Goal: Information Seeking & Learning: Learn about a topic

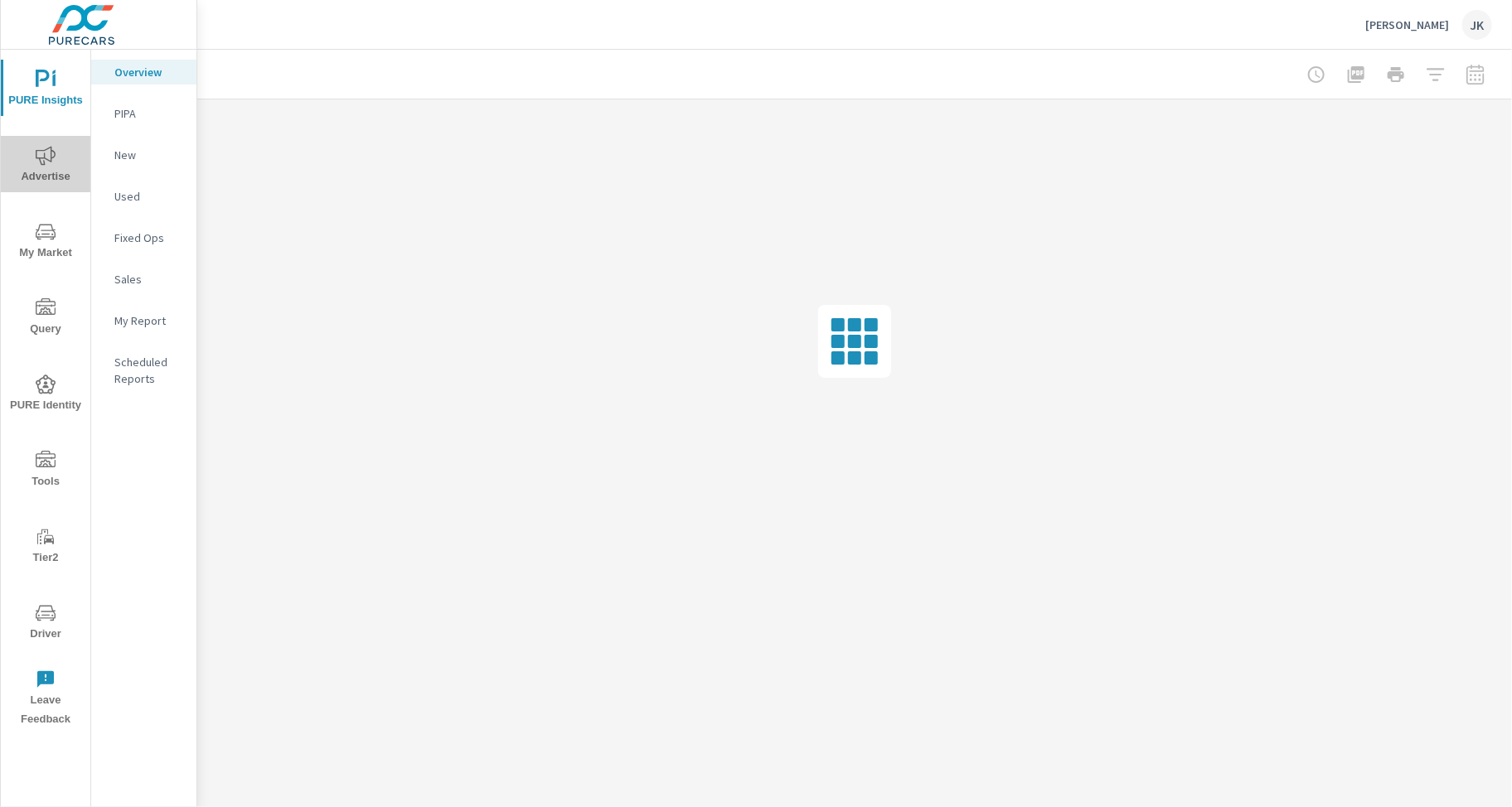
click at [49, 139] on button "Advertise" at bounding box center [46, 164] width 89 height 57
click at [42, 67] on button "PURE Insights" at bounding box center [46, 88] width 89 height 57
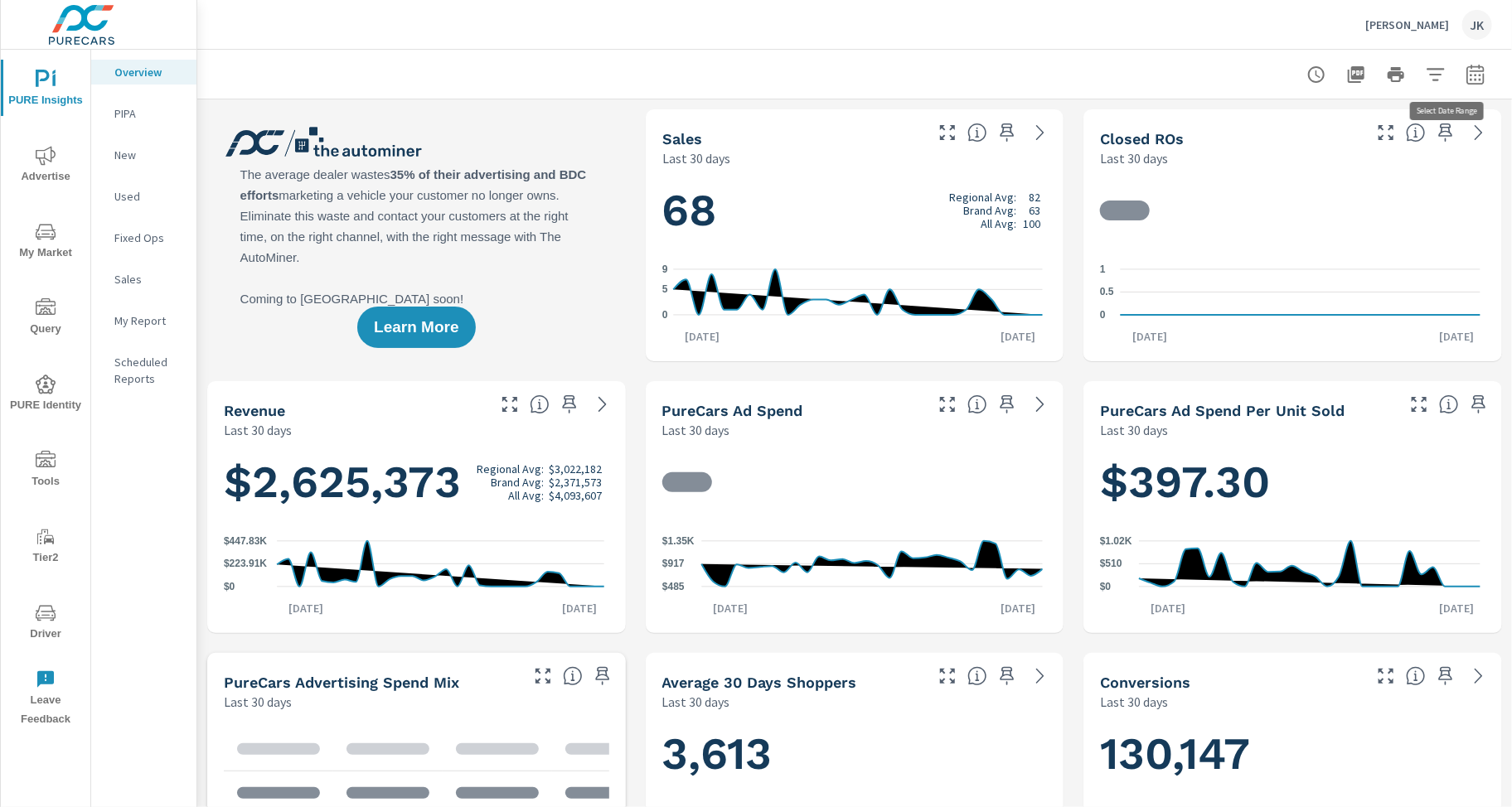
click at [1471, 68] on icon "button" at bounding box center [1476, 75] width 20 height 20
select select "Last 30 days"
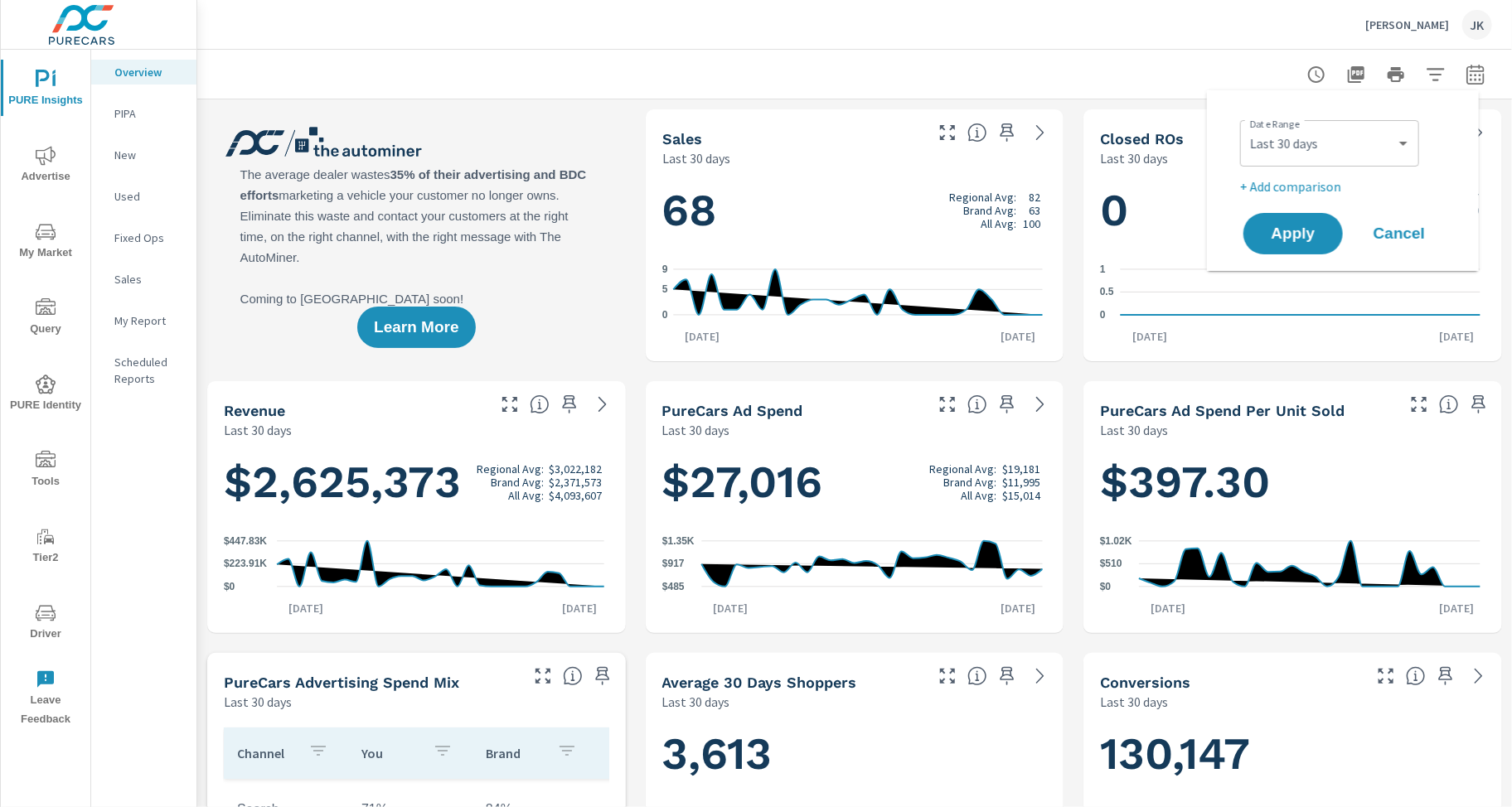
click at [1310, 177] on p "+ Add comparison" at bounding box center [1346, 187] width 212 height 20
select select "Previous period"
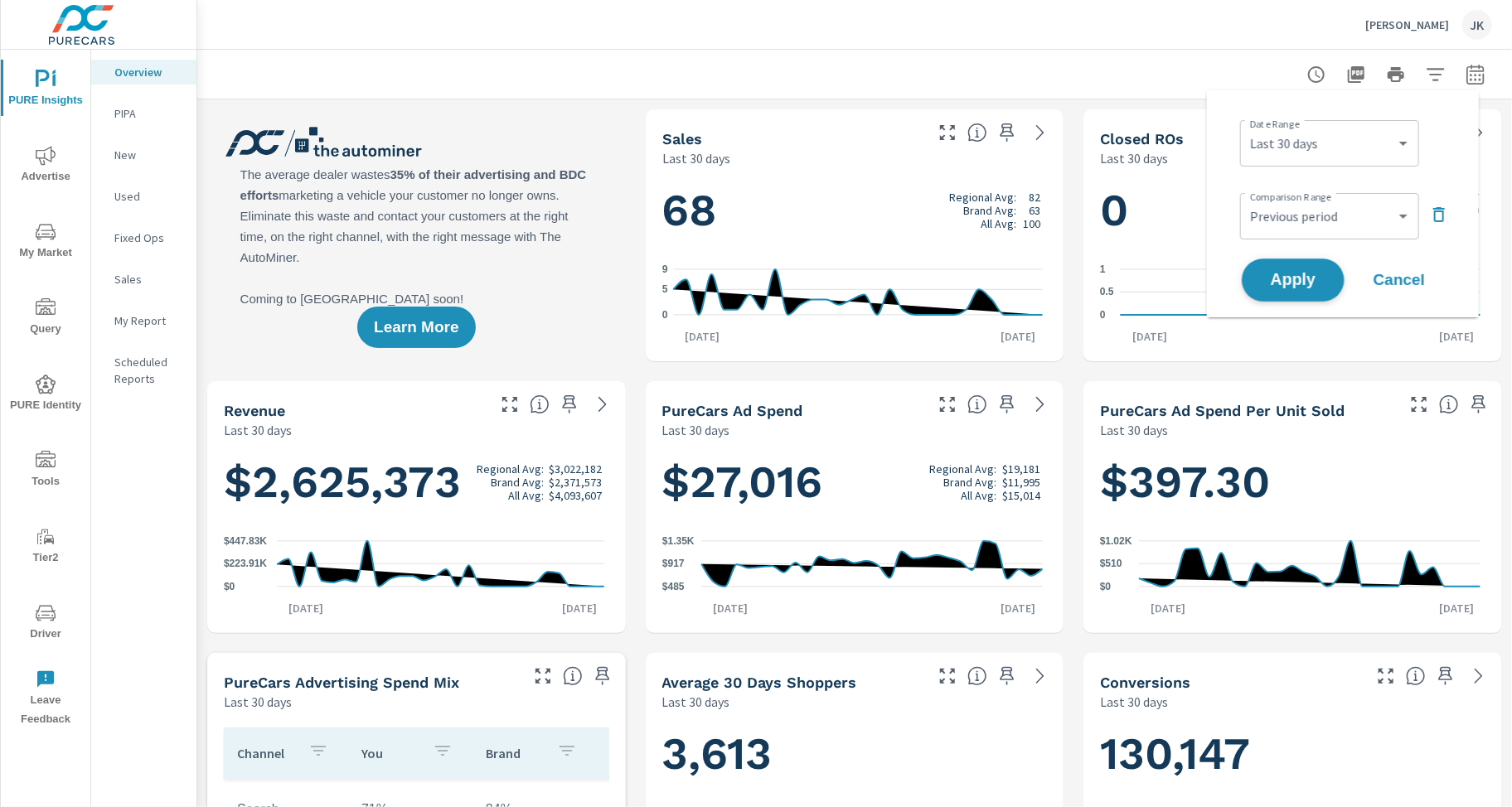
click at [1276, 289] on span "Apply" at bounding box center [1293, 280] width 68 height 16
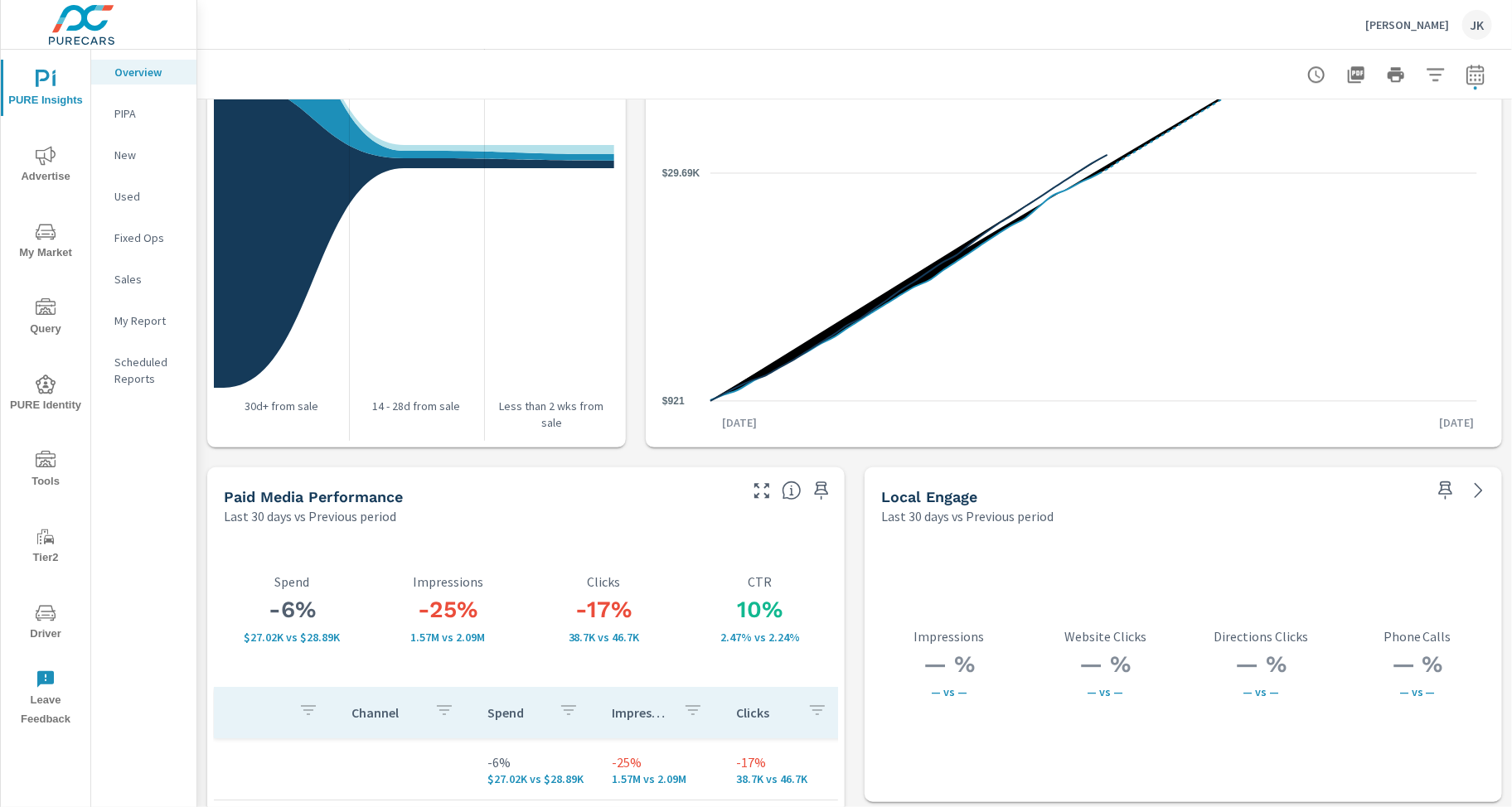
scroll to position [2571, 0]
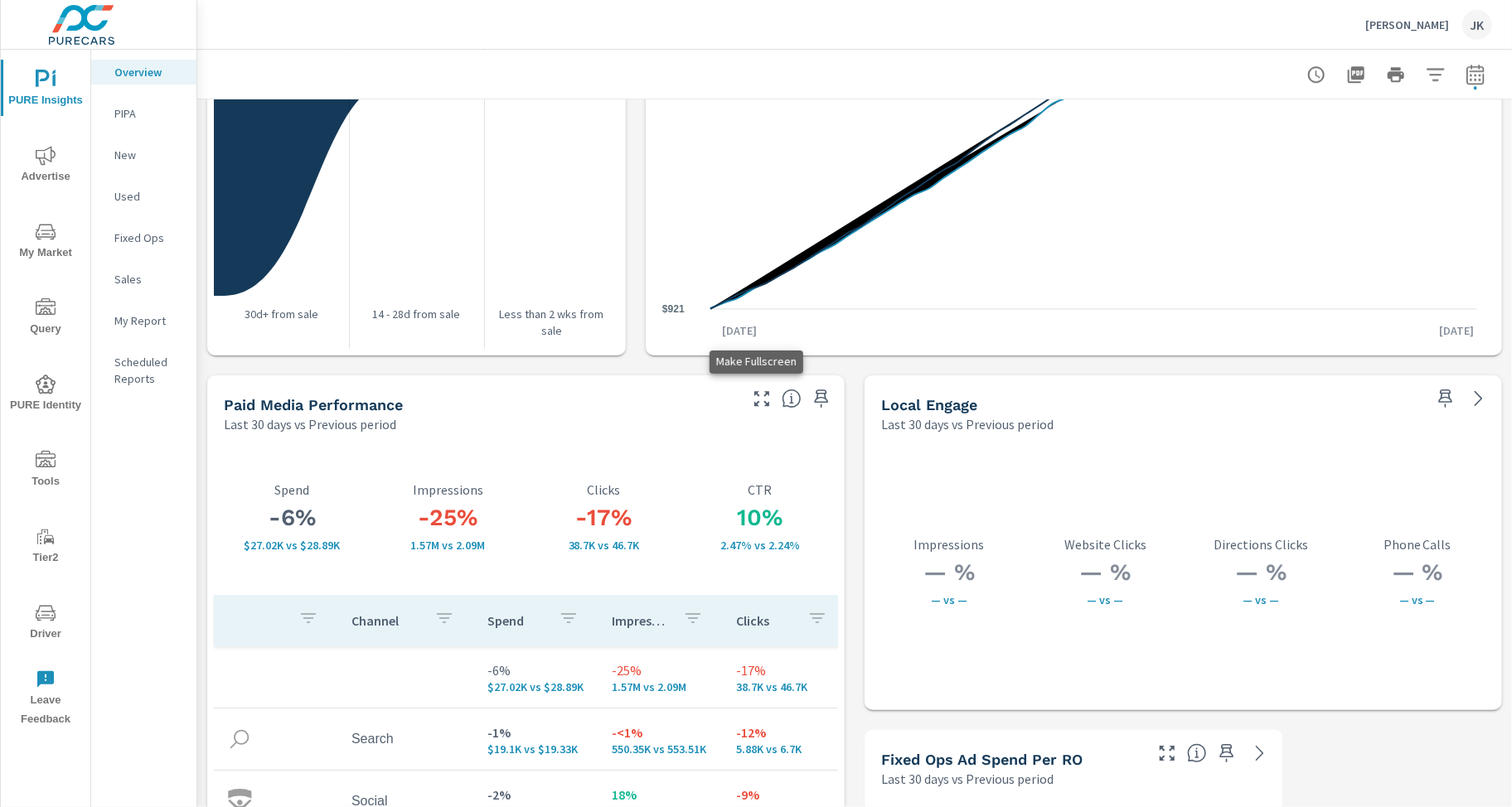
click at [752, 396] on icon "button" at bounding box center [761, 398] width 20 height 20
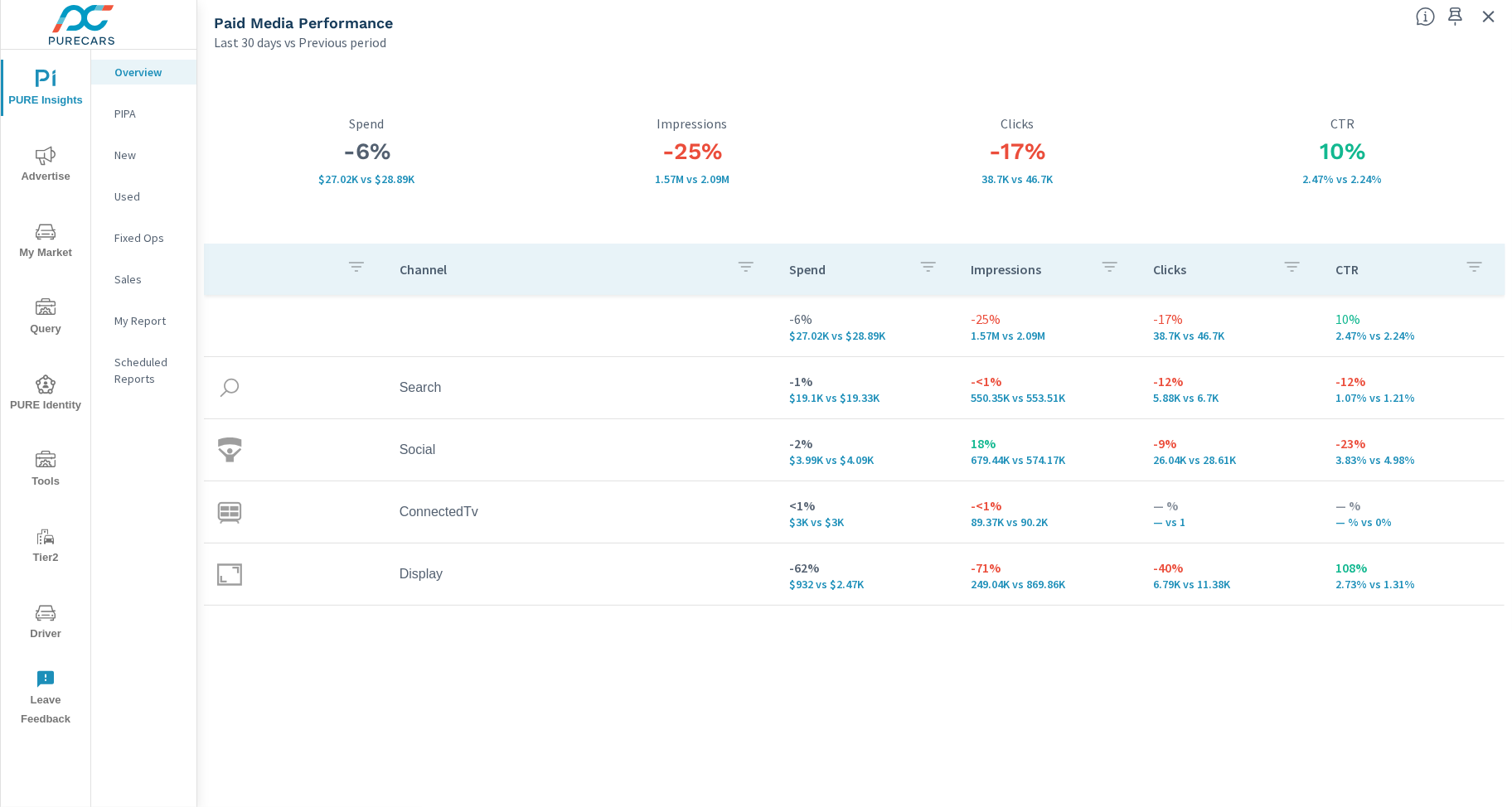
click at [864, 747] on div "Channel Spend Impressions Clicks CTR -6% $27.02K vs $28.89K -25% 1.57M vs 2.09M…" at bounding box center [854, 510] width 1301 height 532
click at [35, 232] on icon "nav menu" at bounding box center [46, 232] width 20 height 20
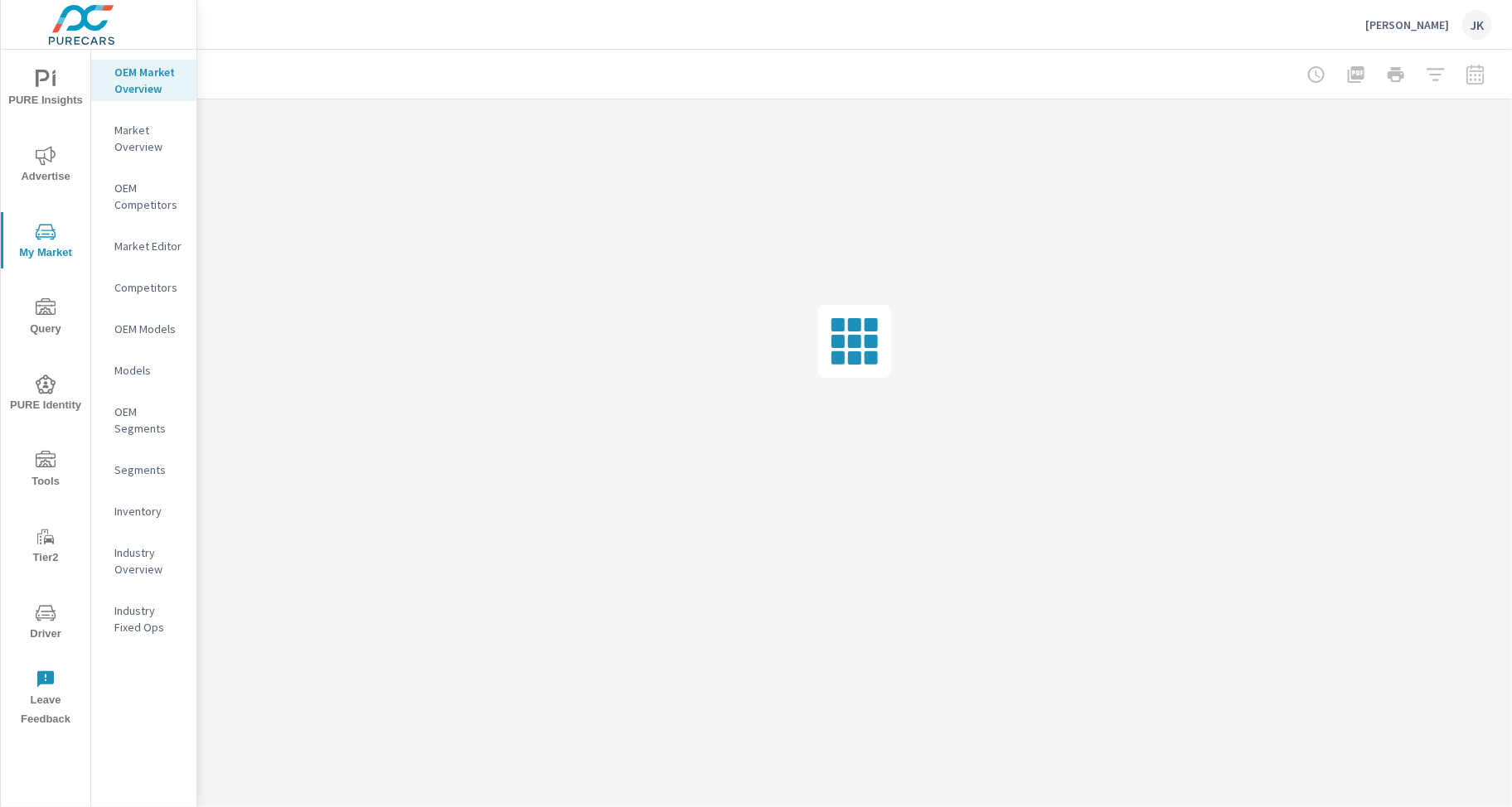
click at [135, 505] on p "Inventory" at bounding box center [148, 512] width 68 height 17
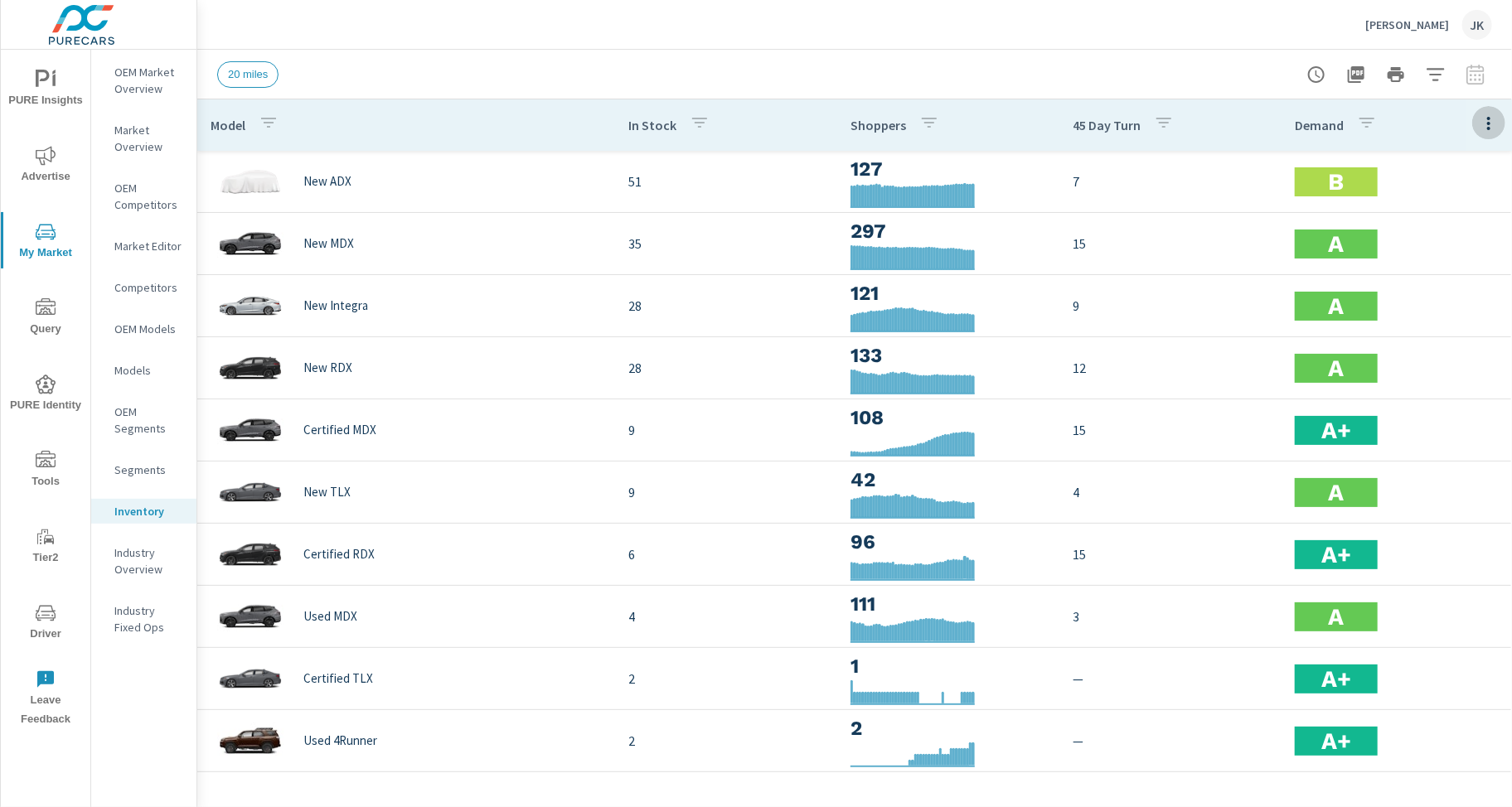
click at [1478, 127] on icon "button" at bounding box center [1488, 124] width 20 height 20
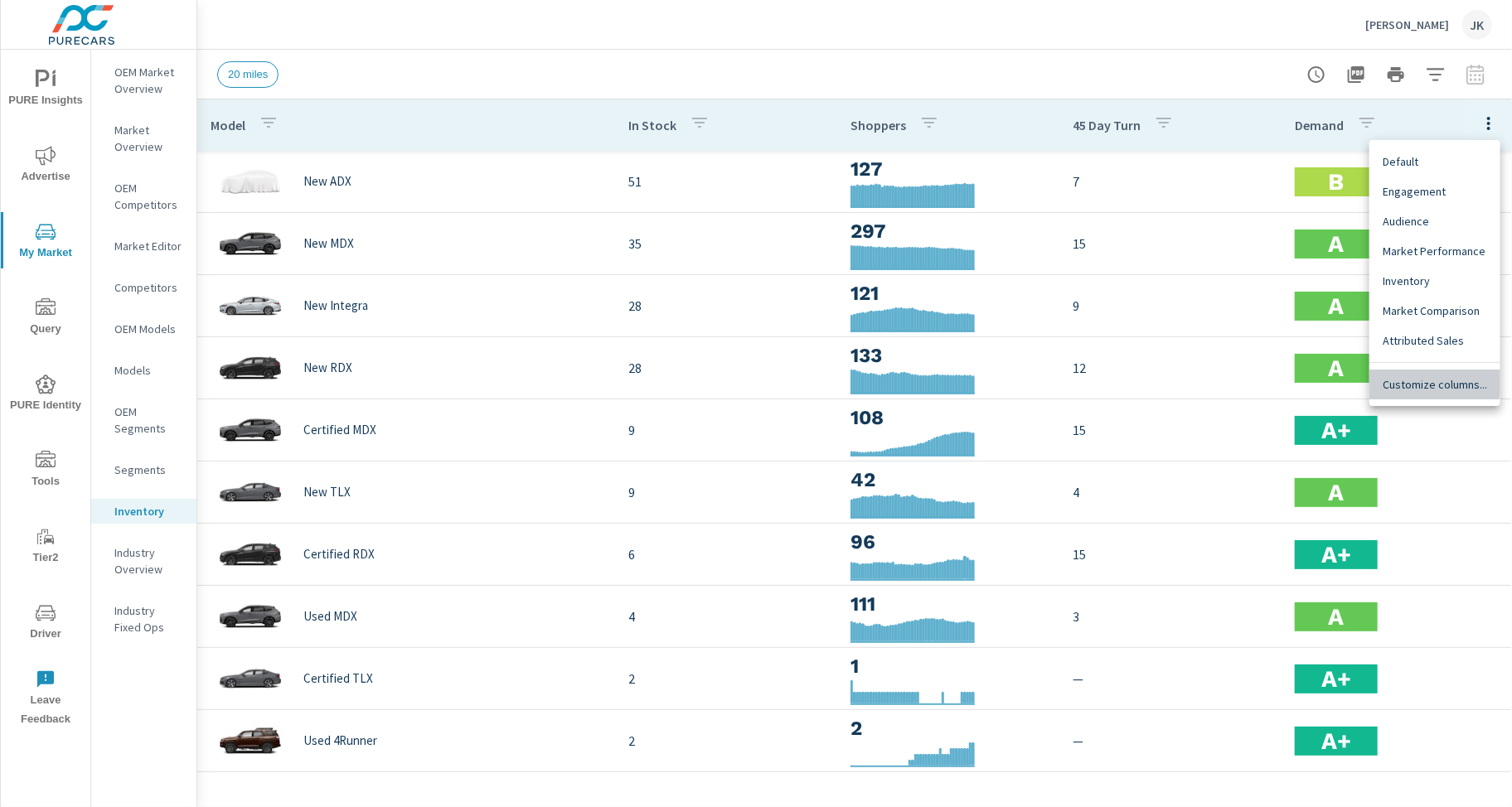
click at [1413, 380] on span "Customize columns..." at bounding box center [1435, 385] width 105 height 17
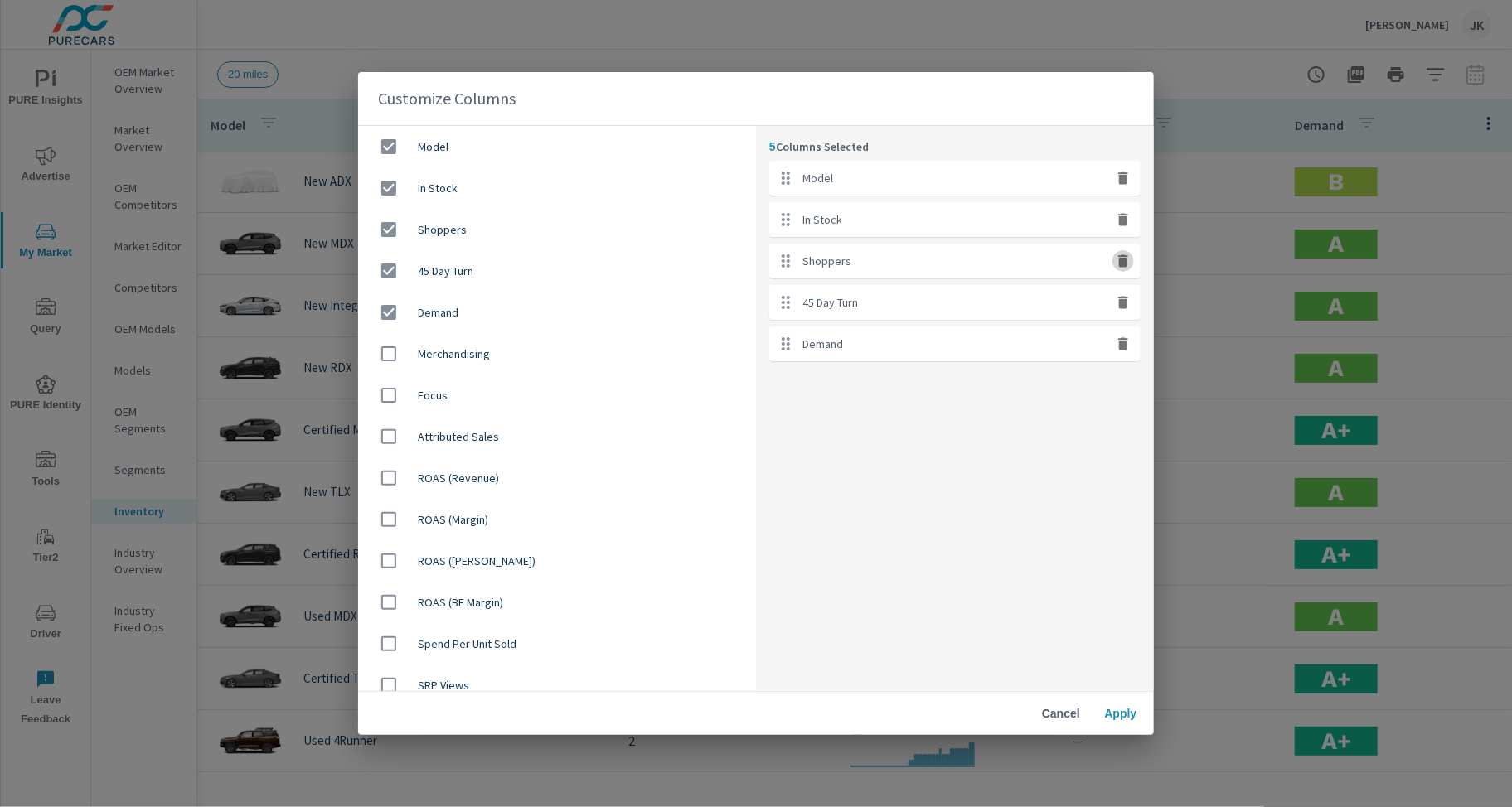
click at [1119, 263] on icon "button" at bounding box center [1123, 261] width 10 height 13
checkbox input "false"
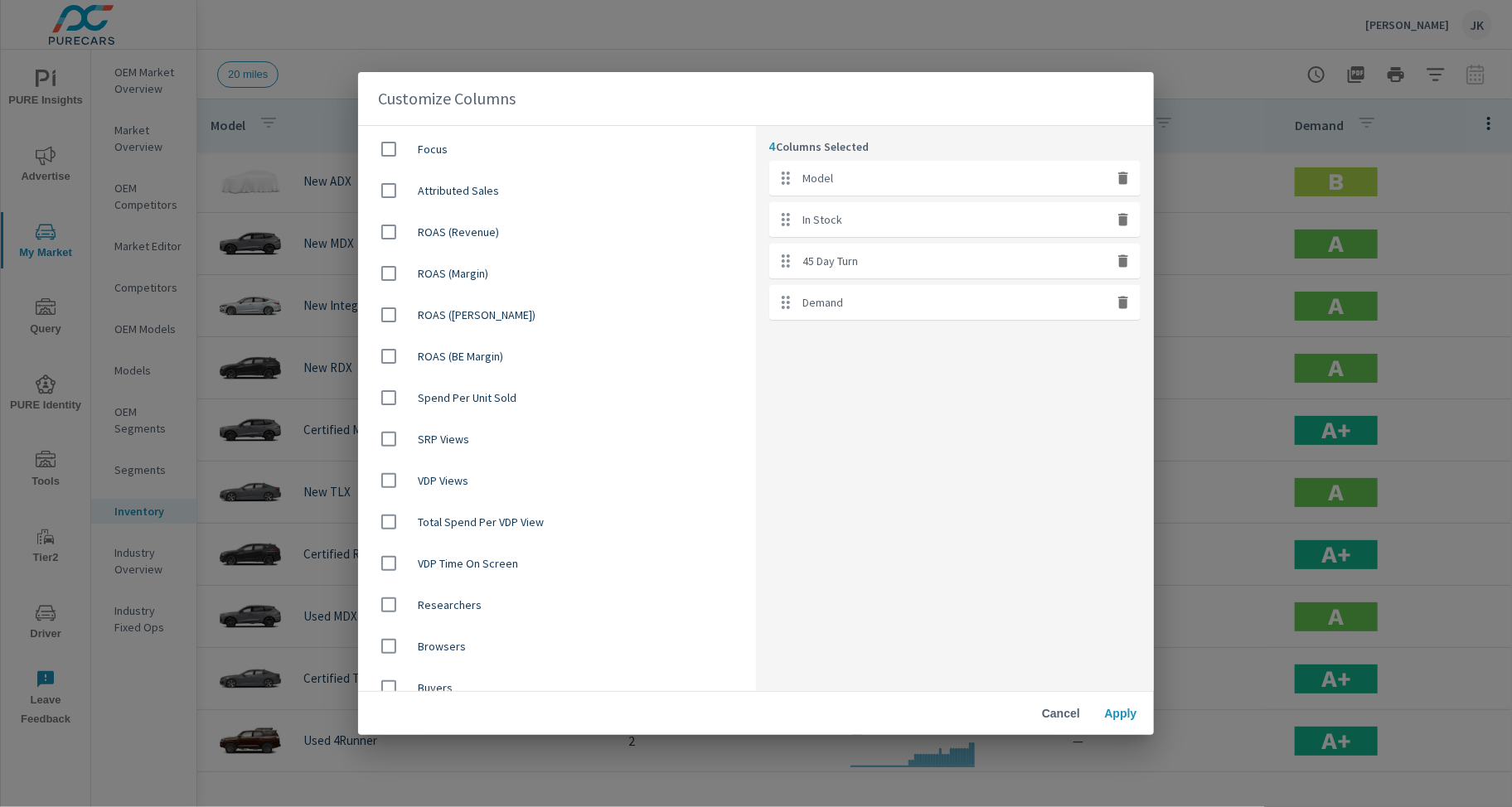
scroll to position [566, 0]
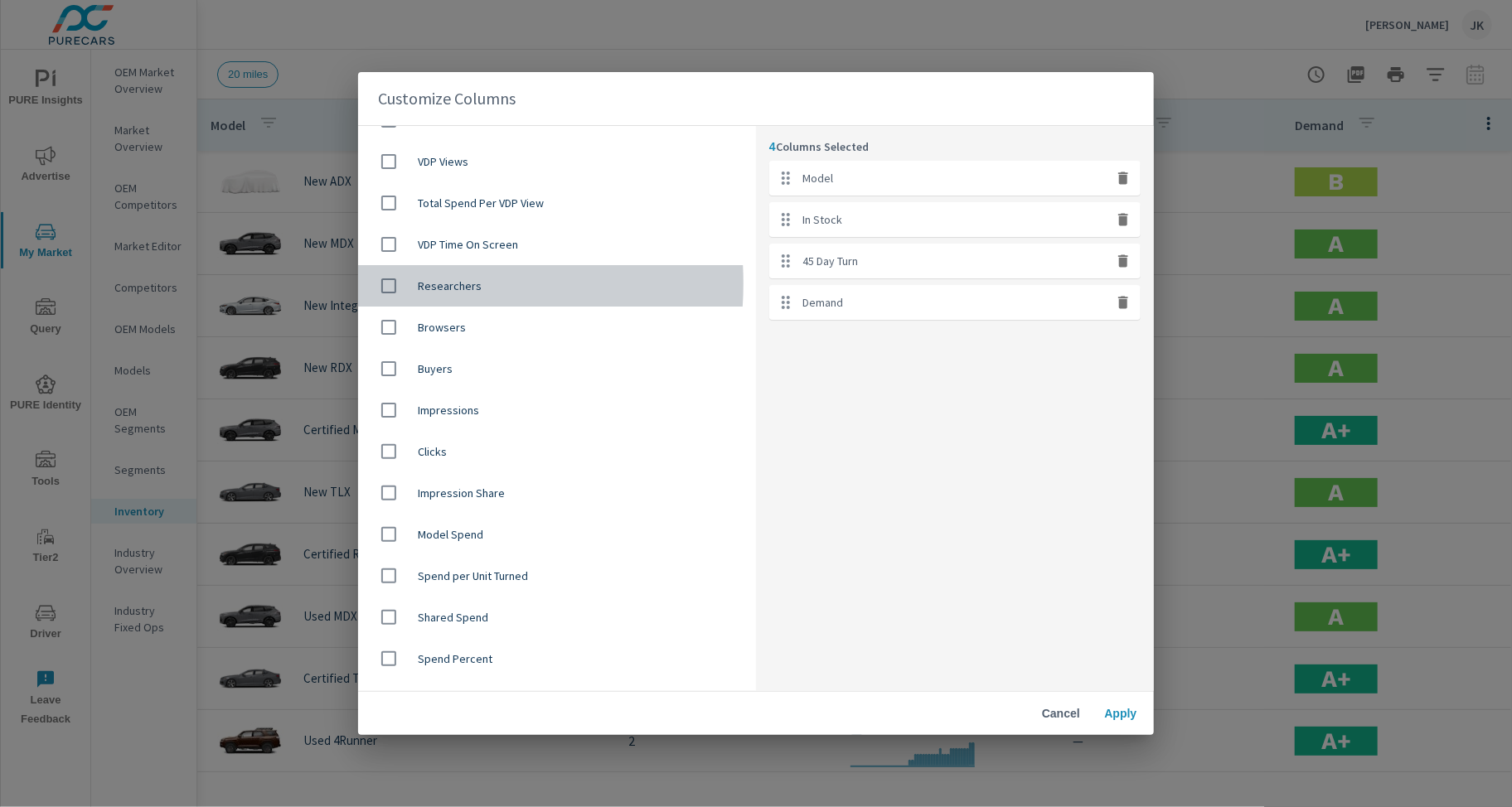
click at [393, 283] on input "checkbox" at bounding box center [388, 285] width 35 height 35
checkbox input "true"
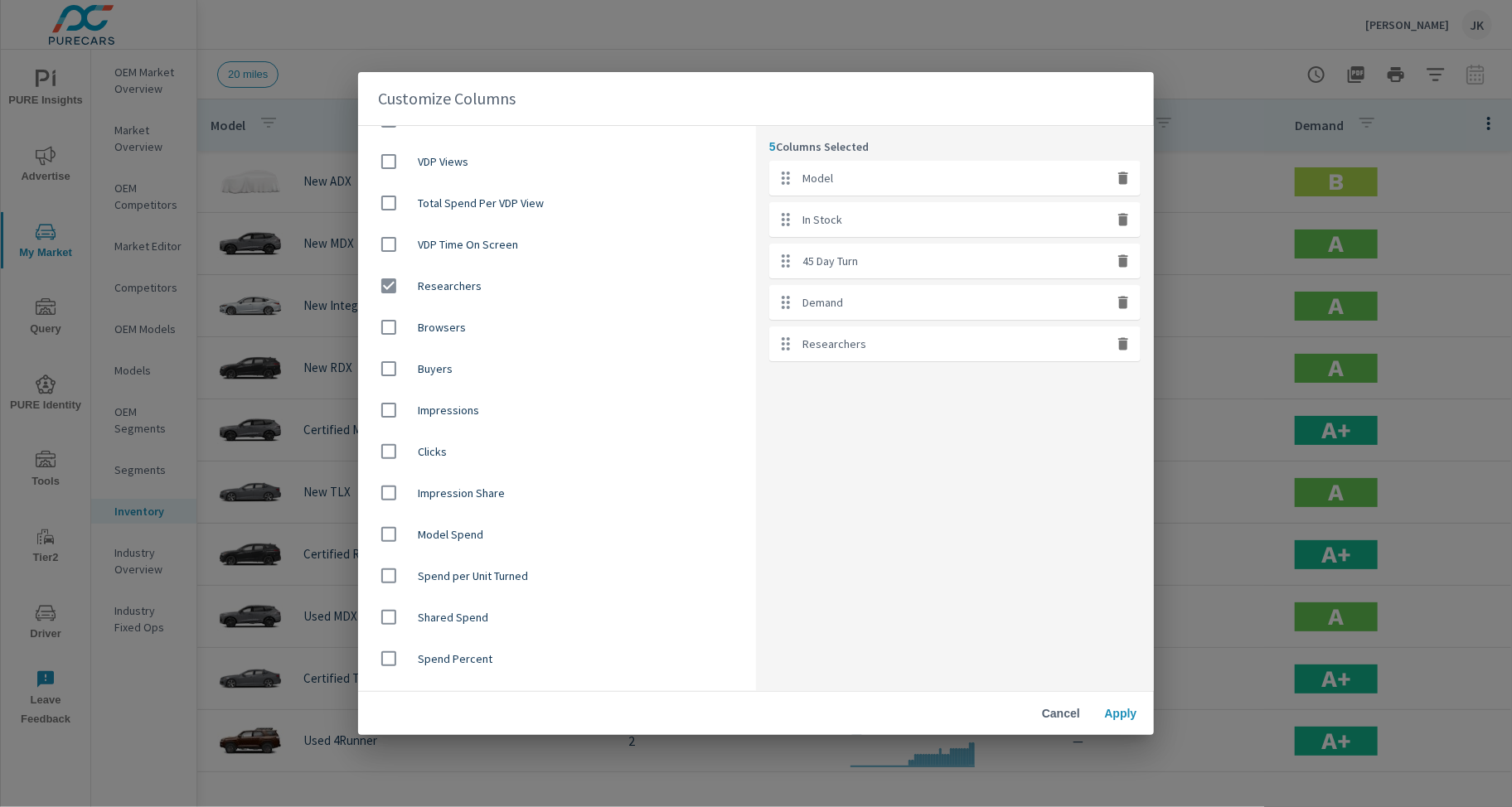
click at [387, 333] on input "checkbox" at bounding box center [388, 327] width 35 height 35
checkbox input "true"
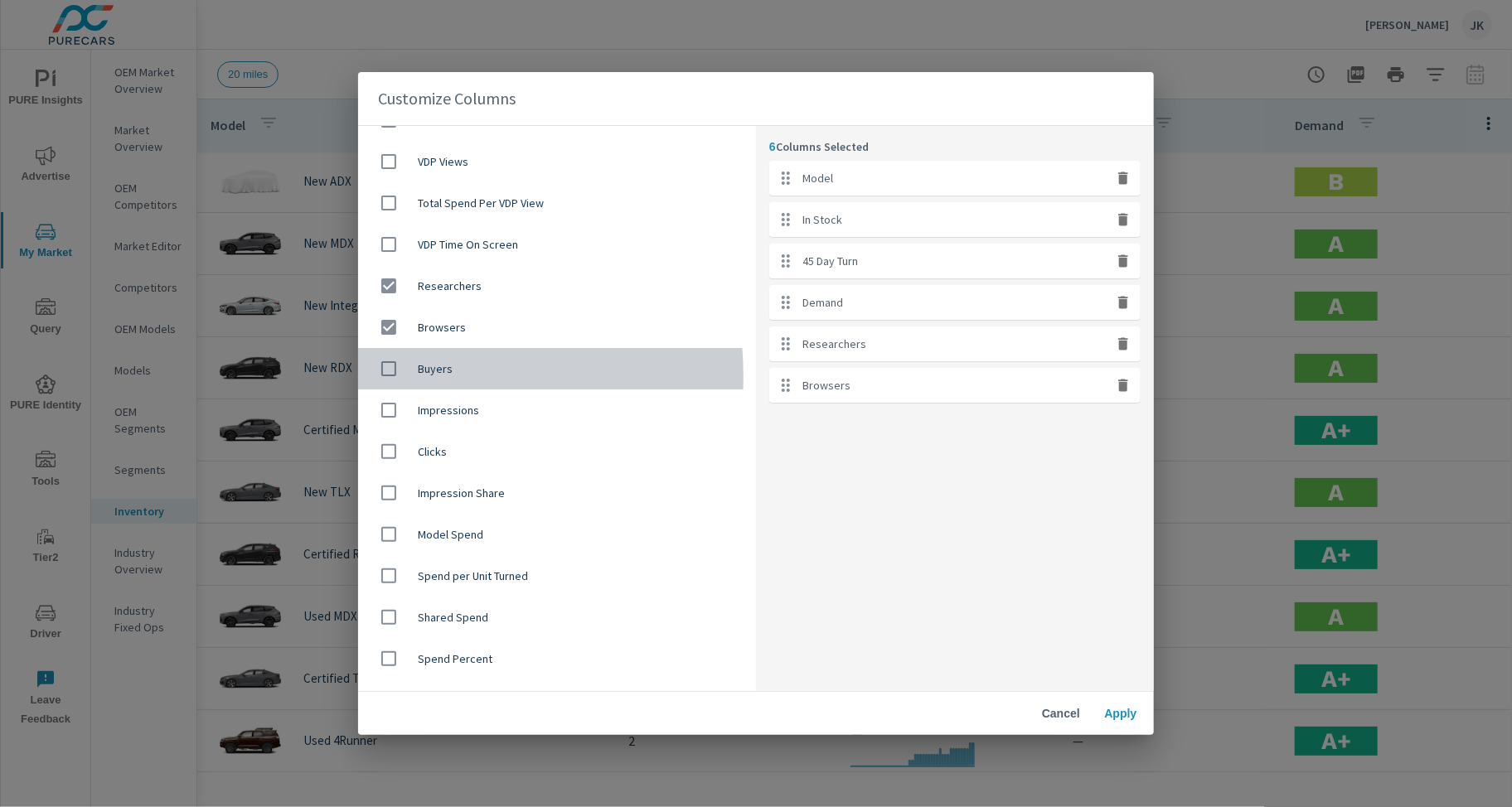
click at [387, 376] on input "checkbox" at bounding box center [388, 368] width 35 height 35
checkbox input "true"
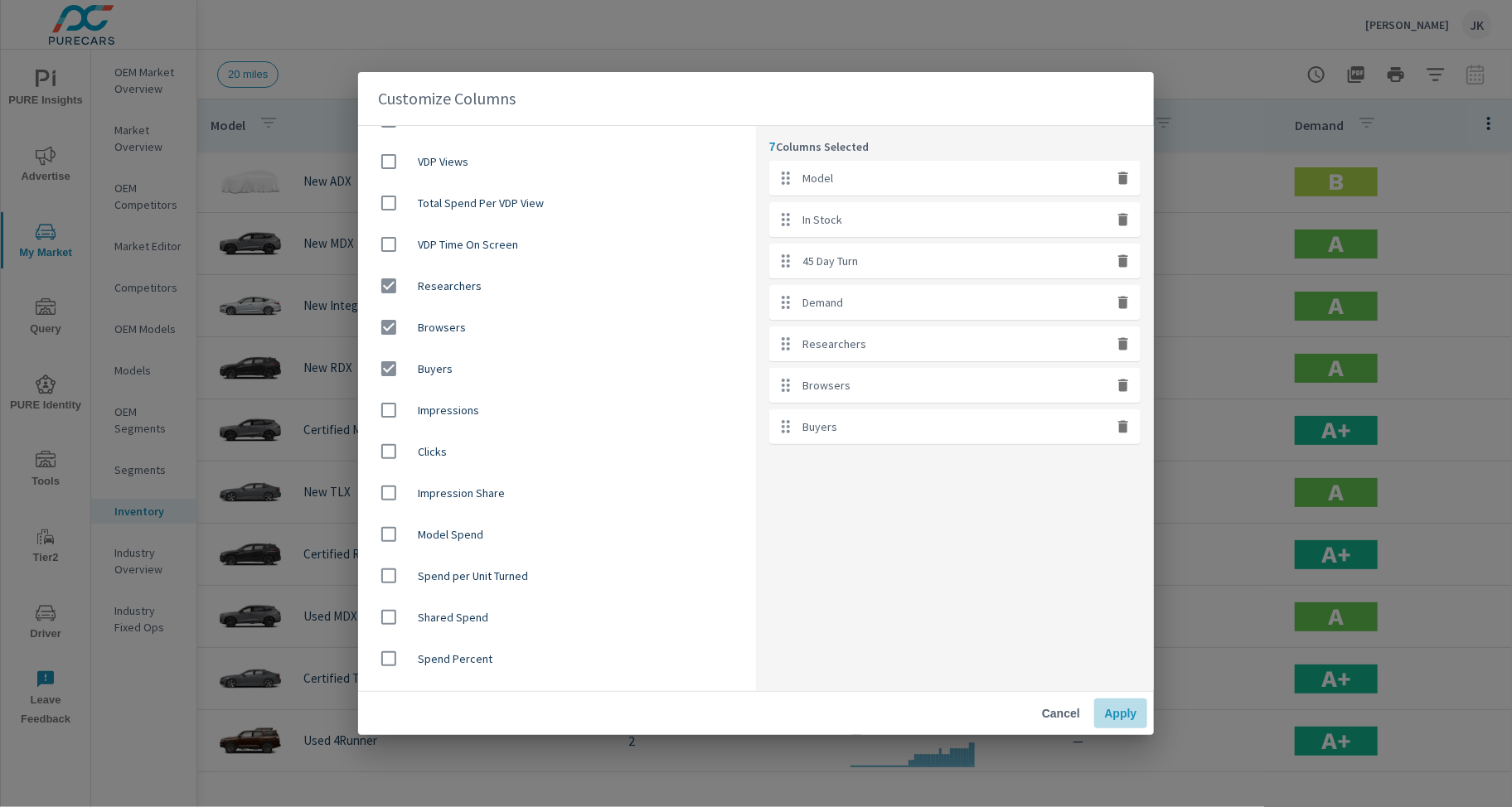
click at [1134, 719] on span "Apply" at bounding box center [1120, 713] width 40 height 15
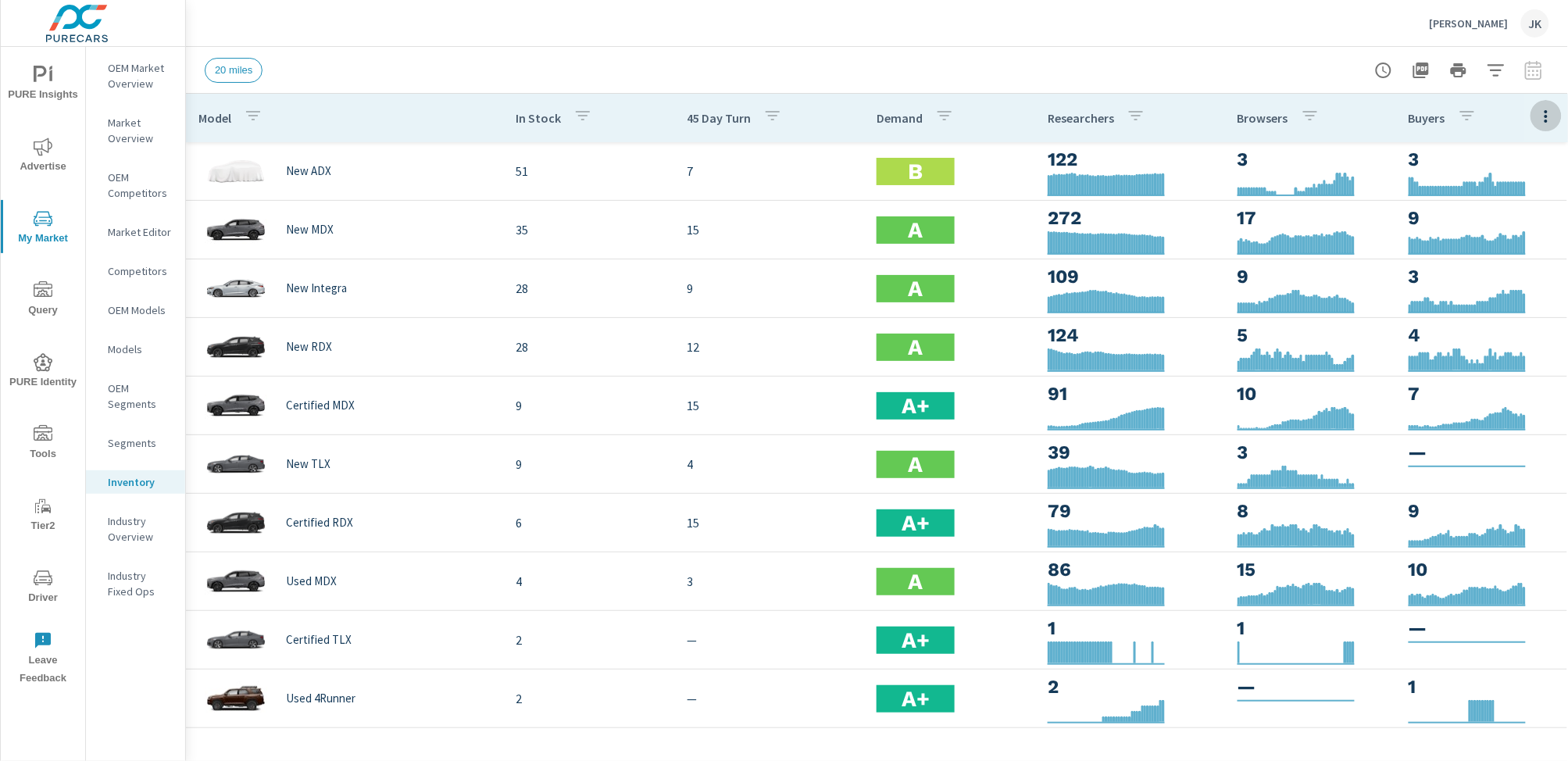
click at [1425, 113] on icon "button" at bounding box center [1547, 117] width 19 height 19
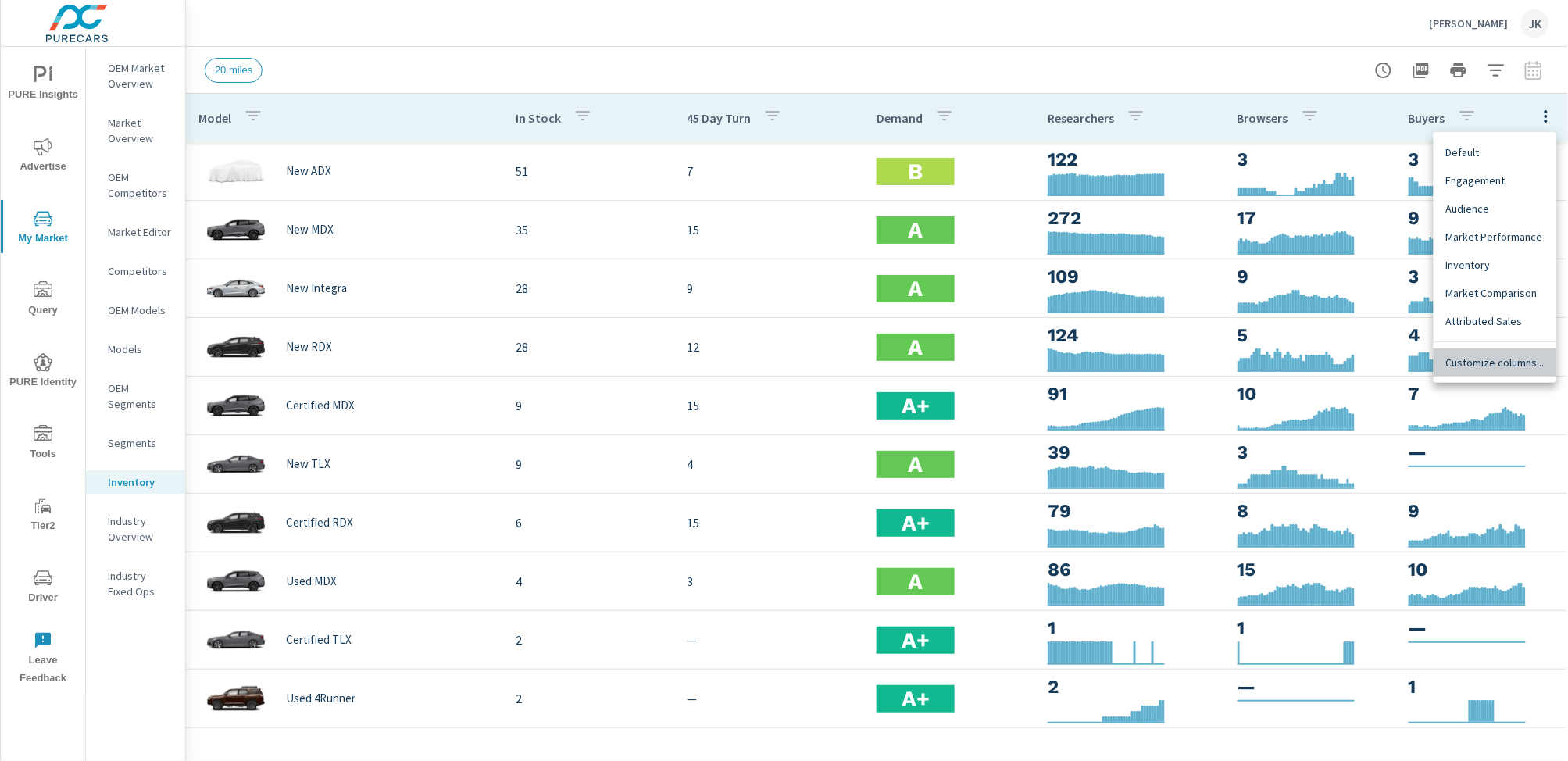
click at [1425, 365] on span "Customize columns..." at bounding box center [1496, 363] width 99 height 16
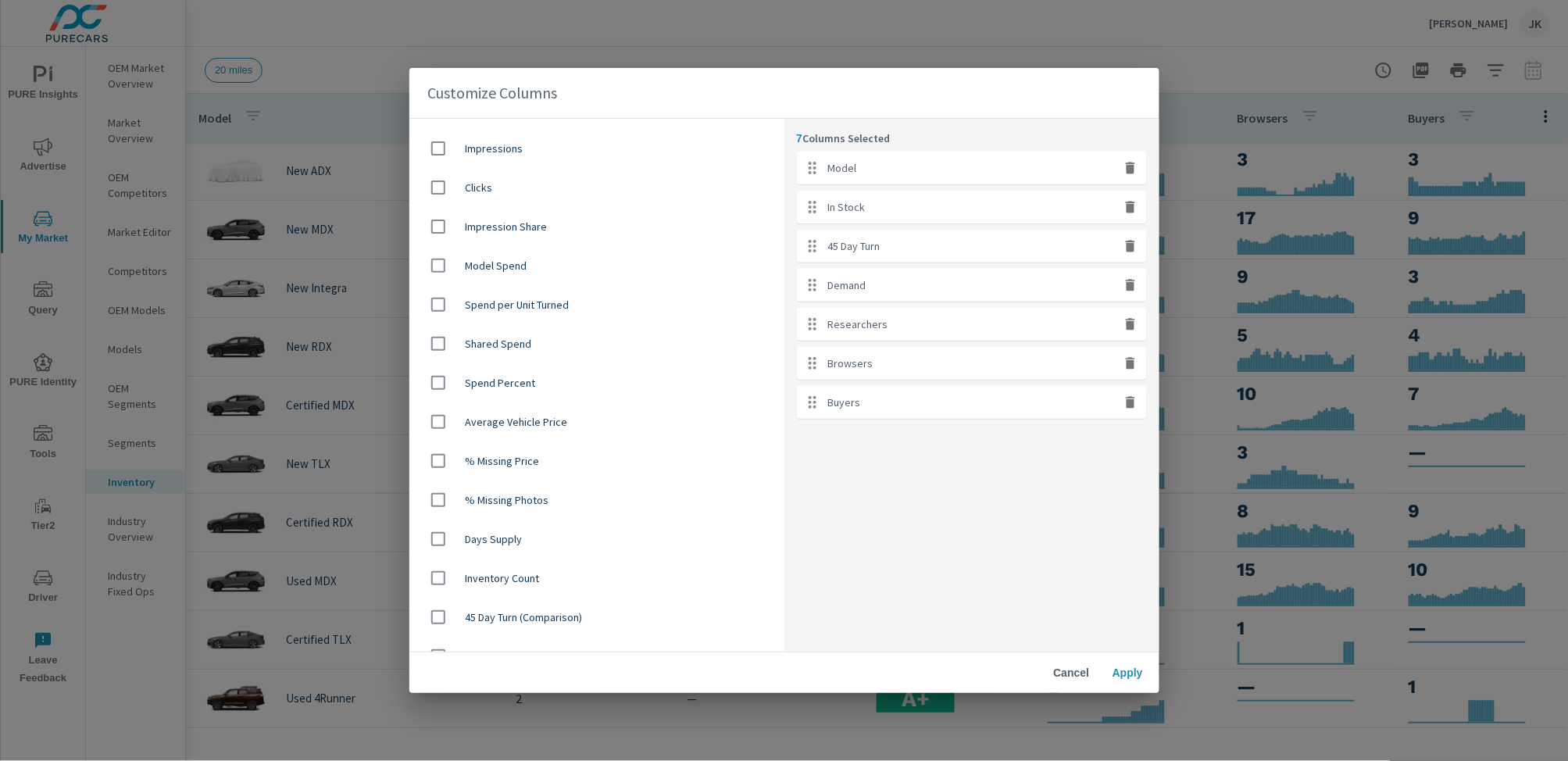
scroll to position [829, 0]
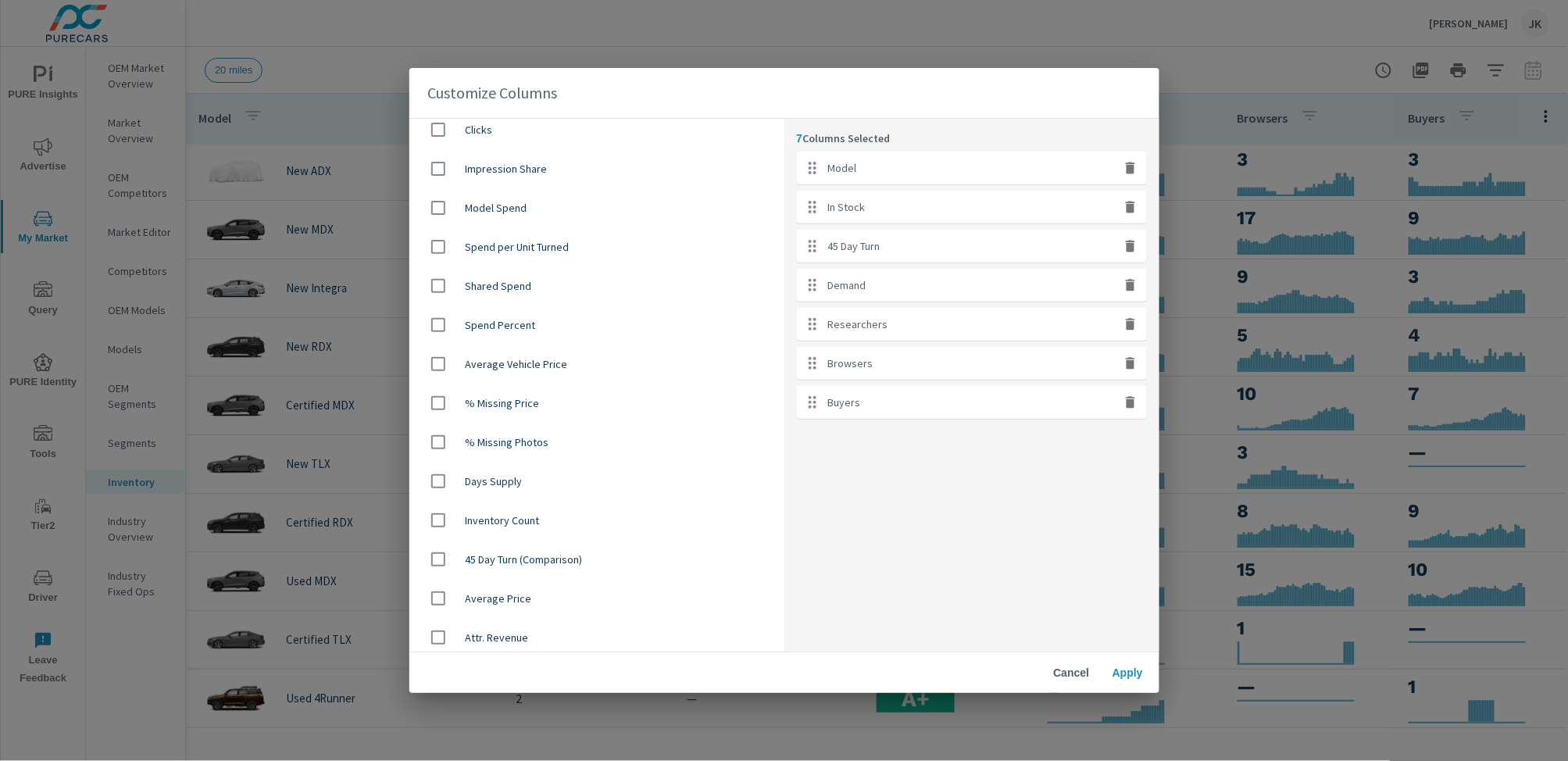
click at [556, 568] on div "45 Day Turn (Comparison)" at bounding box center [596, 559] width 375 height 39
checkbox input "true"
click at [1137, 682] on button "Apply" at bounding box center [1128, 673] width 50 height 28
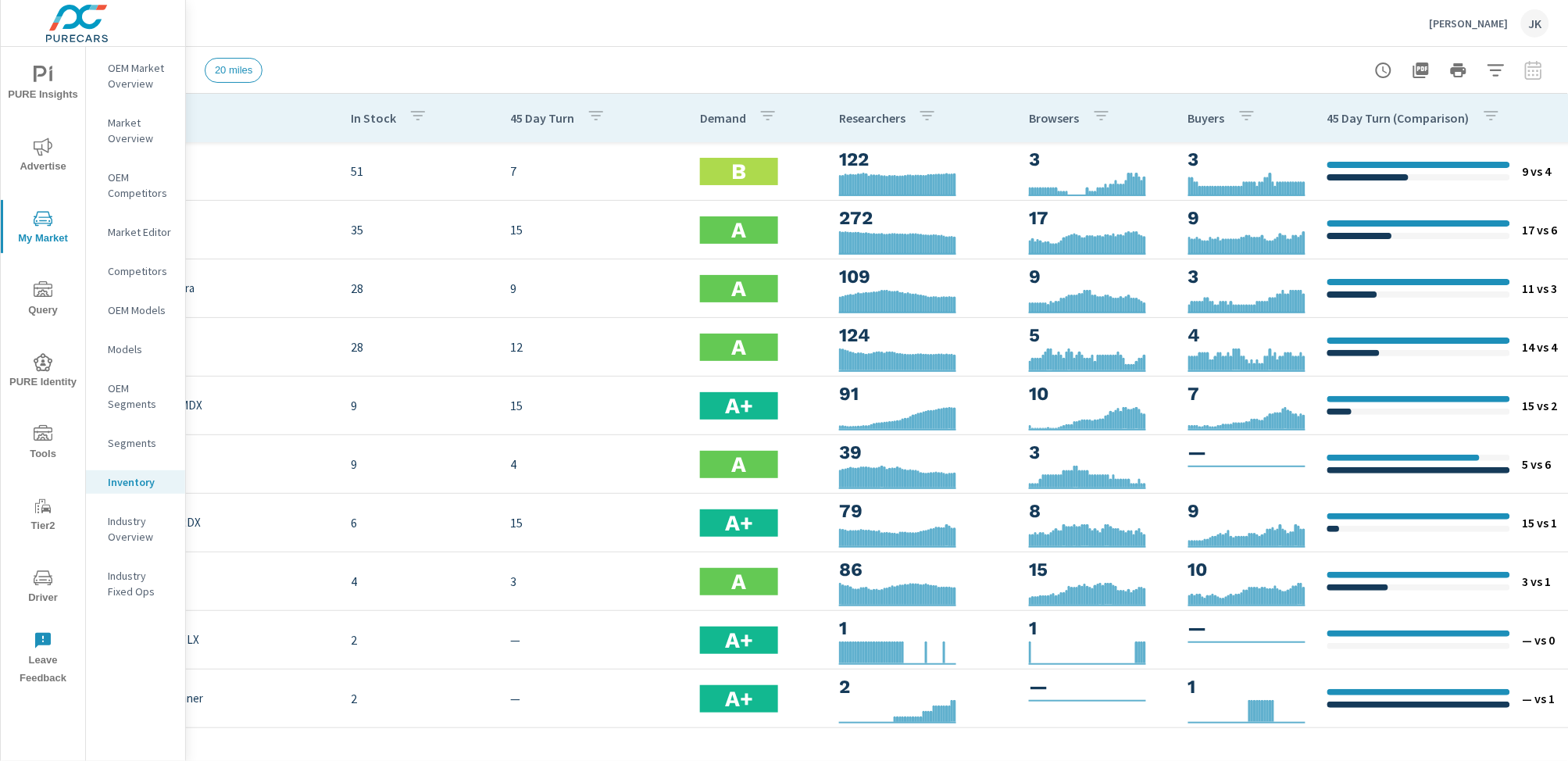
scroll to position [0, 240]
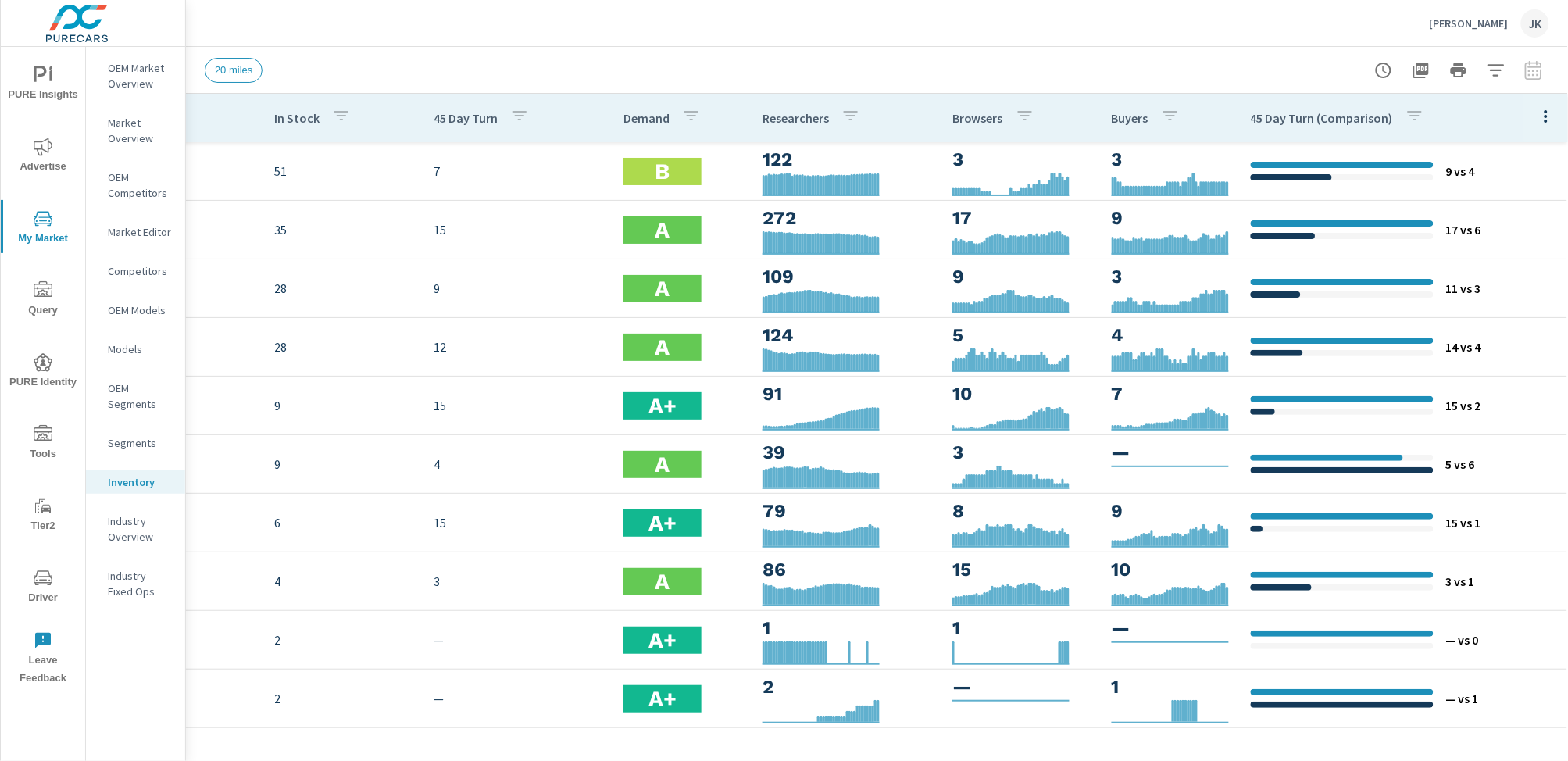
click at [1242, 58] on div "20 miles" at bounding box center [767, 70] width 1126 height 25
click at [1425, 69] on div at bounding box center [1459, 70] width 181 height 31
click at [1425, 71] on icon "button" at bounding box center [1496, 71] width 19 height 19
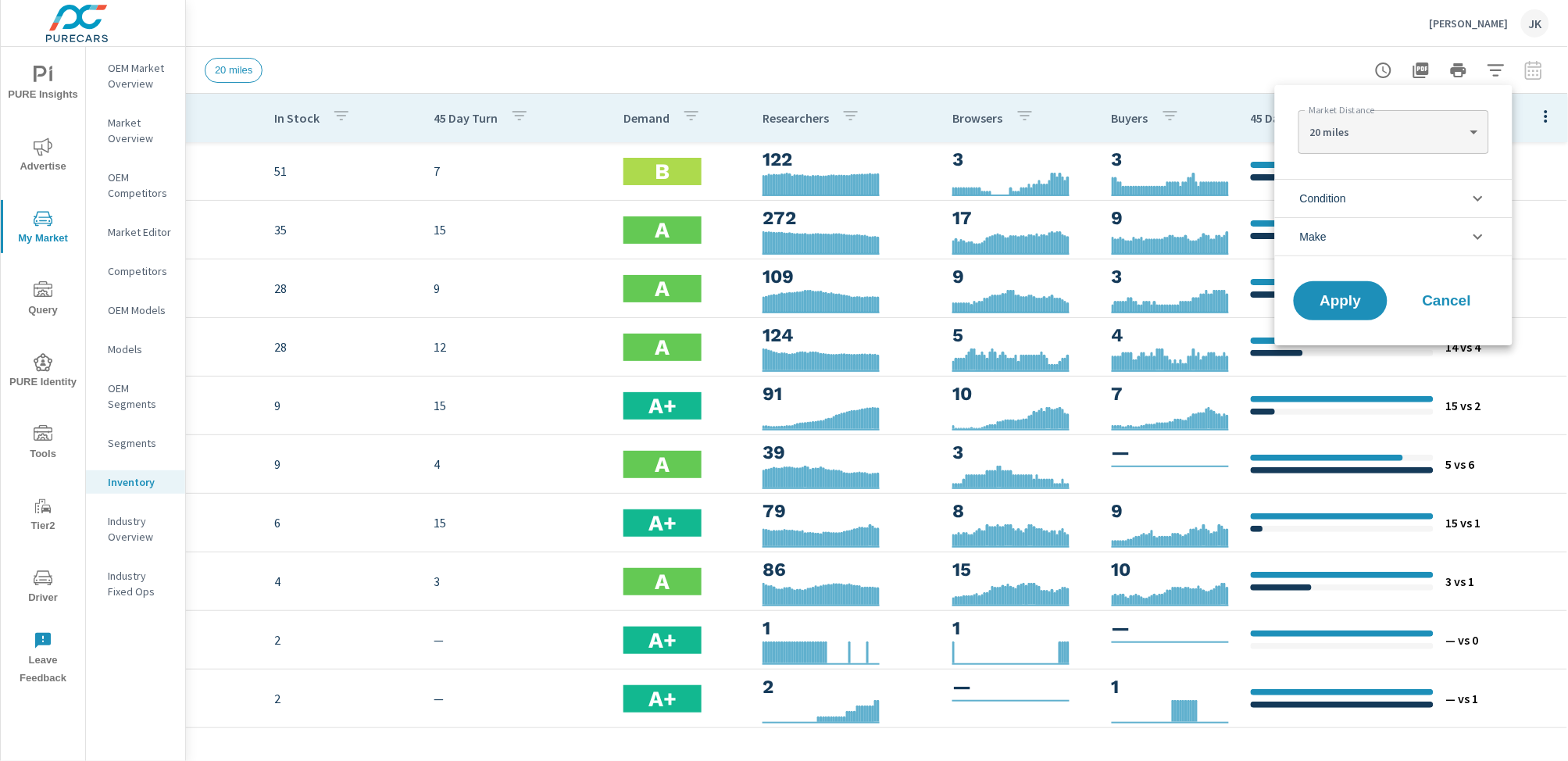
click at [1425, 125] on body "PURE Insights Advertise My Market Query PURE Identity Tools Tier2 Driver Leave …" at bounding box center [784, 380] width 1568 height 761
click at [1394, 225] on li "100 miles" at bounding box center [1394, 232] width 190 height 25
type Distance "100"
click at [1336, 300] on span "Apply" at bounding box center [1340, 301] width 64 height 15
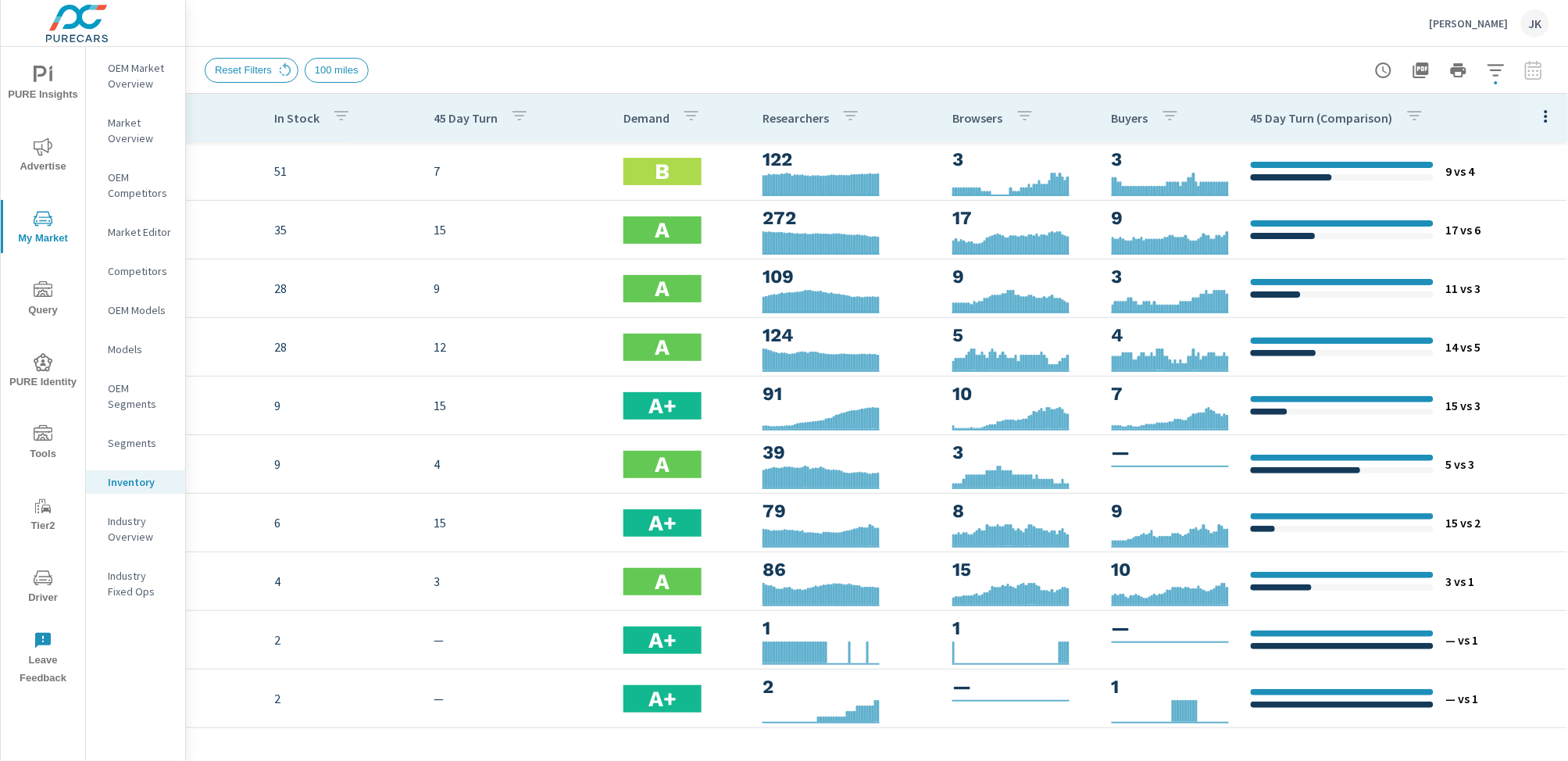
drag, startPoint x: 1013, startPoint y: 739, endPoint x: 1039, endPoint y: 740, distance: 26.0
click at [1039, 740] on div "Model In Stock 45 Day Turn Demand Researchers Browsers Buyers 45 Day Turn (Comp…" at bounding box center [877, 427] width 1383 height 667
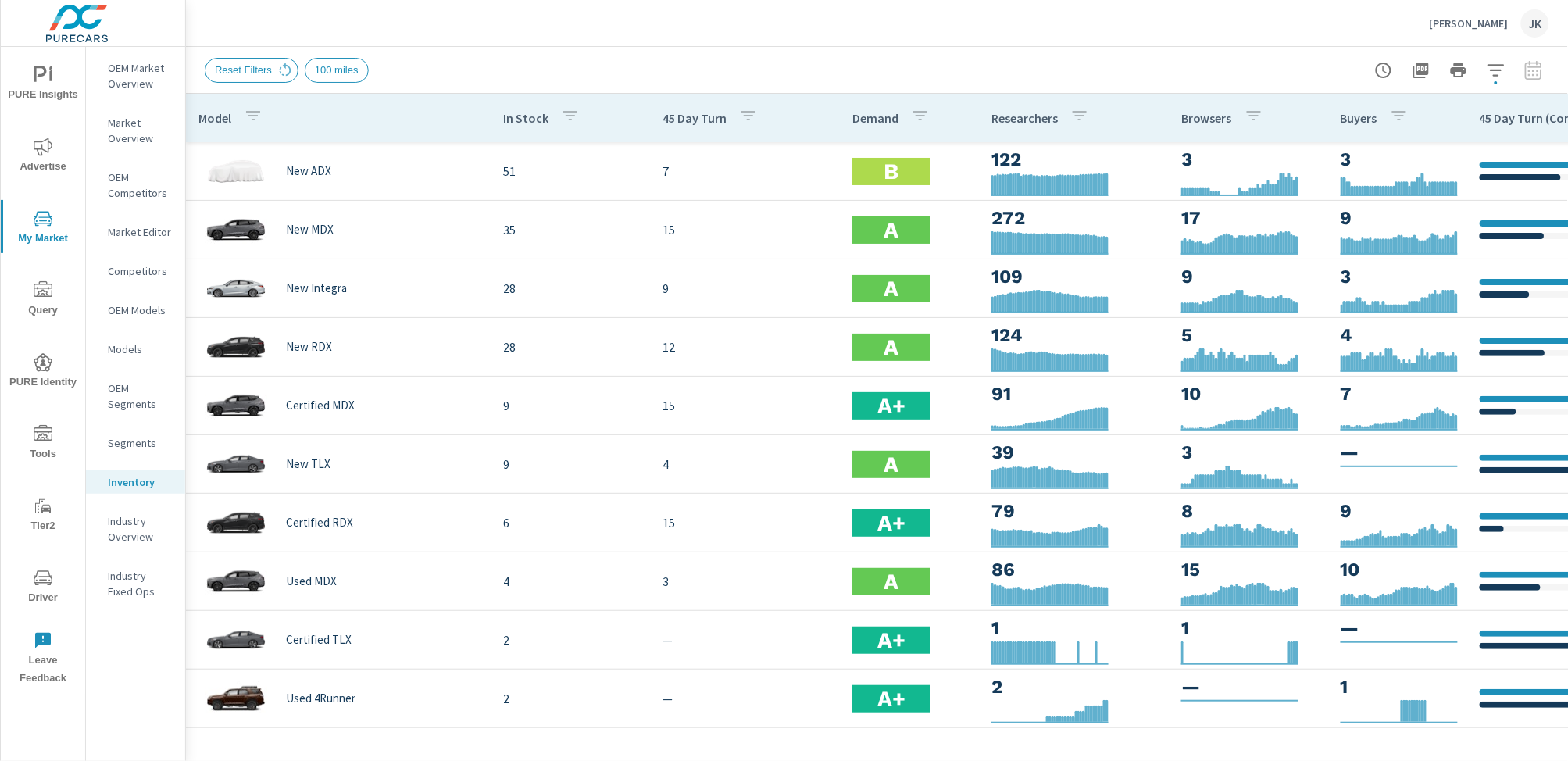
scroll to position [0, 162]
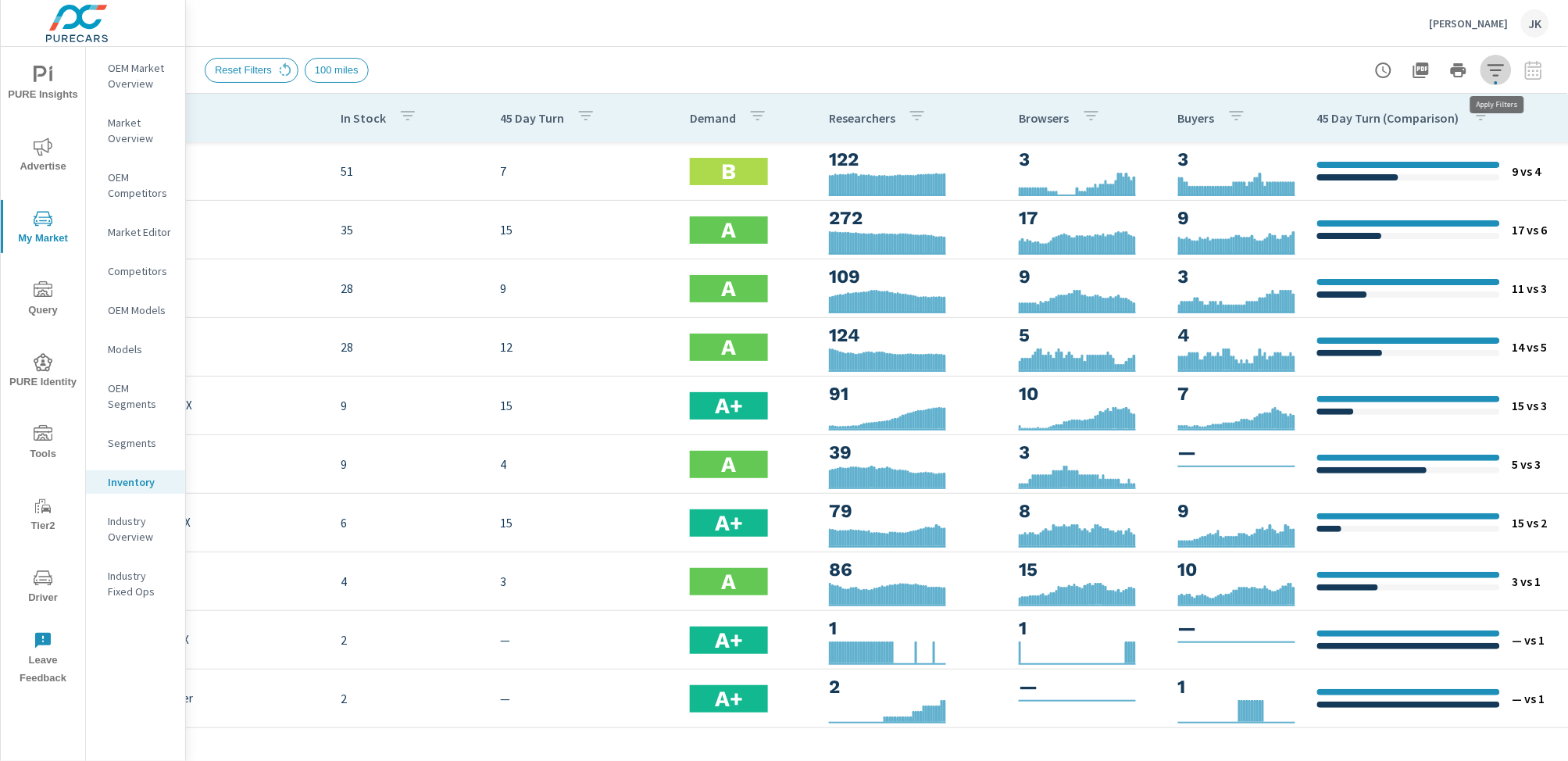
click at [1425, 69] on icon "button" at bounding box center [1496, 70] width 17 height 12
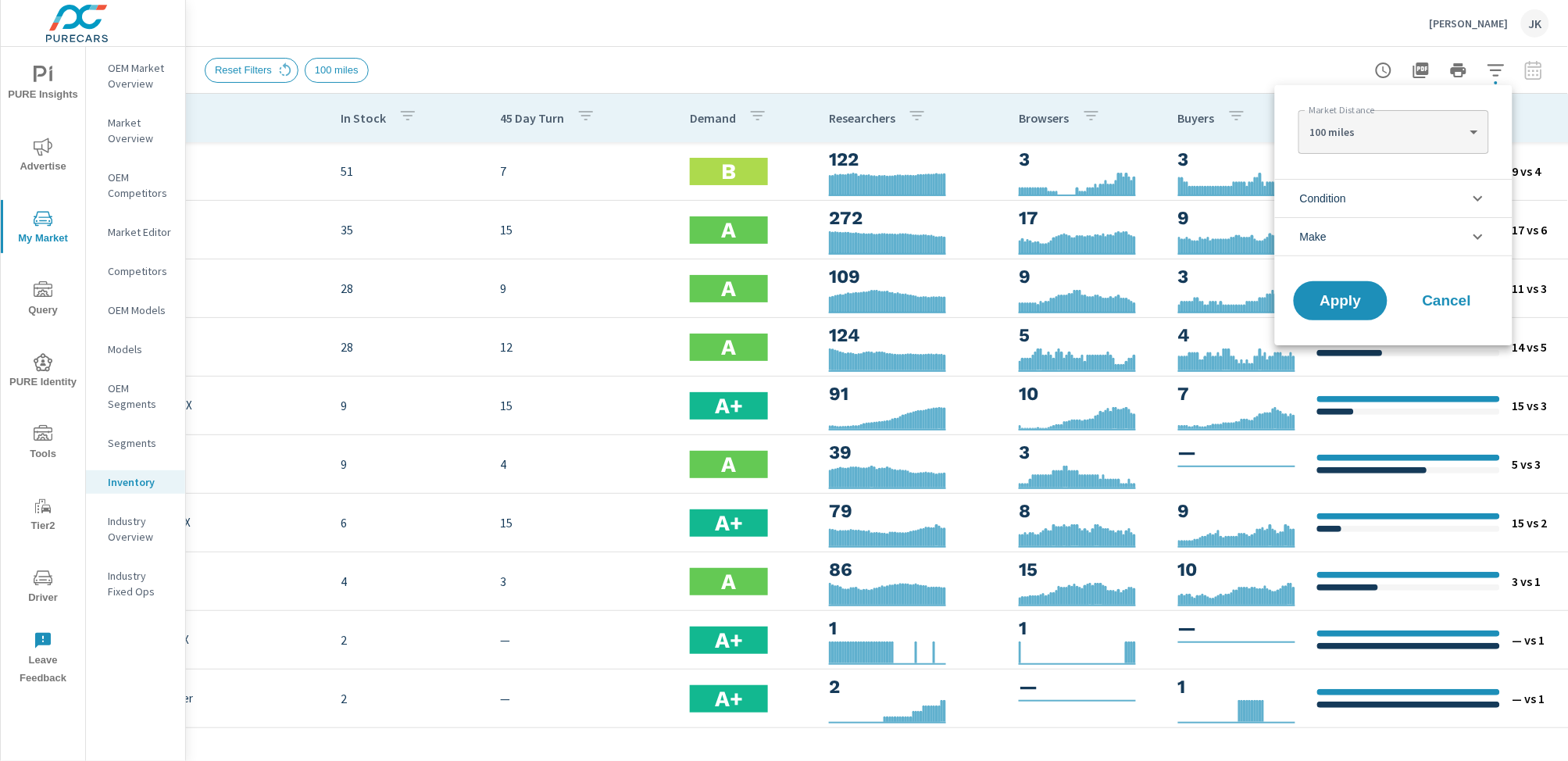
click at [1425, 31] on div at bounding box center [784, 380] width 1568 height 761
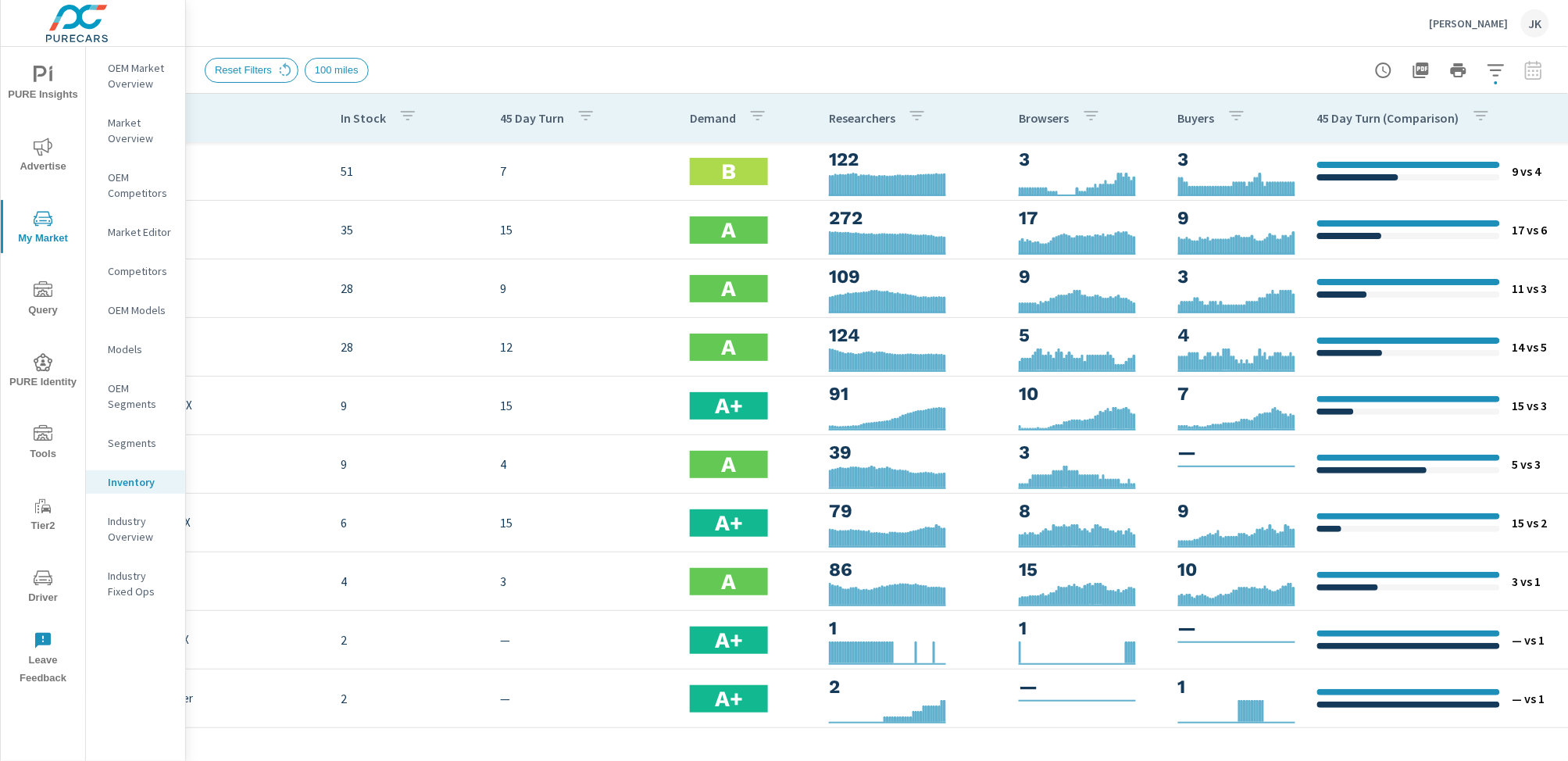
scroll to position [0, 240]
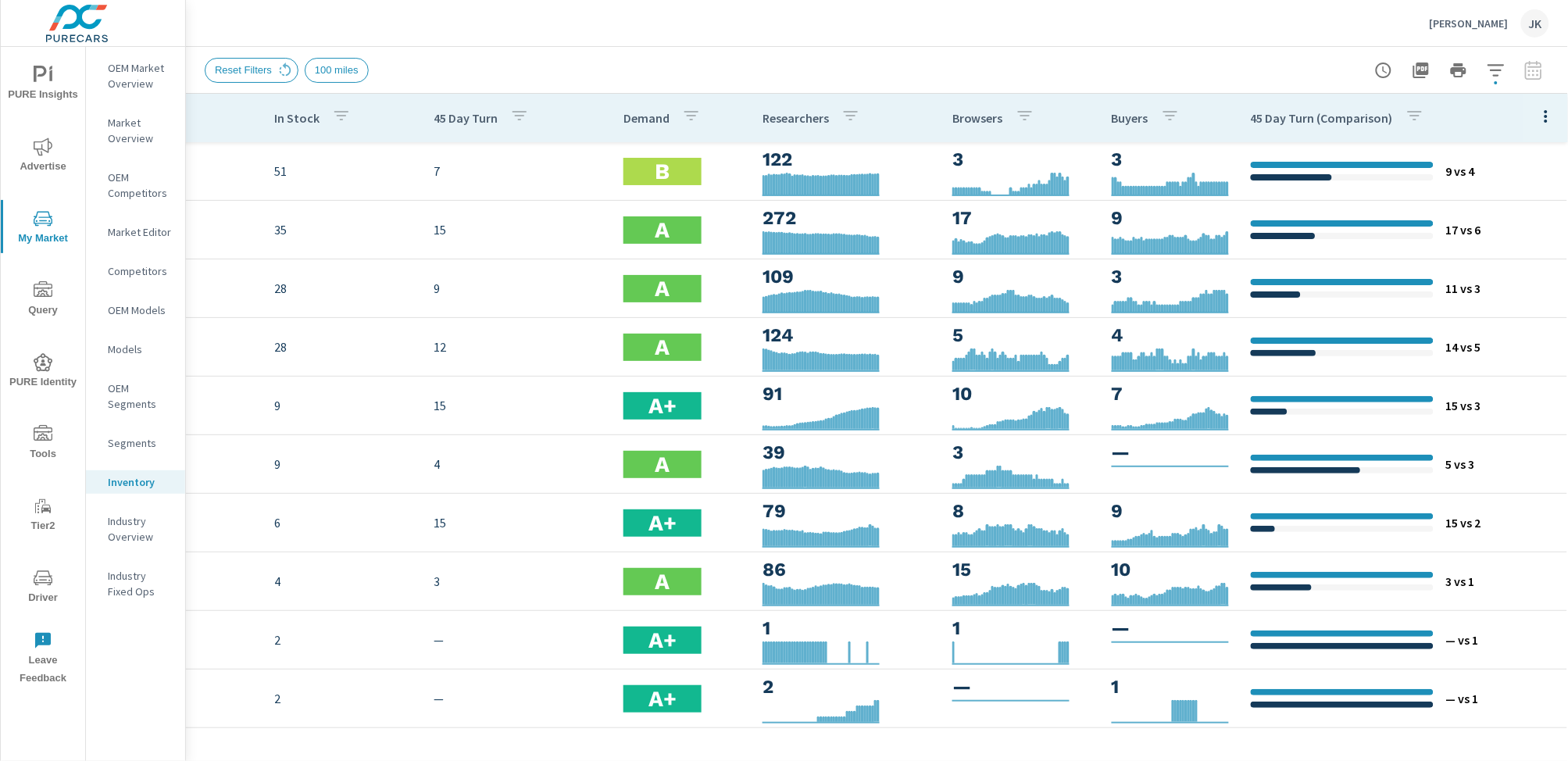
click at [1425, 112] on icon "button" at bounding box center [1547, 117] width 19 height 19
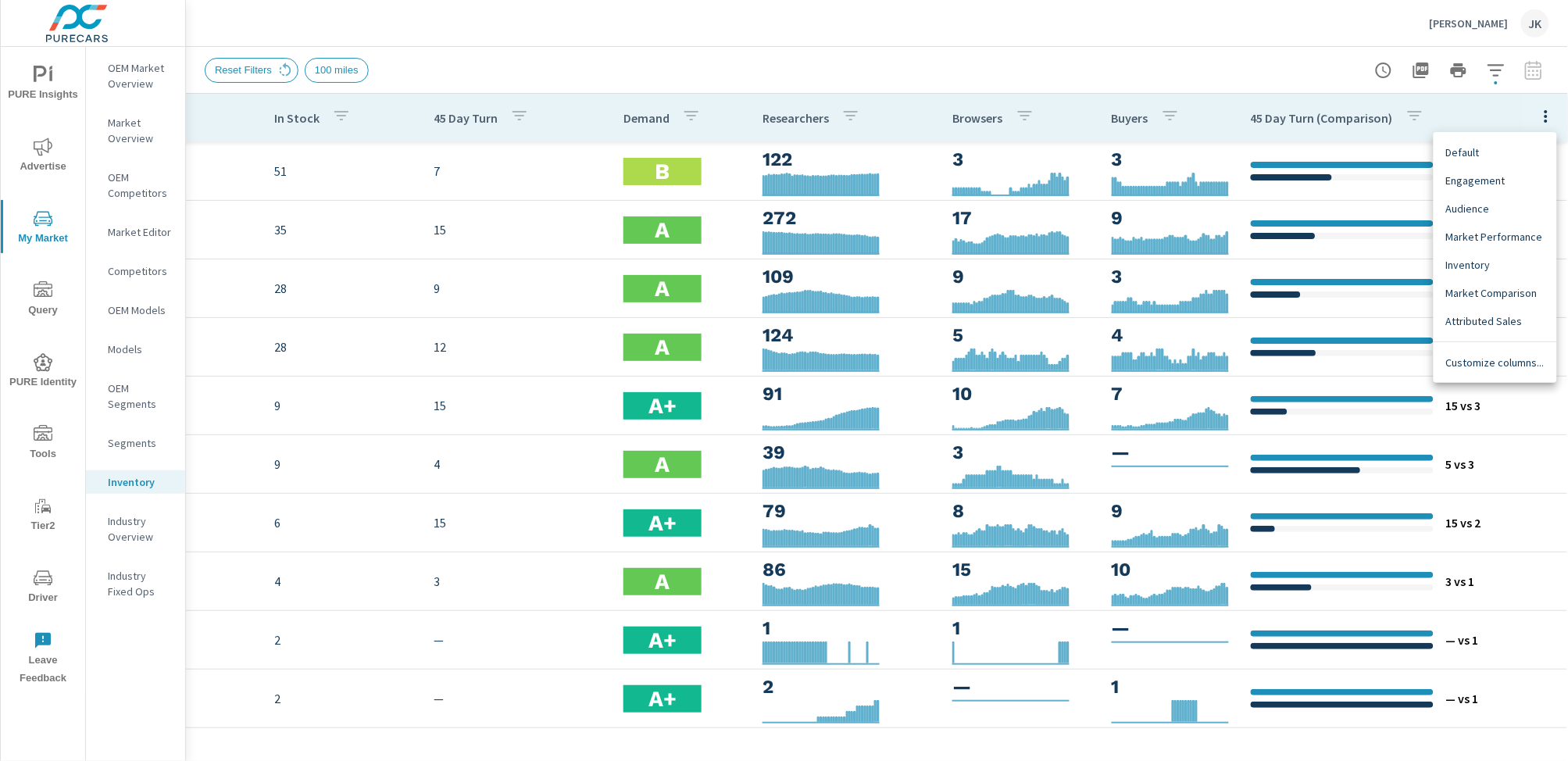
click at [1425, 349] on div "Customize columns..." at bounding box center [1496, 362] width 123 height 28
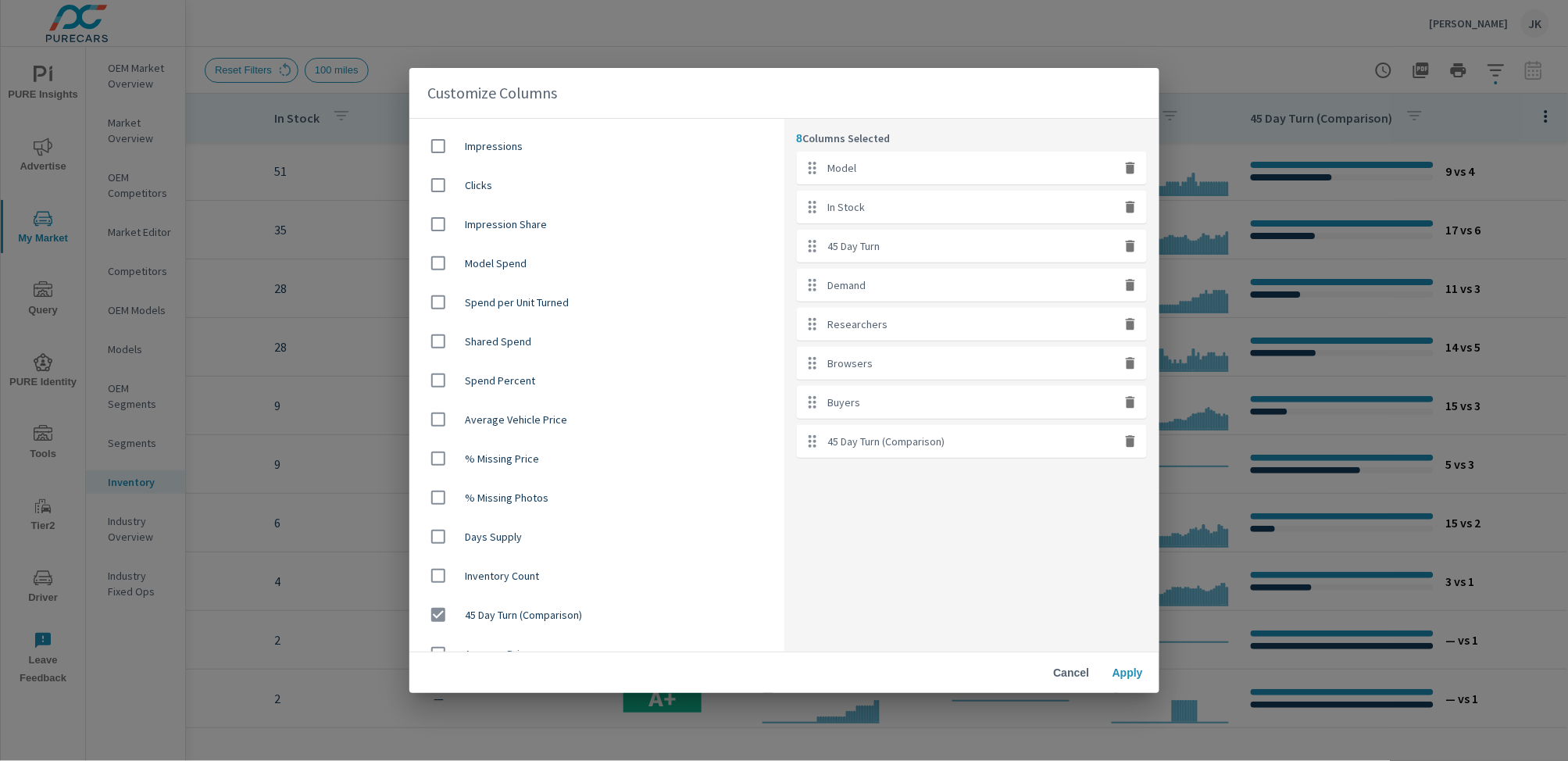
scroll to position [785, 0]
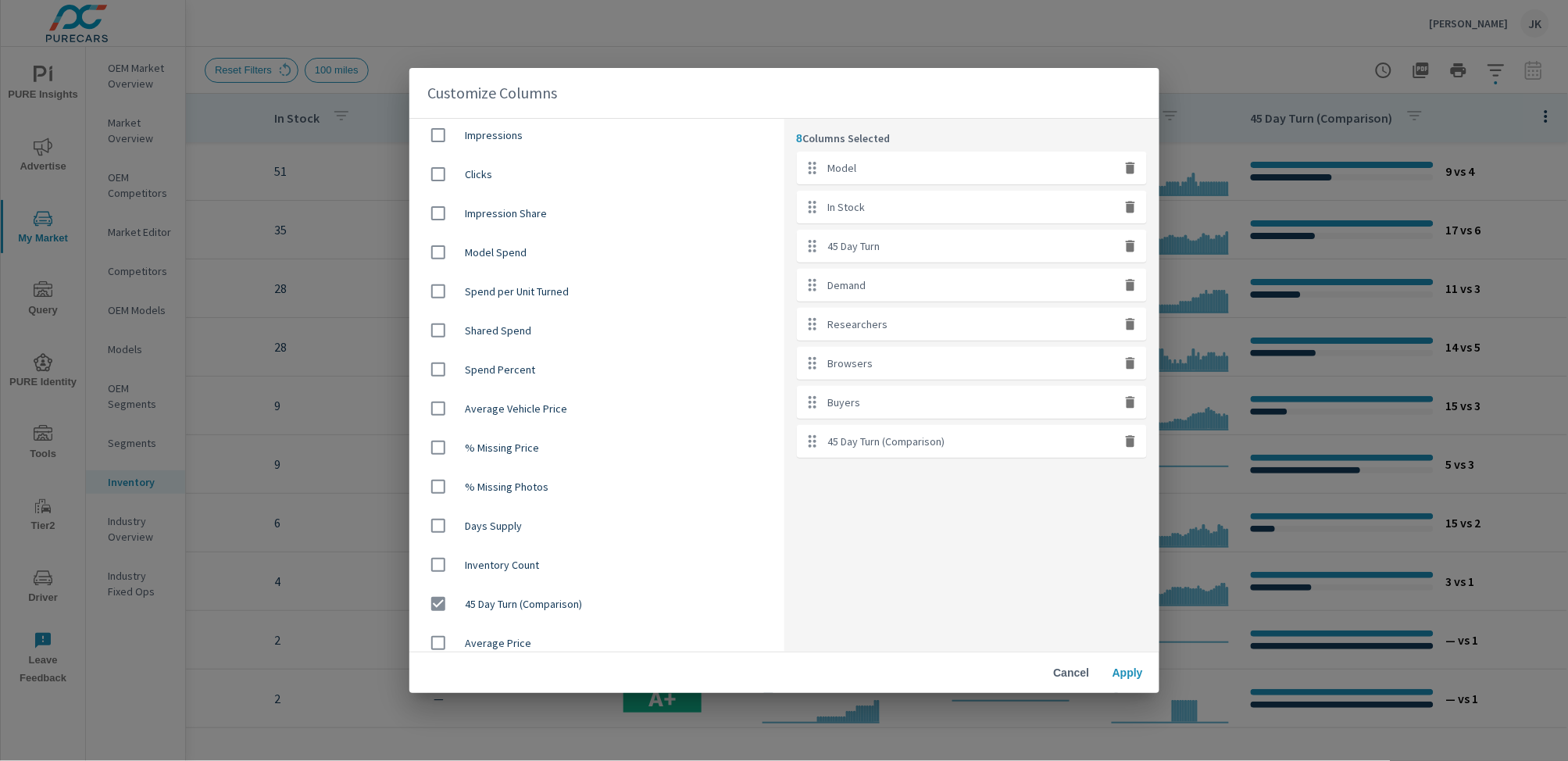
click at [435, 607] on input "checkbox" at bounding box center [438, 603] width 33 height 33
checkbox input "false"
click at [1138, 677] on span "Apply" at bounding box center [1128, 673] width 37 height 14
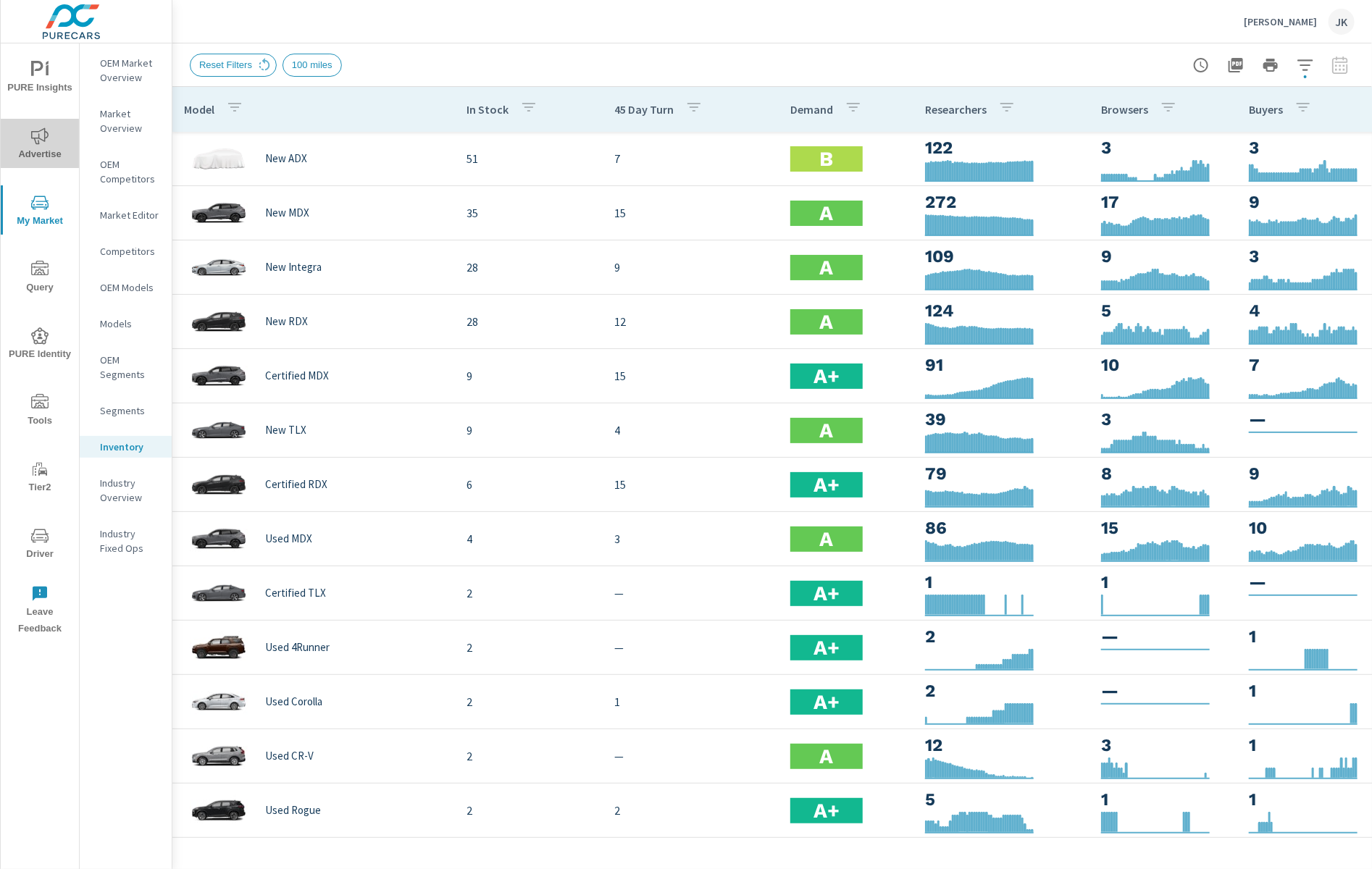
click at [39, 137] on icon "nav menu" at bounding box center [40, 136] width 18 height 17
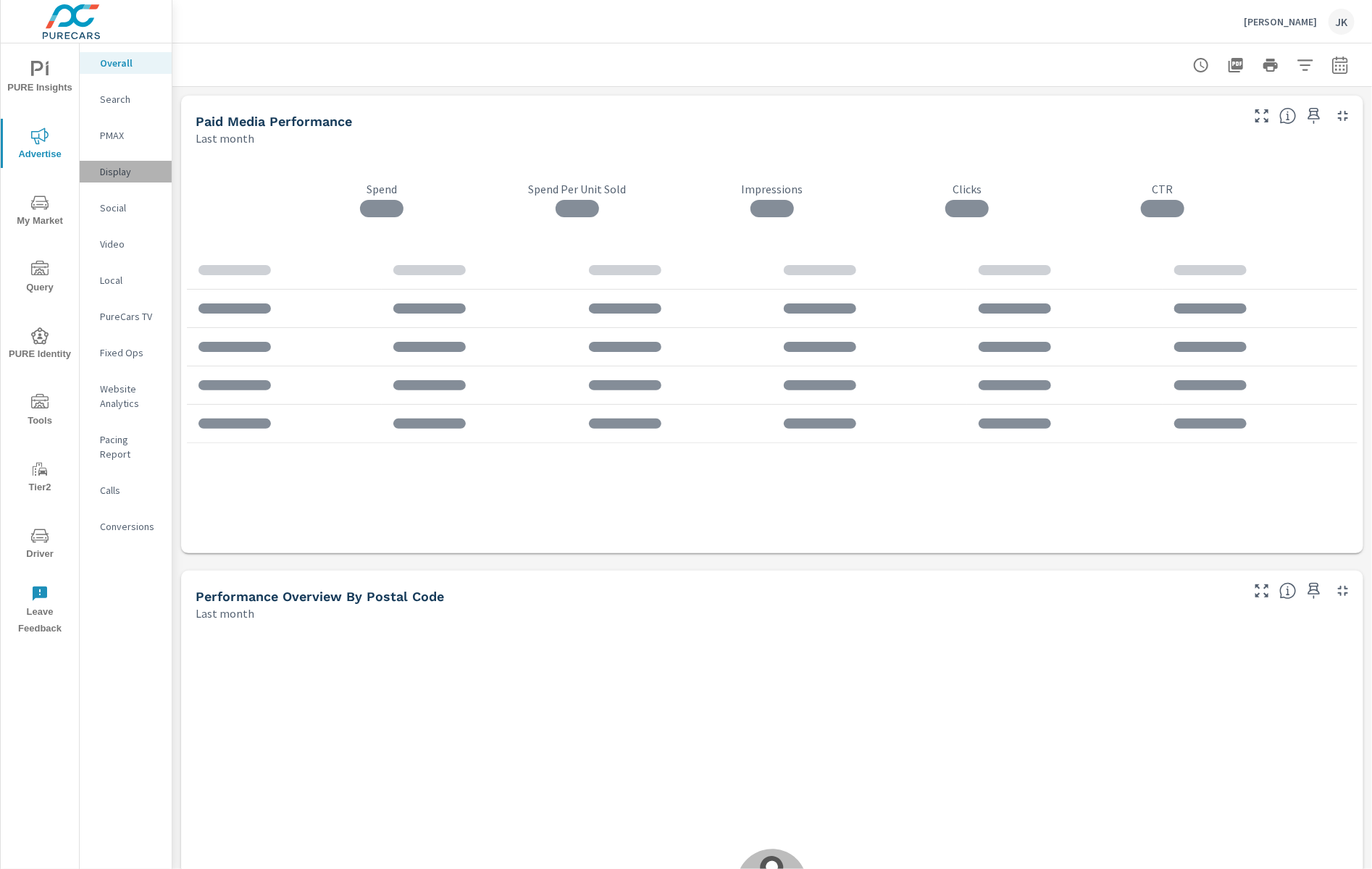
click at [115, 167] on p "Display" at bounding box center [129, 172] width 60 height 15
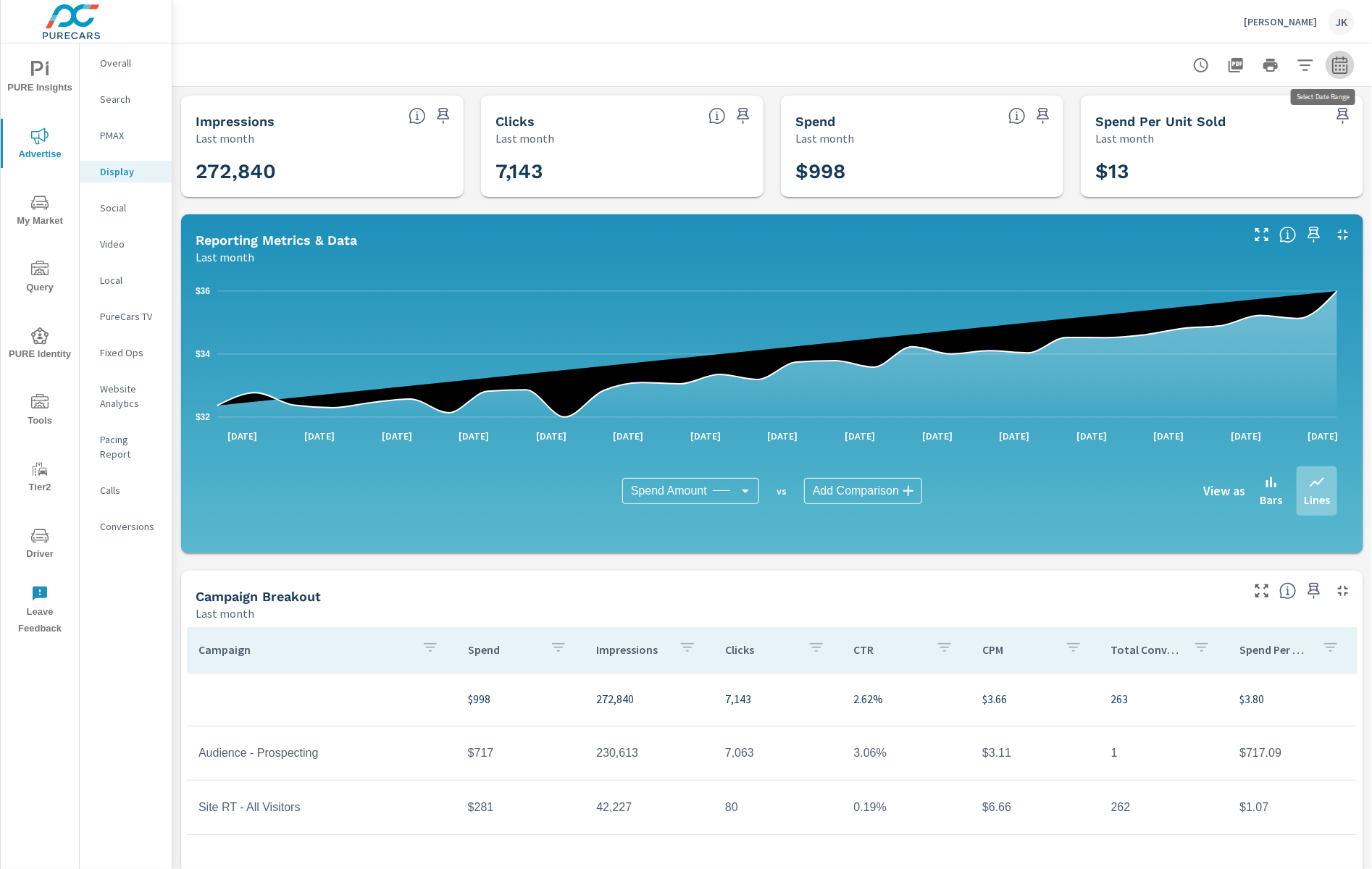
click at [1321, 70] on icon "button" at bounding box center [1341, 66] width 18 height 18
select select "Last month"
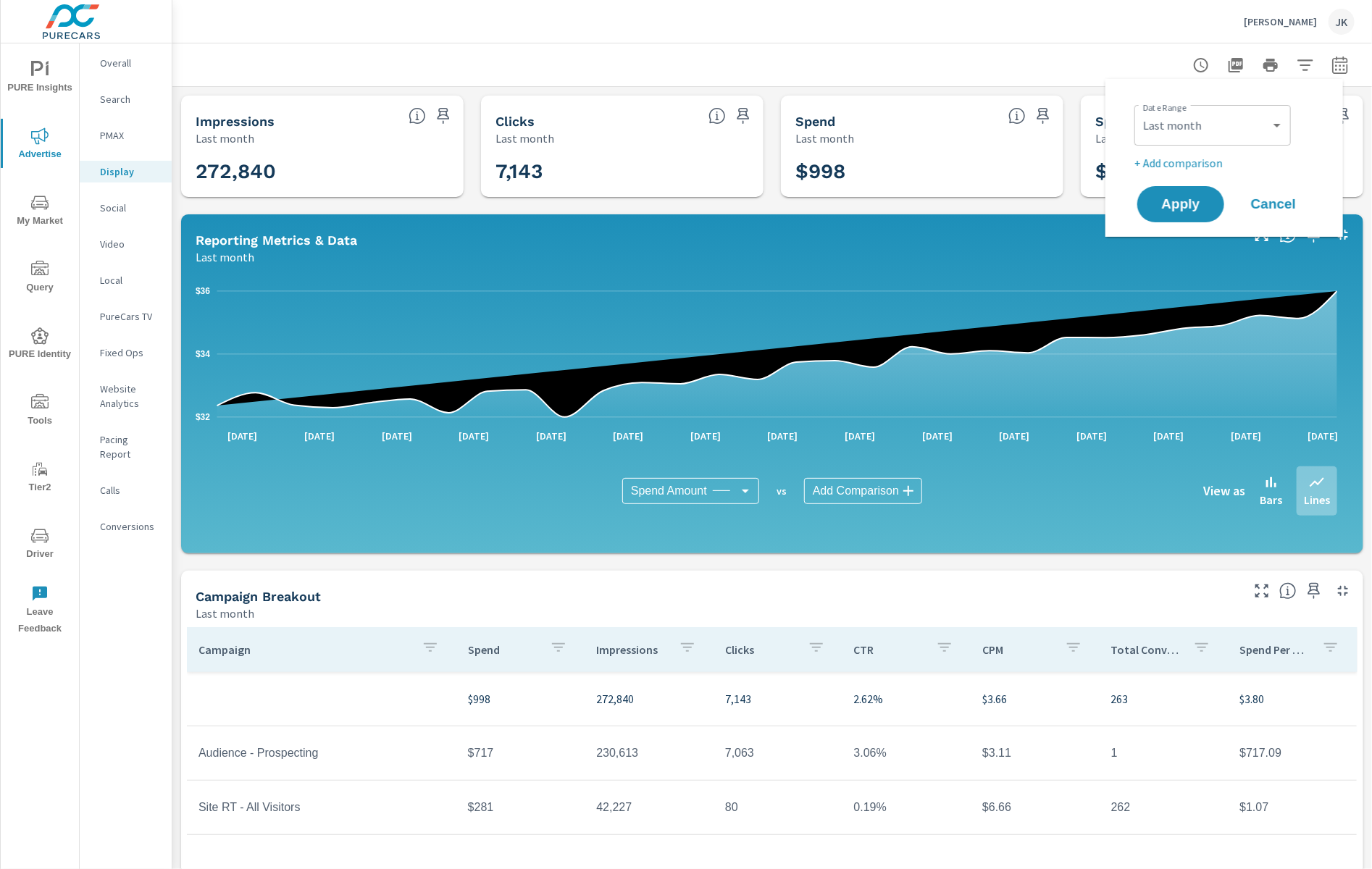
click at [1176, 169] on p "+ Add comparison" at bounding box center [1227, 163] width 185 height 18
select select "Previous period"
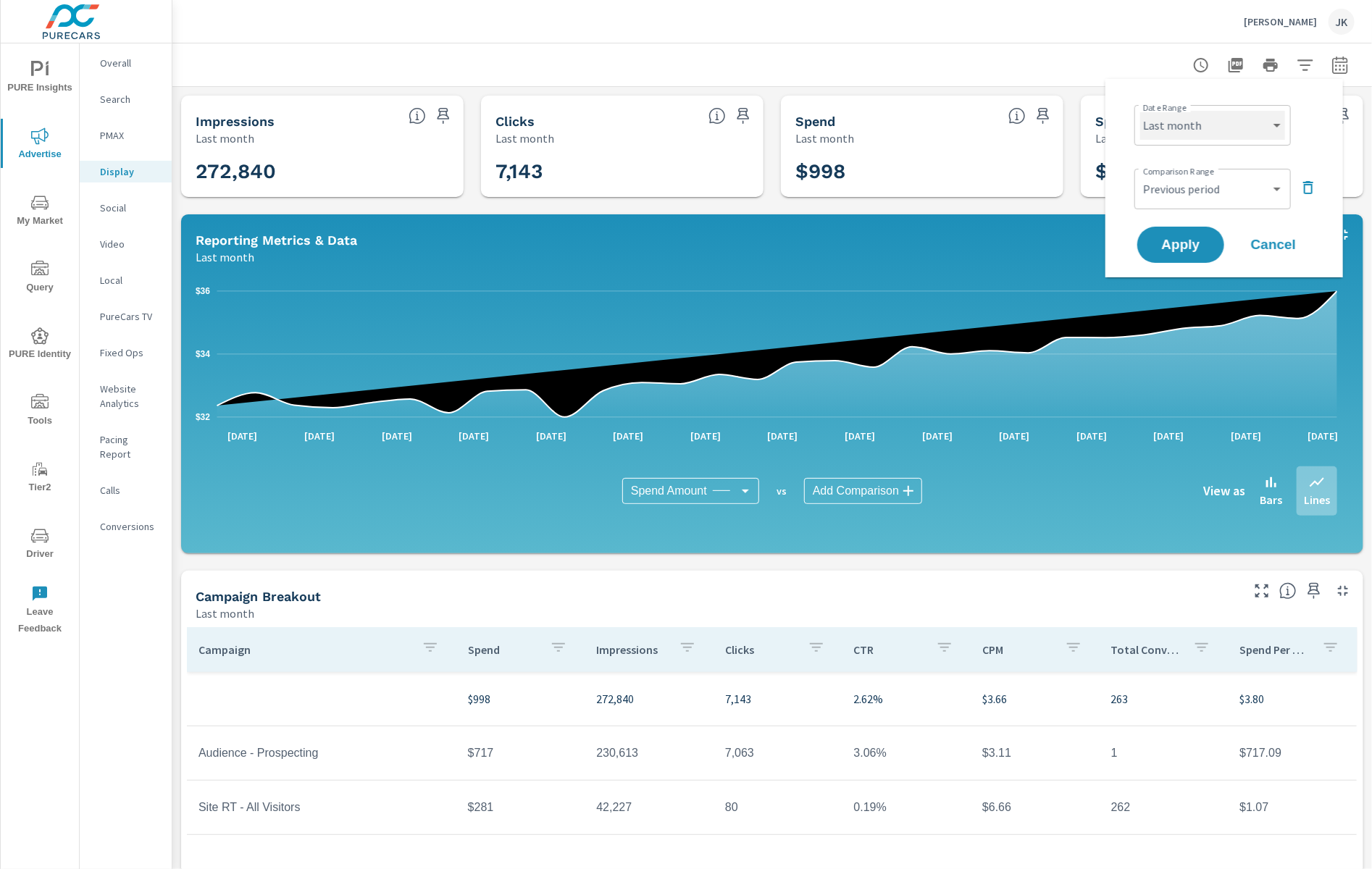
click at [1201, 125] on select "Custom Yesterday Last week Last 7 days Last 14 days Last 30 days Last 45 days L…" at bounding box center [1213, 125] width 145 height 29
click at [1140, 111] on select "Custom Yesterday Last week Last 7 days Last 14 days Last 30 days Last 45 days L…" at bounding box center [1213, 125] width 145 height 29
select select "Last 30 days"
click at [1188, 250] on span "Apply" at bounding box center [1181, 245] width 60 height 14
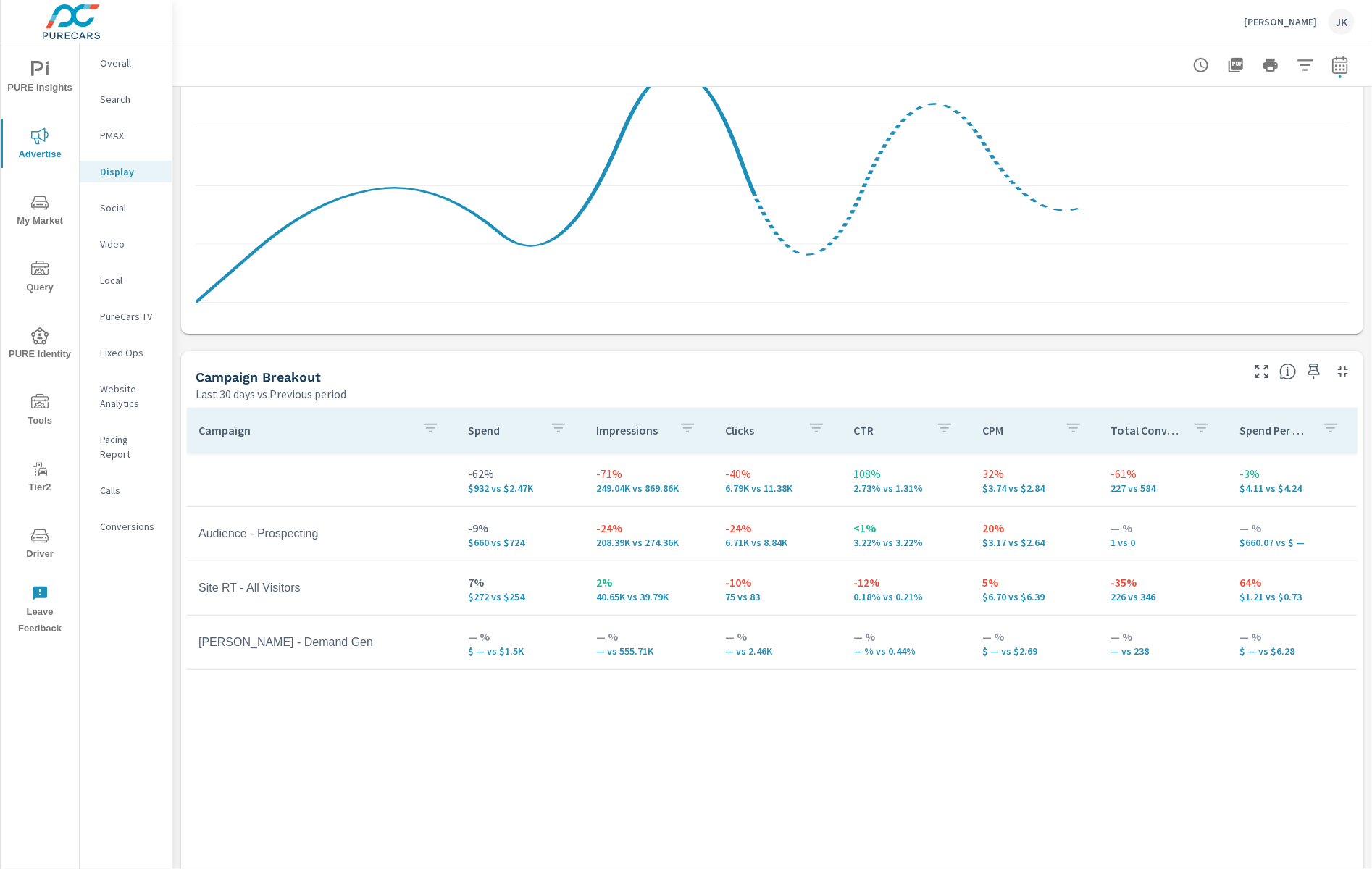
scroll to position [384, 0]
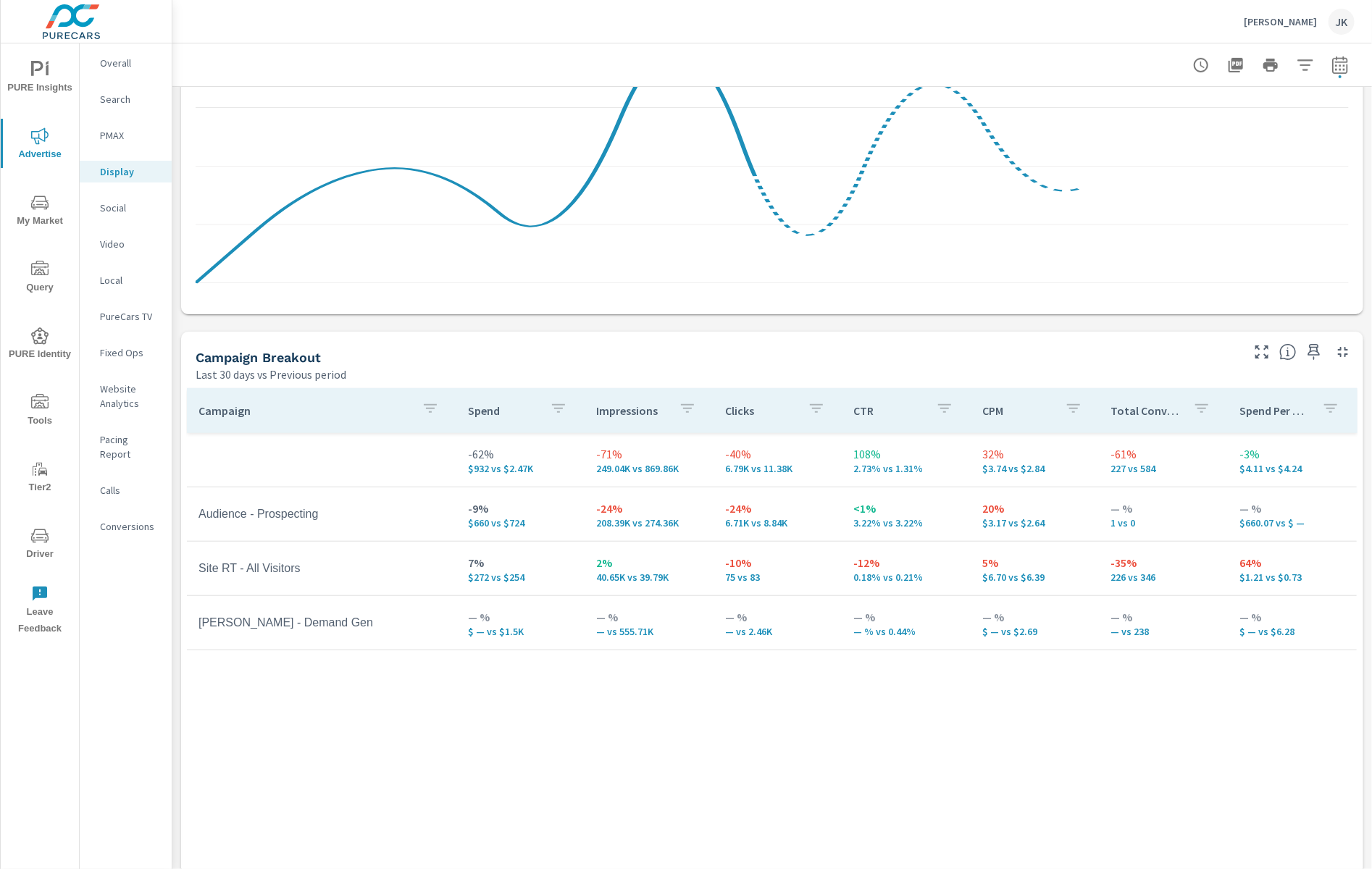
click at [751, 704] on div "Campaign Spend Impressions Clicks CTR CPM Total Conversions Spend Per Conversio…" at bounding box center [772, 647] width 1171 height 519
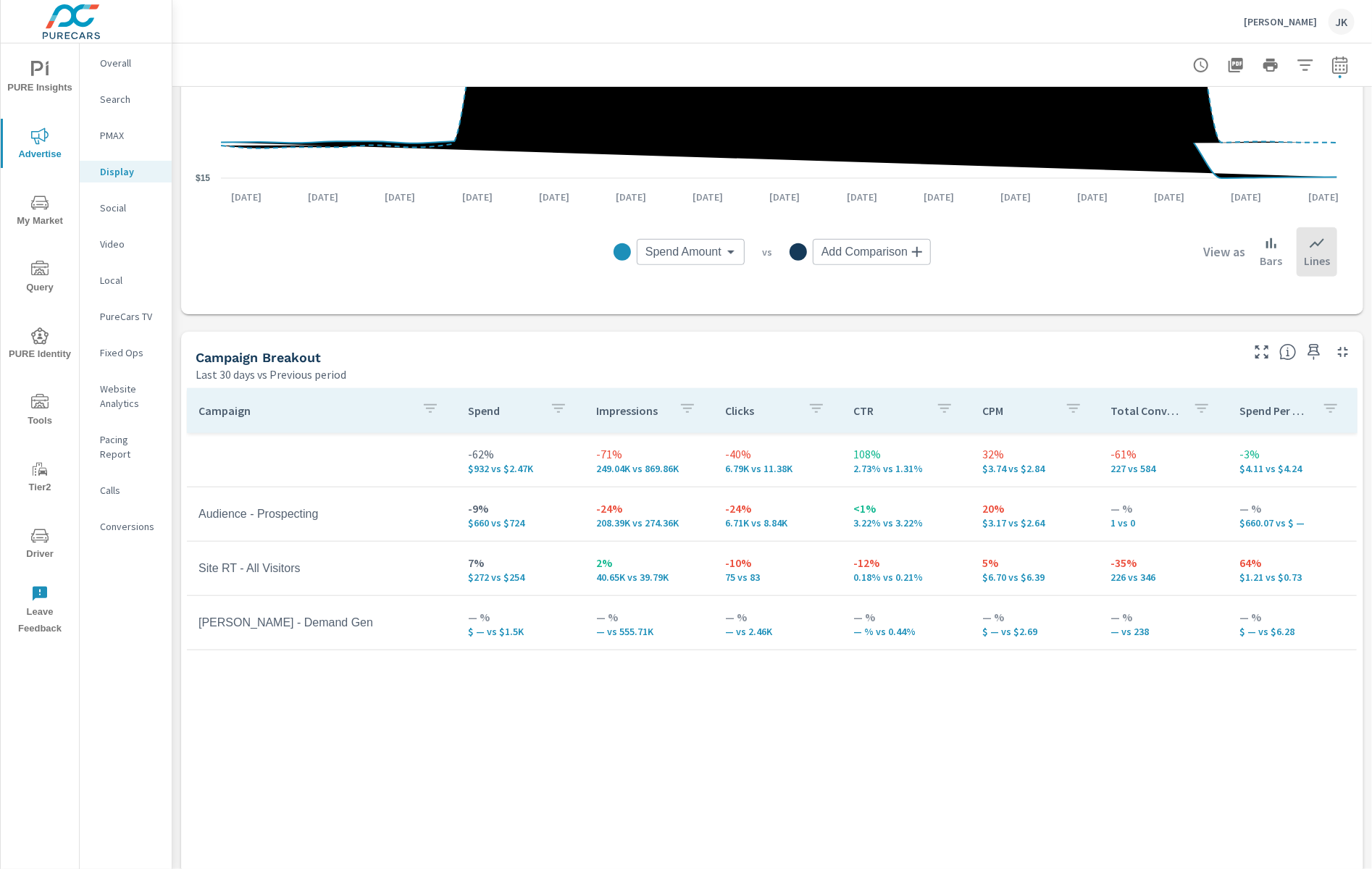
click at [118, 204] on p "Social" at bounding box center [129, 208] width 60 height 15
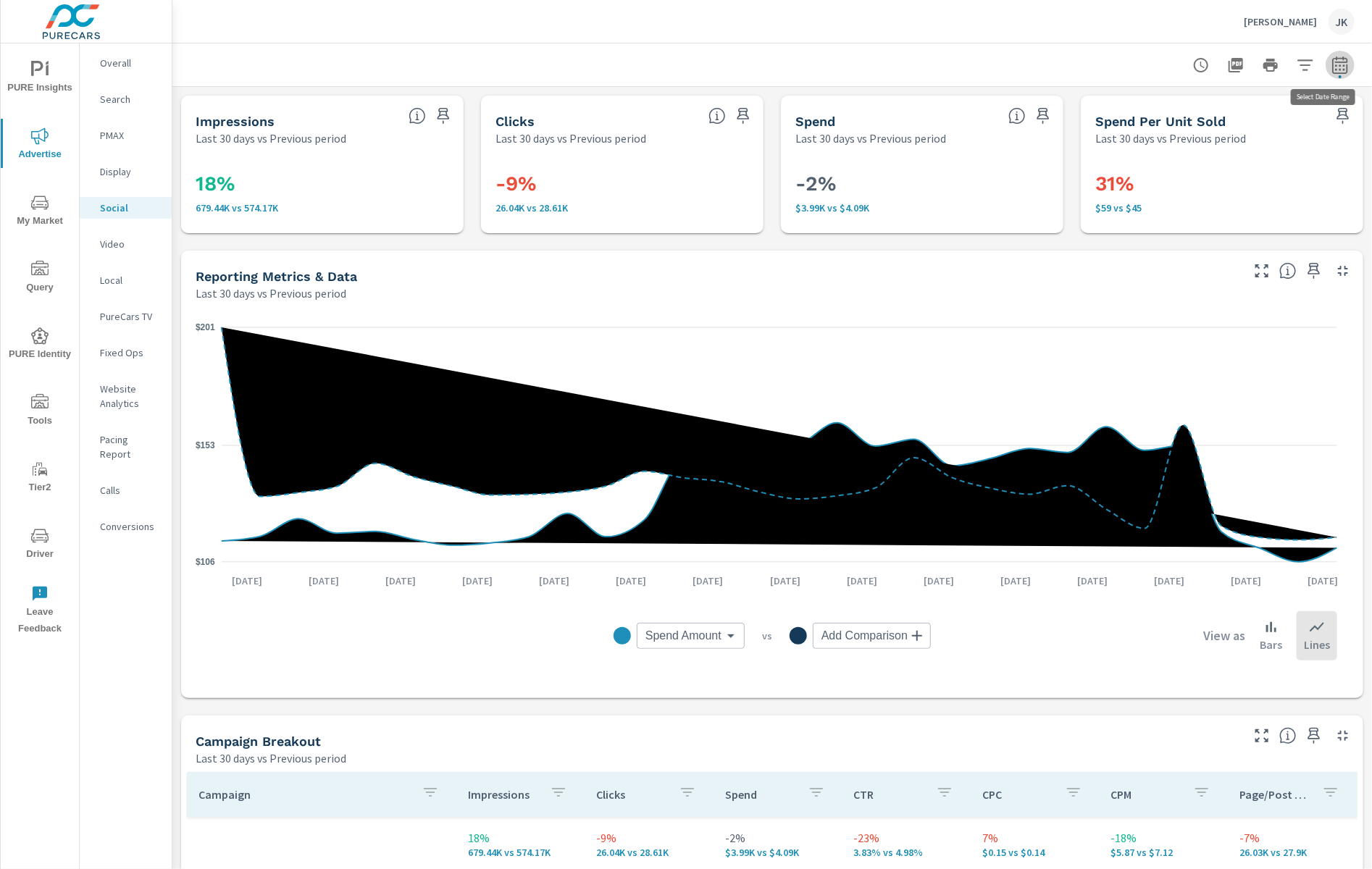
click at [1321, 69] on icon "button" at bounding box center [1340, 67] width 10 height 6
select select "Last 30 days"
select select "Previous period"
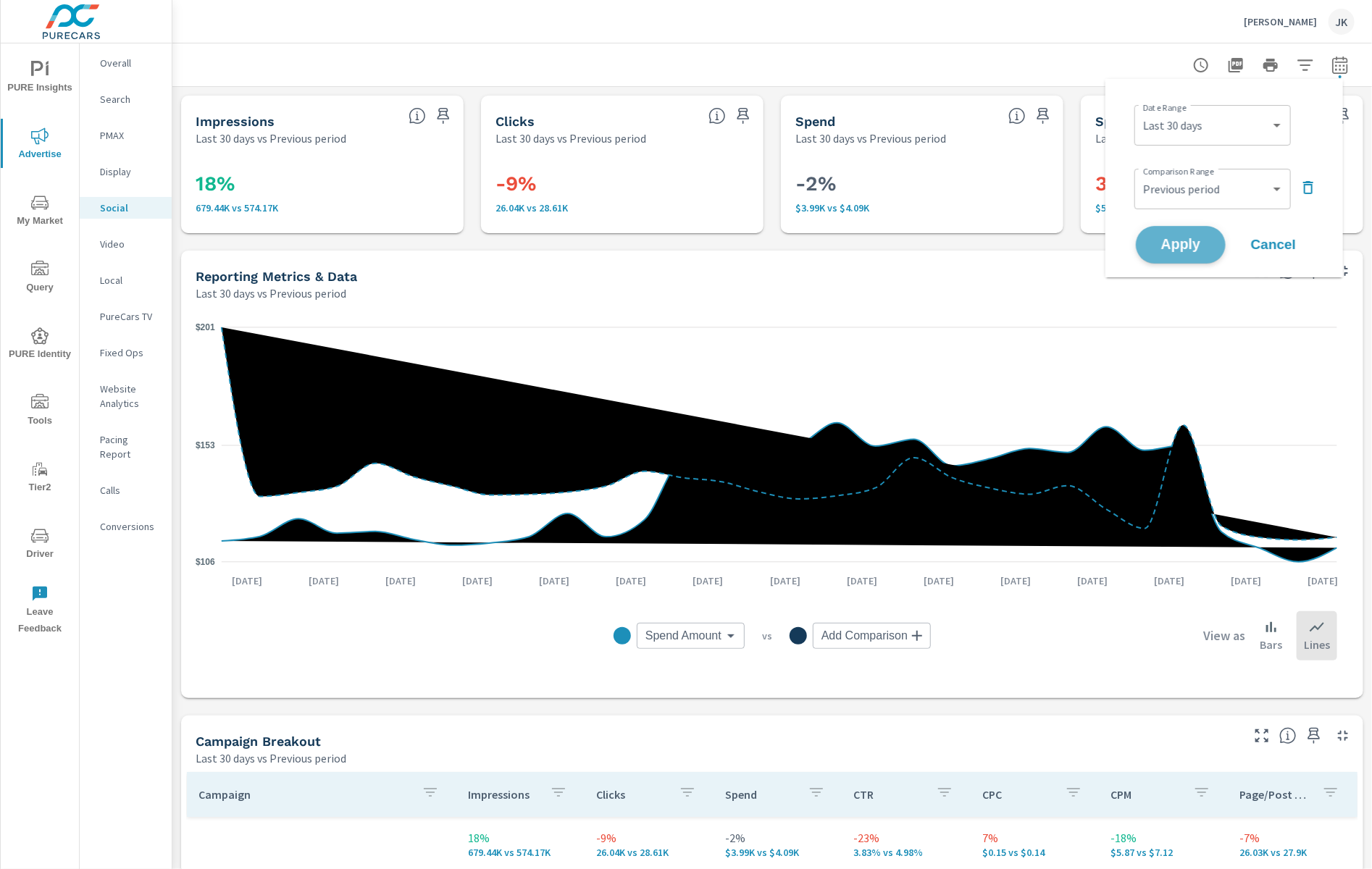
click at [1196, 244] on span "Apply" at bounding box center [1181, 245] width 60 height 14
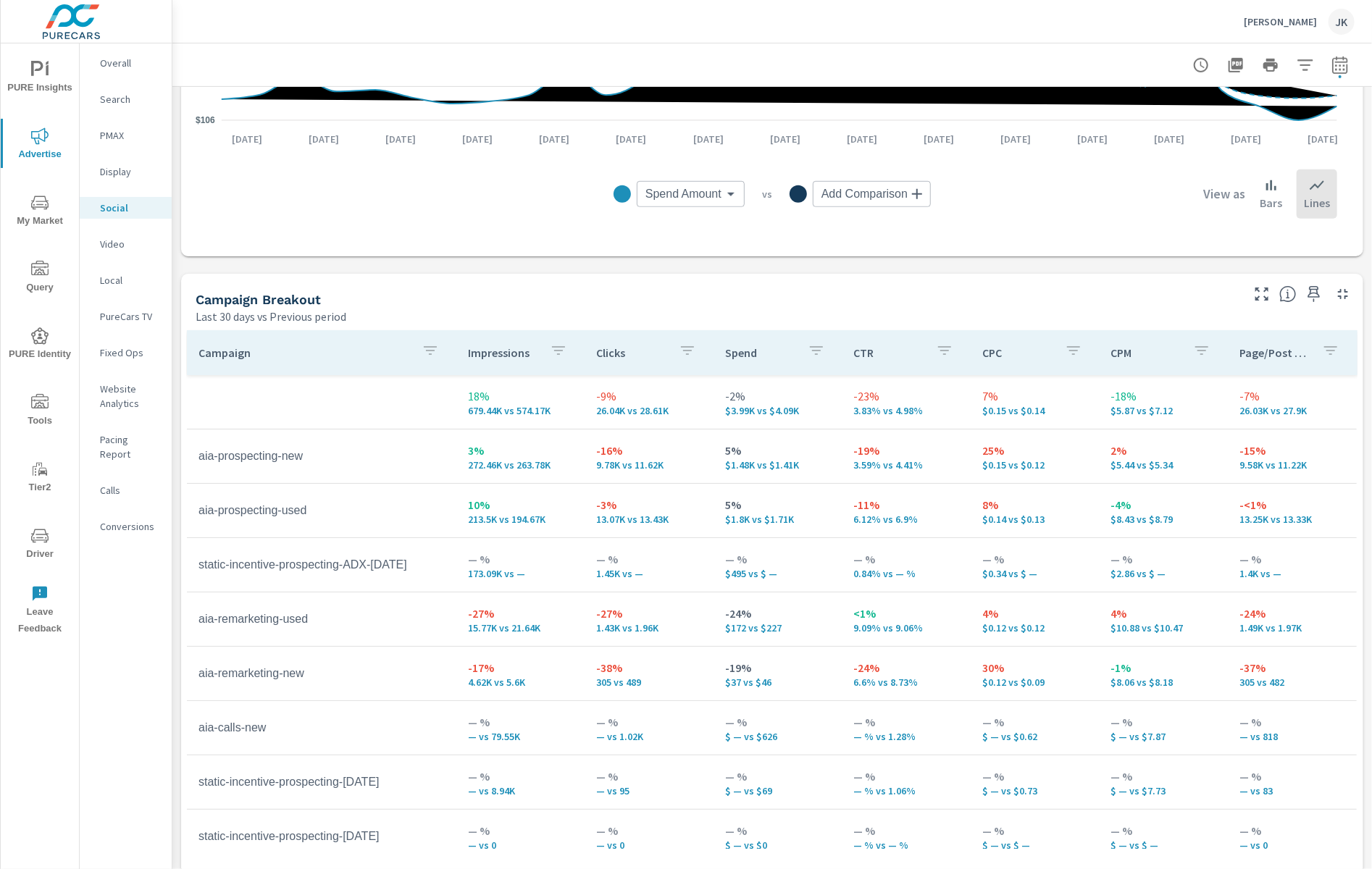
scroll to position [457, 0]
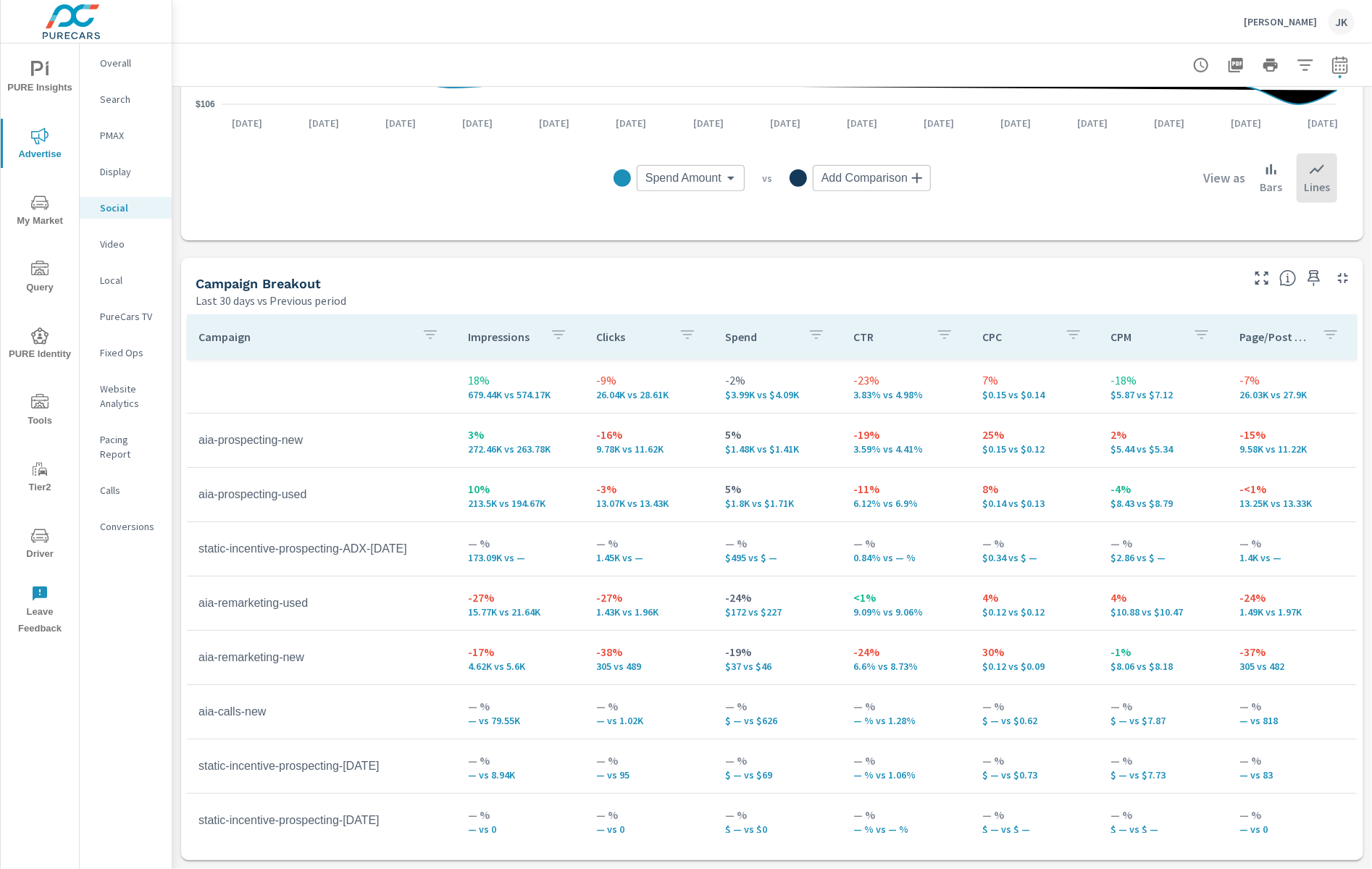
click at [1321, 406] on div "Impressions Last 30 days vs Previous period 18% 679.44K vs 574.17K Clicks Last …" at bounding box center [773, 249] width 1200 height 1240
click at [124, 326] on div "PureCars TV" at bounding box center [125, 316] width 92 height 21
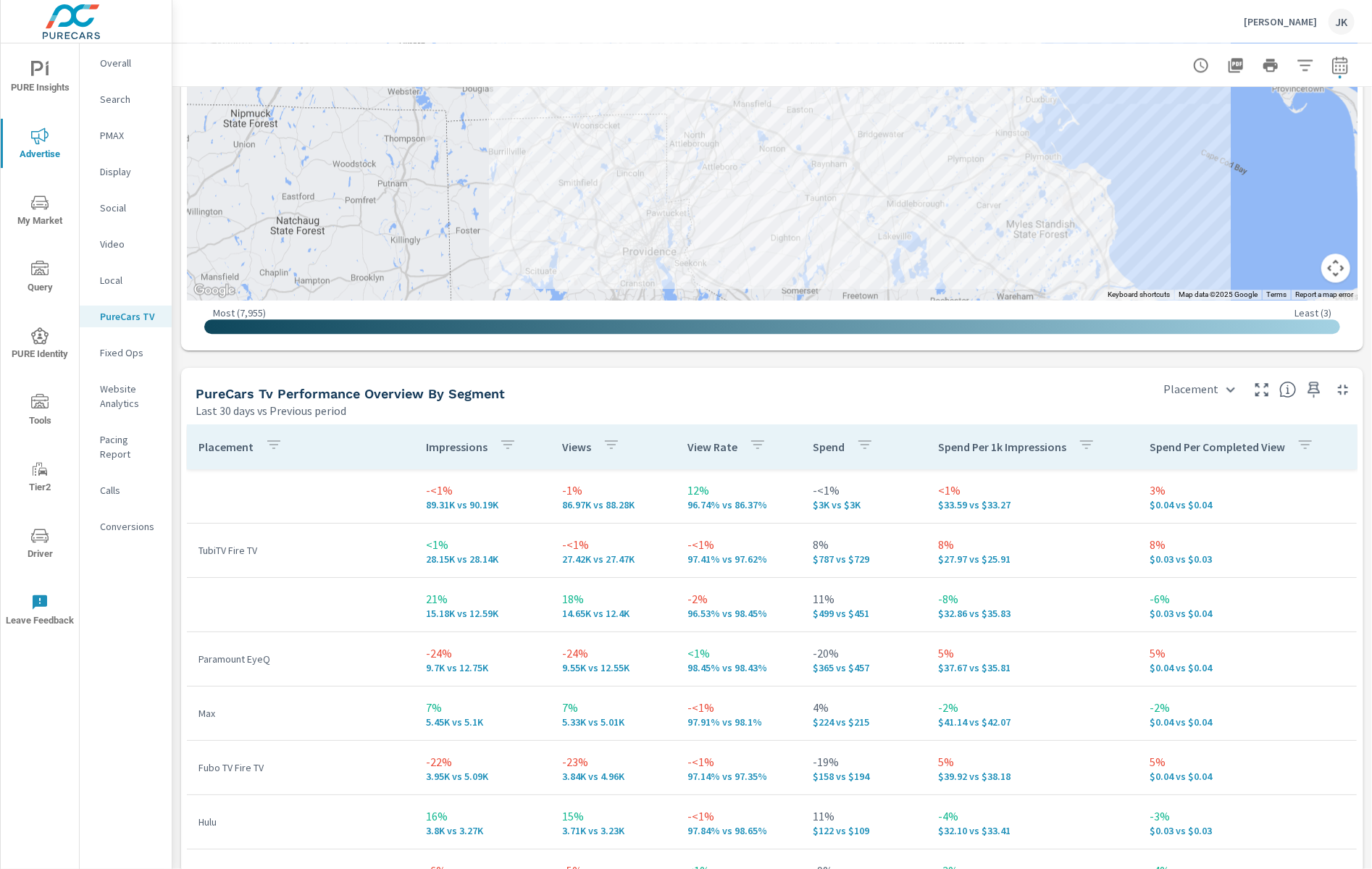
scroll to position [1714, 0]
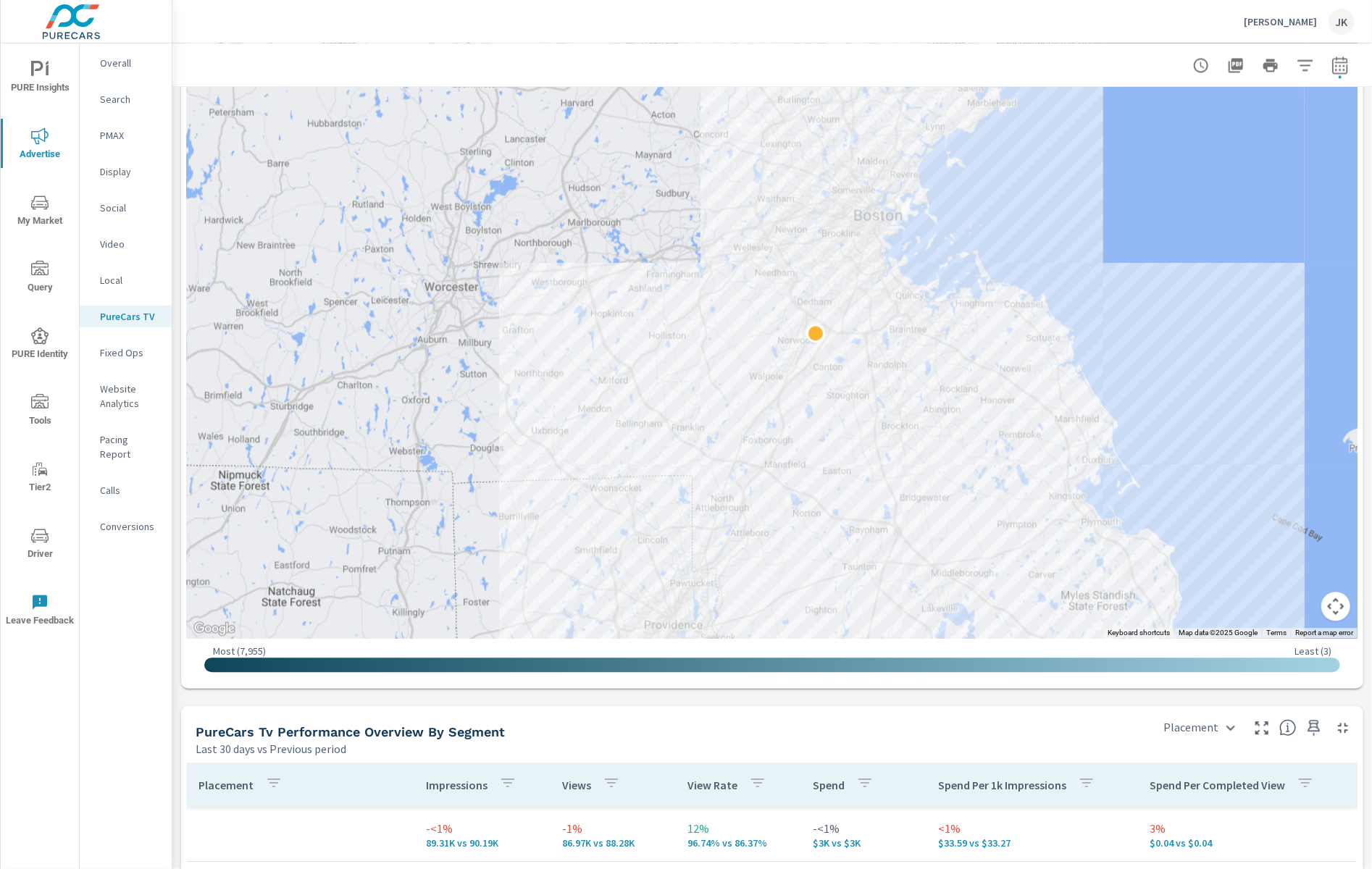
drag, startPoint x: 921, startPoint y: 254, endPoint x: 964, endPoint y: 298, distance: 61.5
click at [971, 264] on div at bounding box center [772, 313] width 1171 height 651
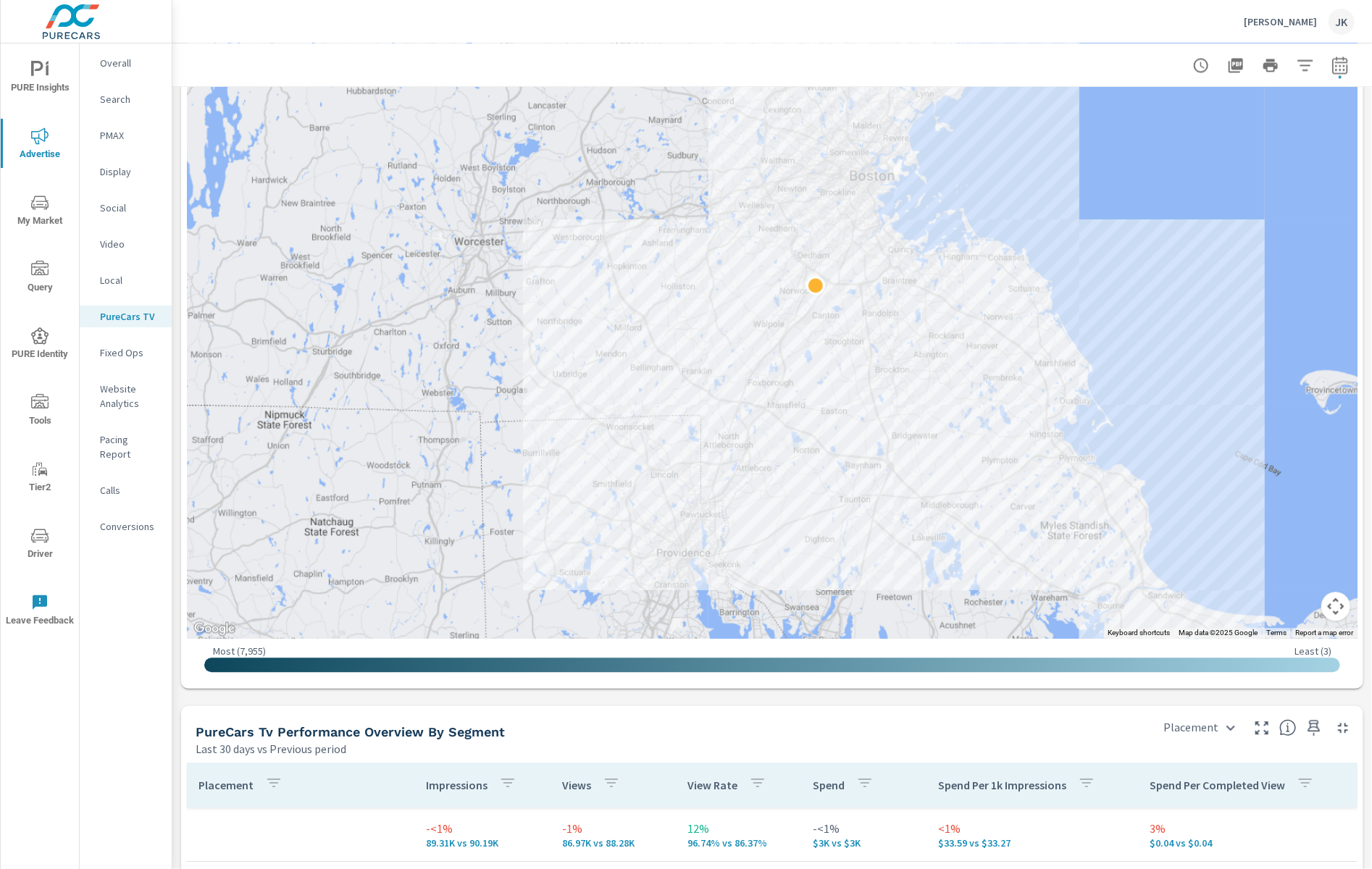
drag, startPoint x: 936, startPoint y: 393, endPoint x: 923, endPoint y: 364, distance: 31.8
click at [1321, 22] on div "JK" at bounding box center [1342, 21] width 26 height 26
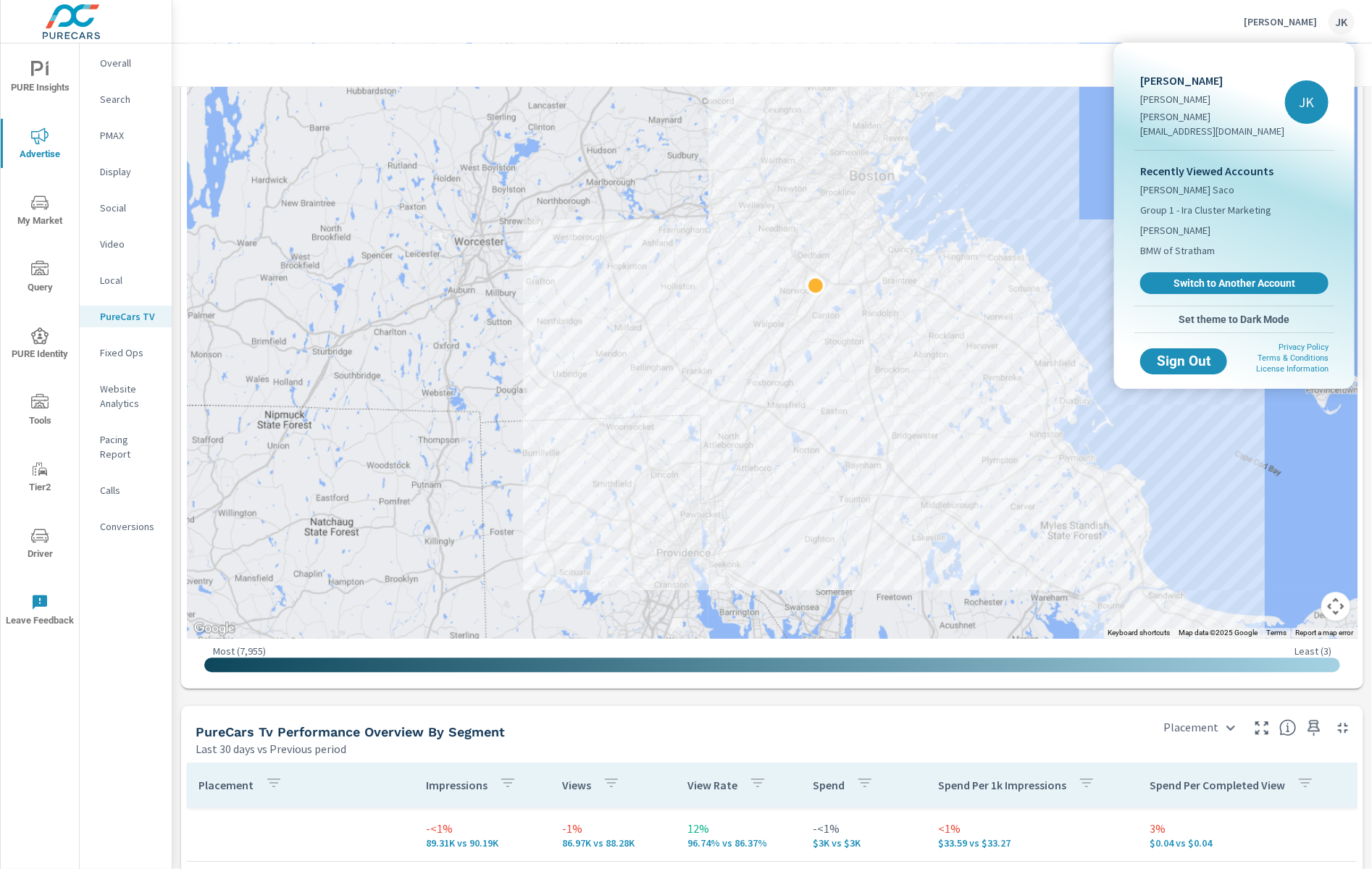
click at [1264, 277] on span "Switch to Another Account" at bounding box center [1235, 283] width 173 height 13
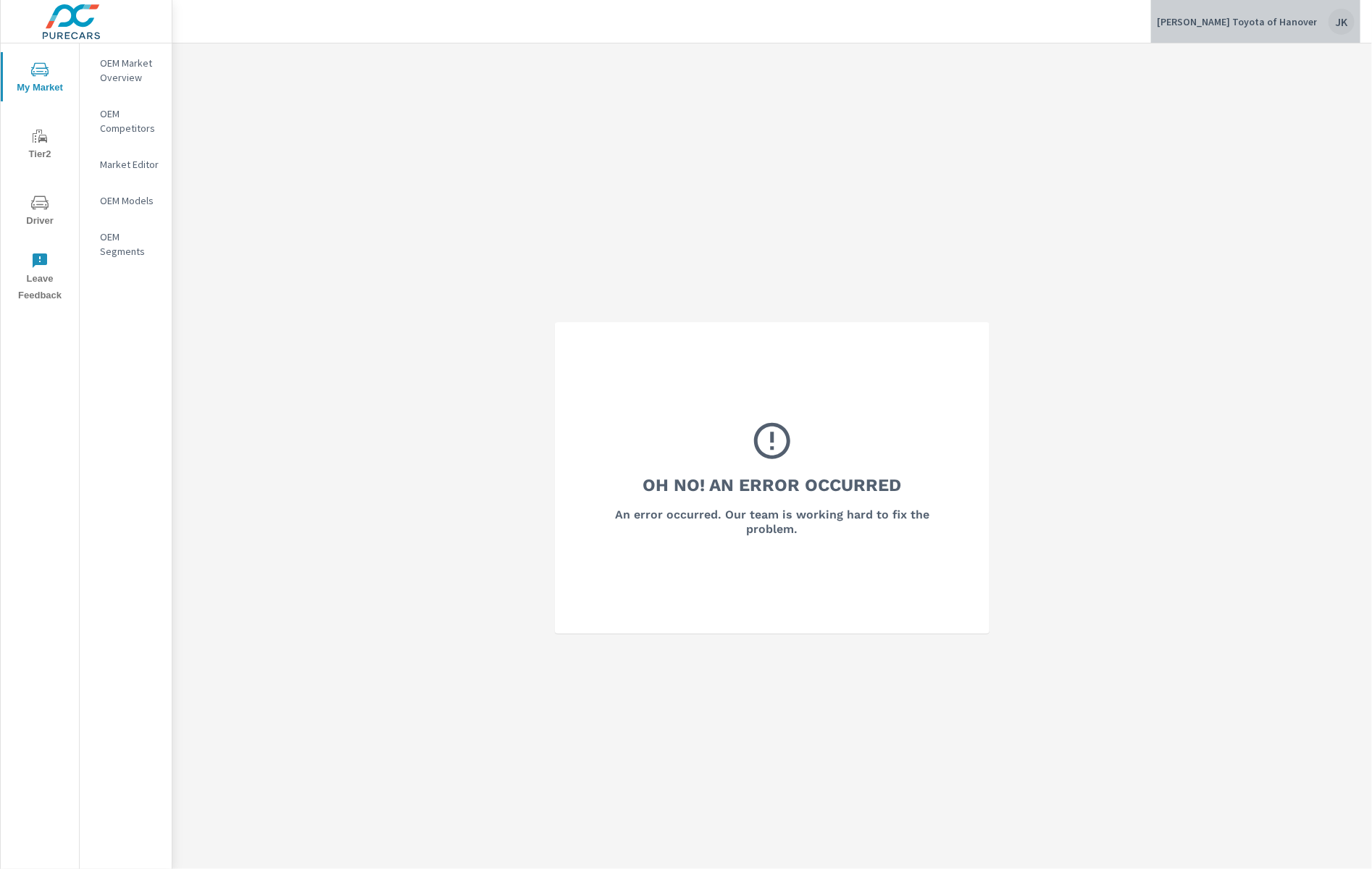
click at [1327, 20] on div "McGee Toyota of Hanover JK" at bounding box center [1256, 21] width 198 height 26
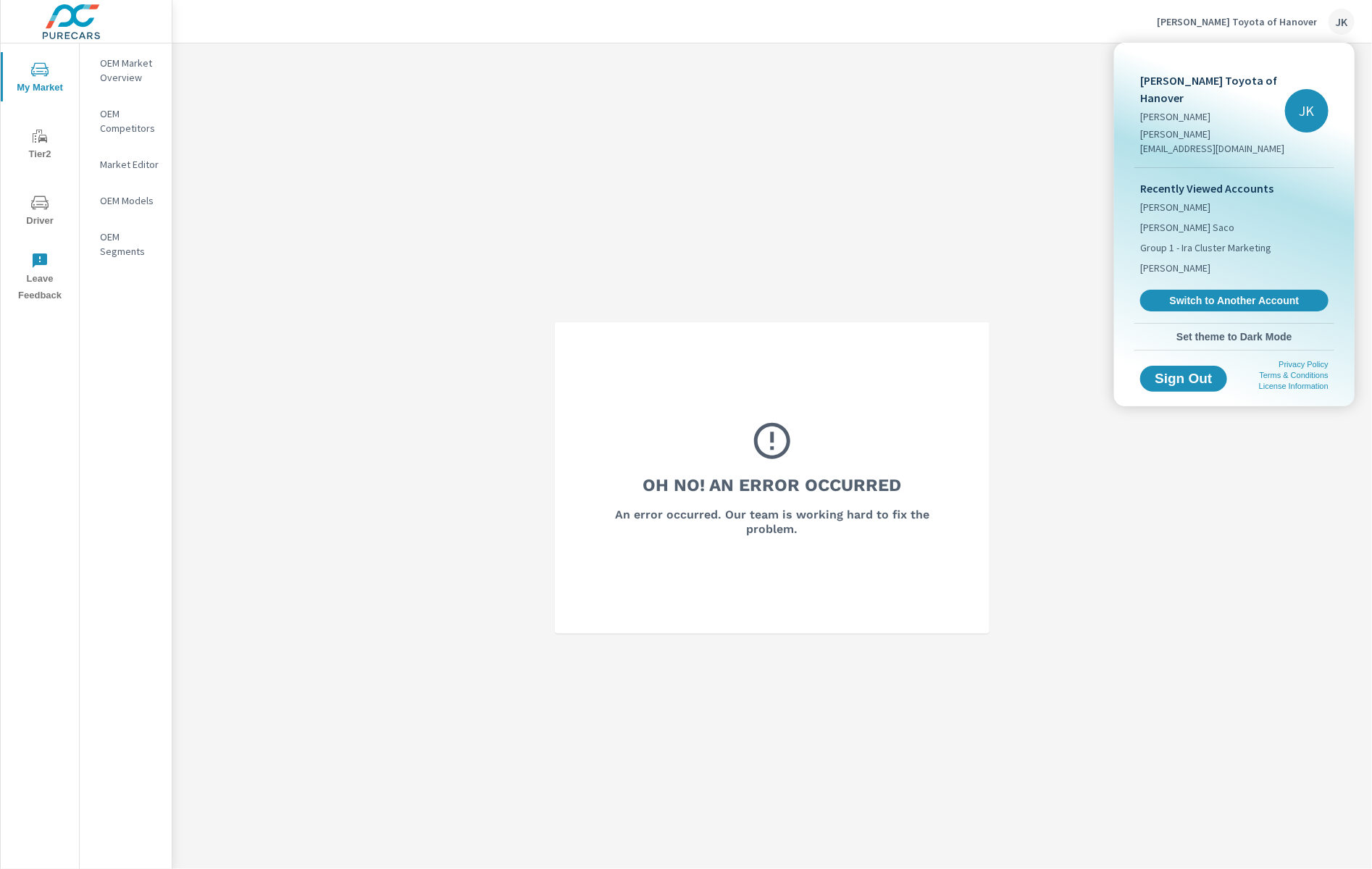
click at [1212, 294] on span "Switch to Another Account" at bounding box center [1235, 301] width 173 height 13
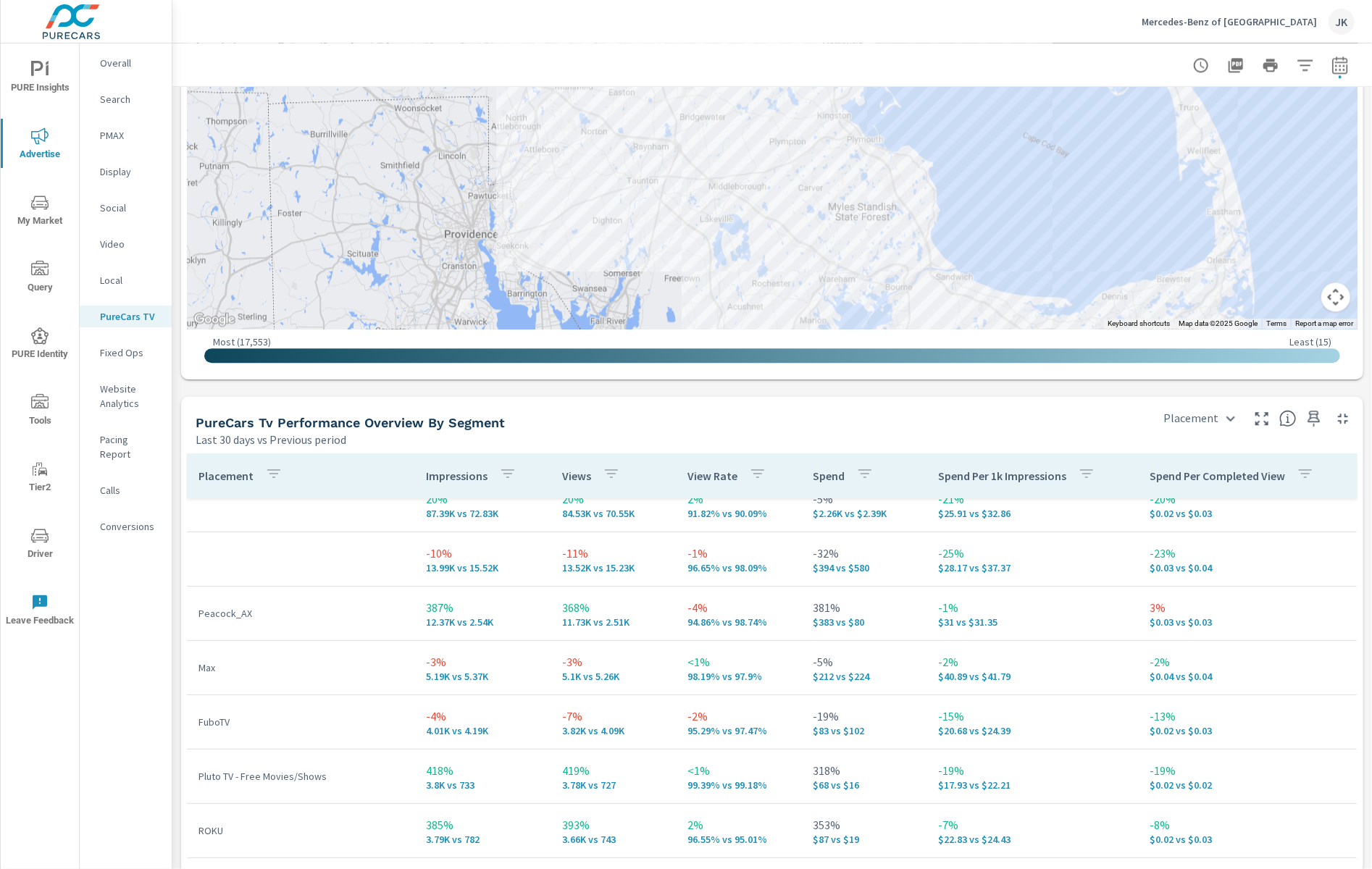
scroll to position [1, 0]
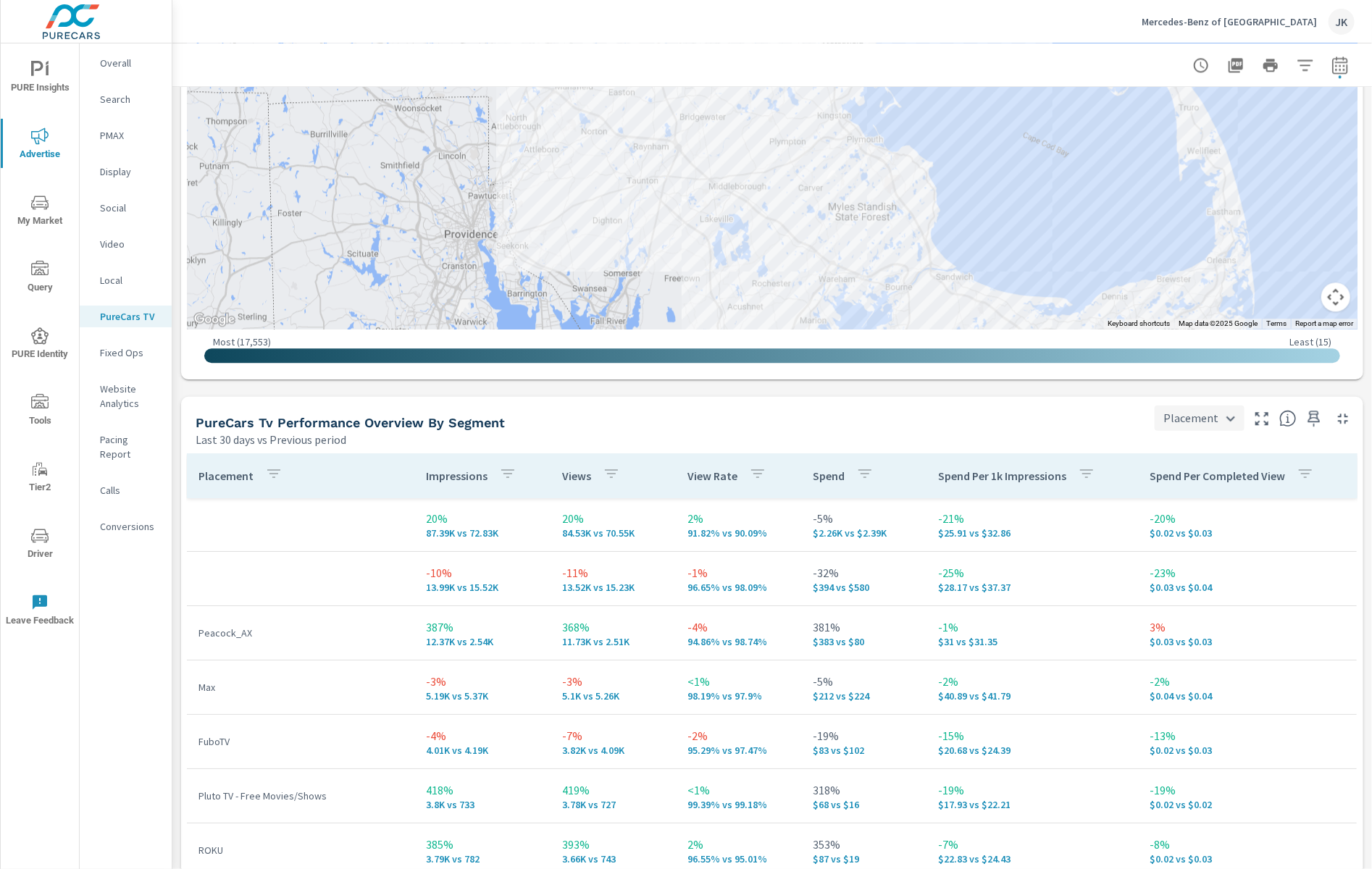
click at [1200, 416] on body "PURE Insights Advertise My Market Query PURE Identity Tools Tier2 Driver Leave …" at bounding box center [686, 434] width 1372 height 869
click at [1187, 492] on li "City" at bounding box center [1189, 495] width 86 height 26
type input "City"
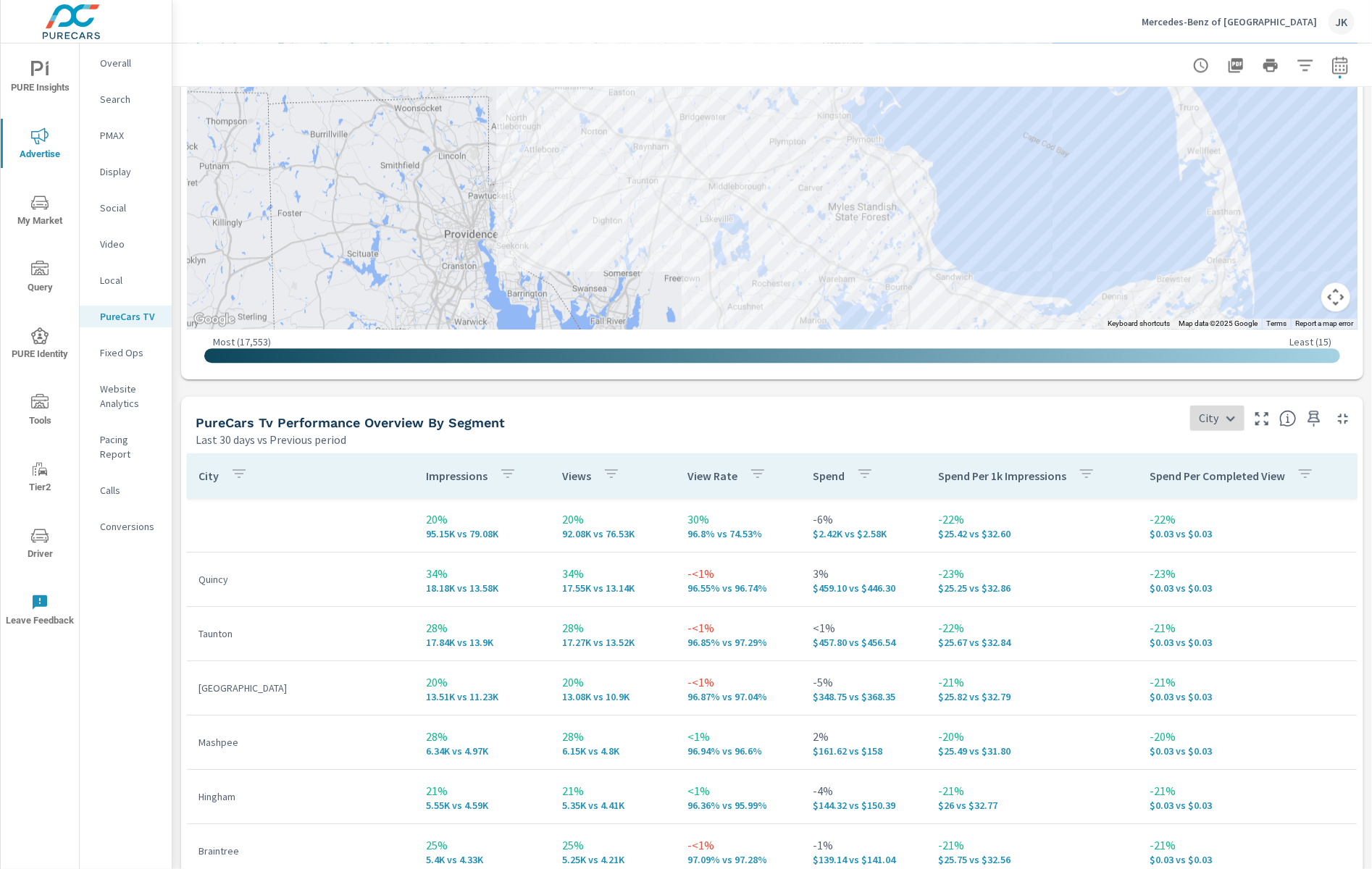
scroll to position [1783, 0]
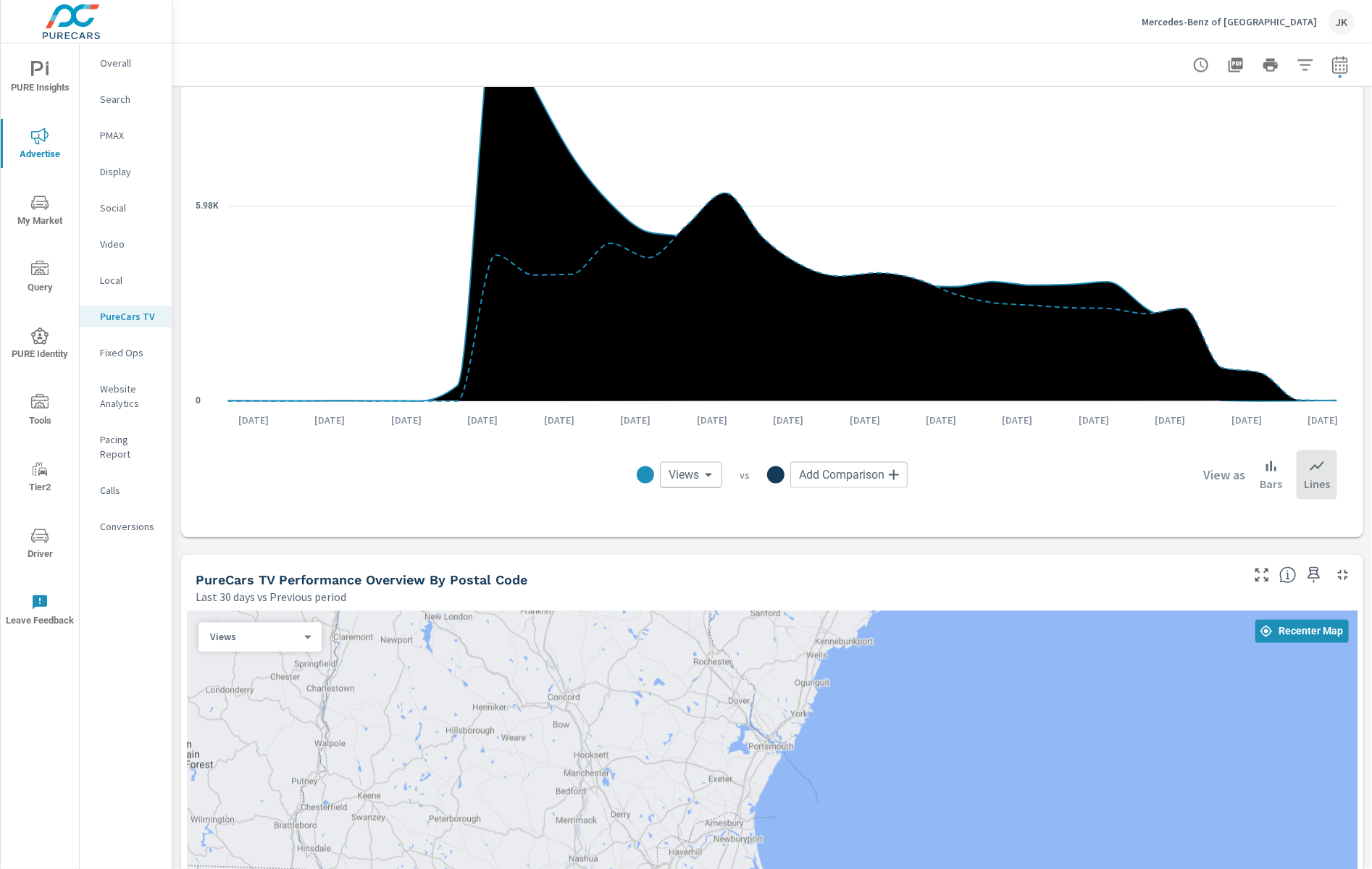
scroll to position [1070, 0]
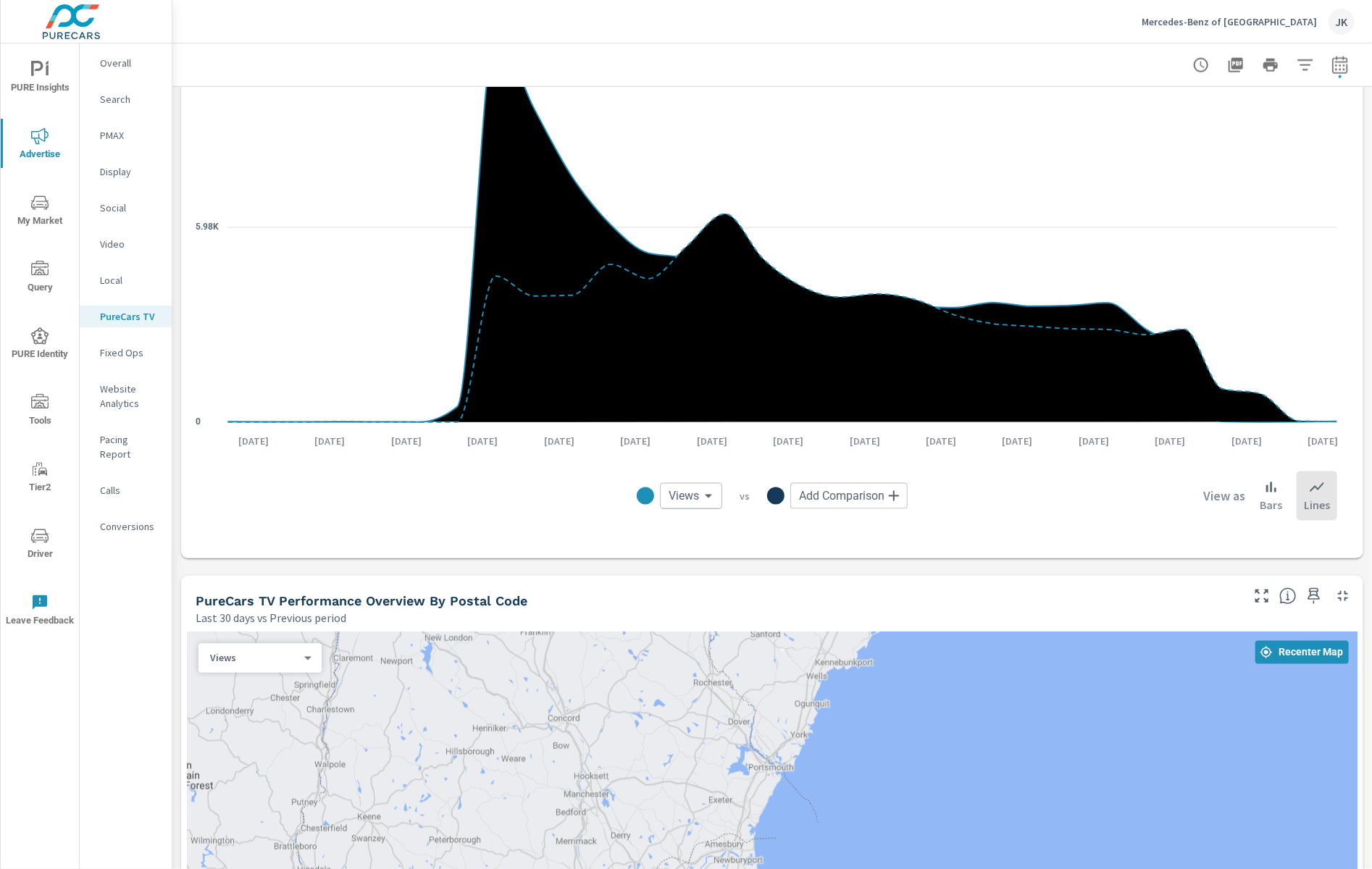
click at [1332, 60] on icon "button" at bounding box center [1340, 65] width 15 height 18
select select "Last 30 days"
select select "Previous period"
click at [1311, 182] on icon "button" at bounding box center [1309, 187] width 10 height 13
click at [1167, 190] on button "Apply" at bounding box center [1181, 204] width 90 height 38
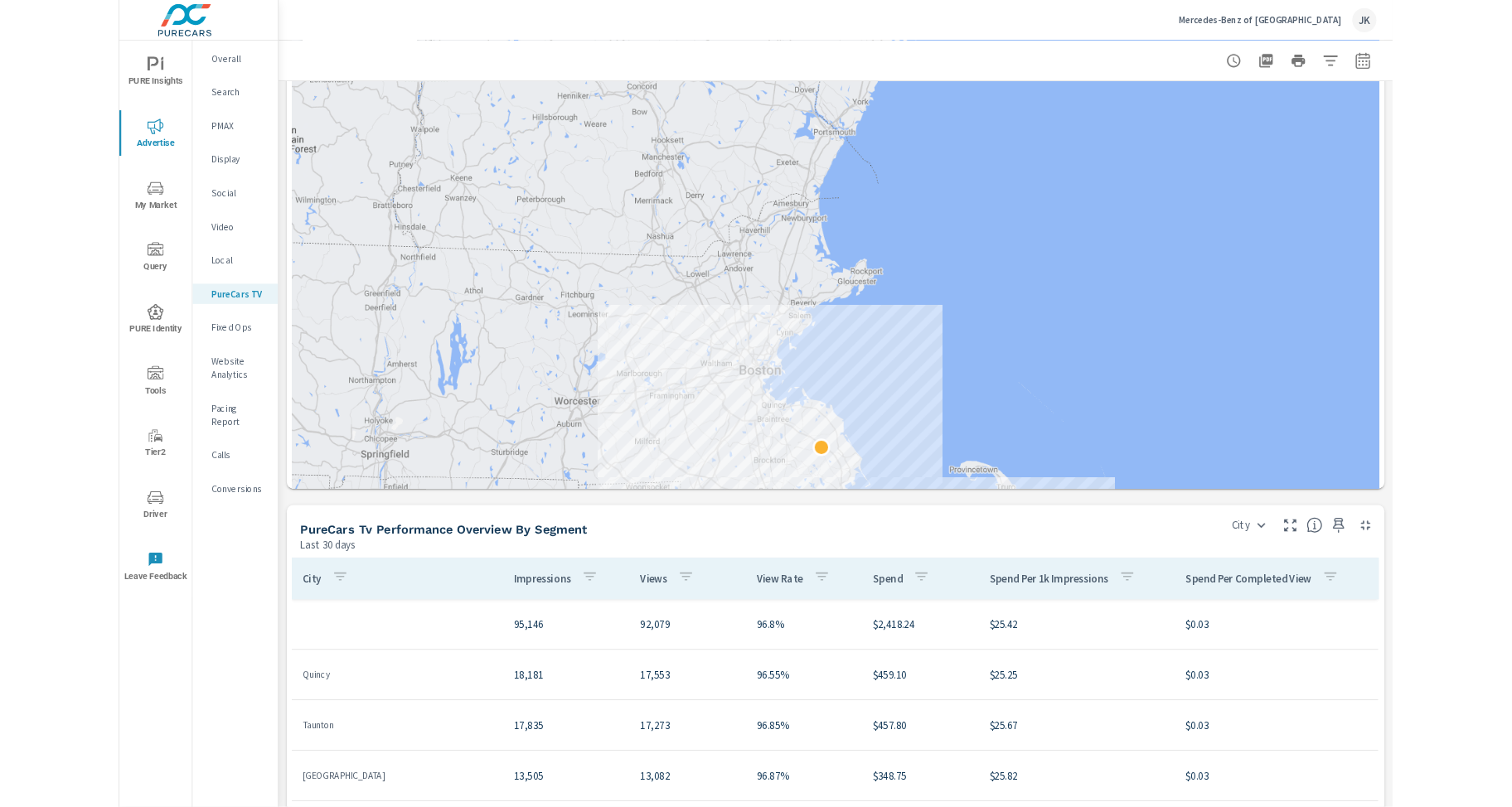
scroll to position [1620, 0]
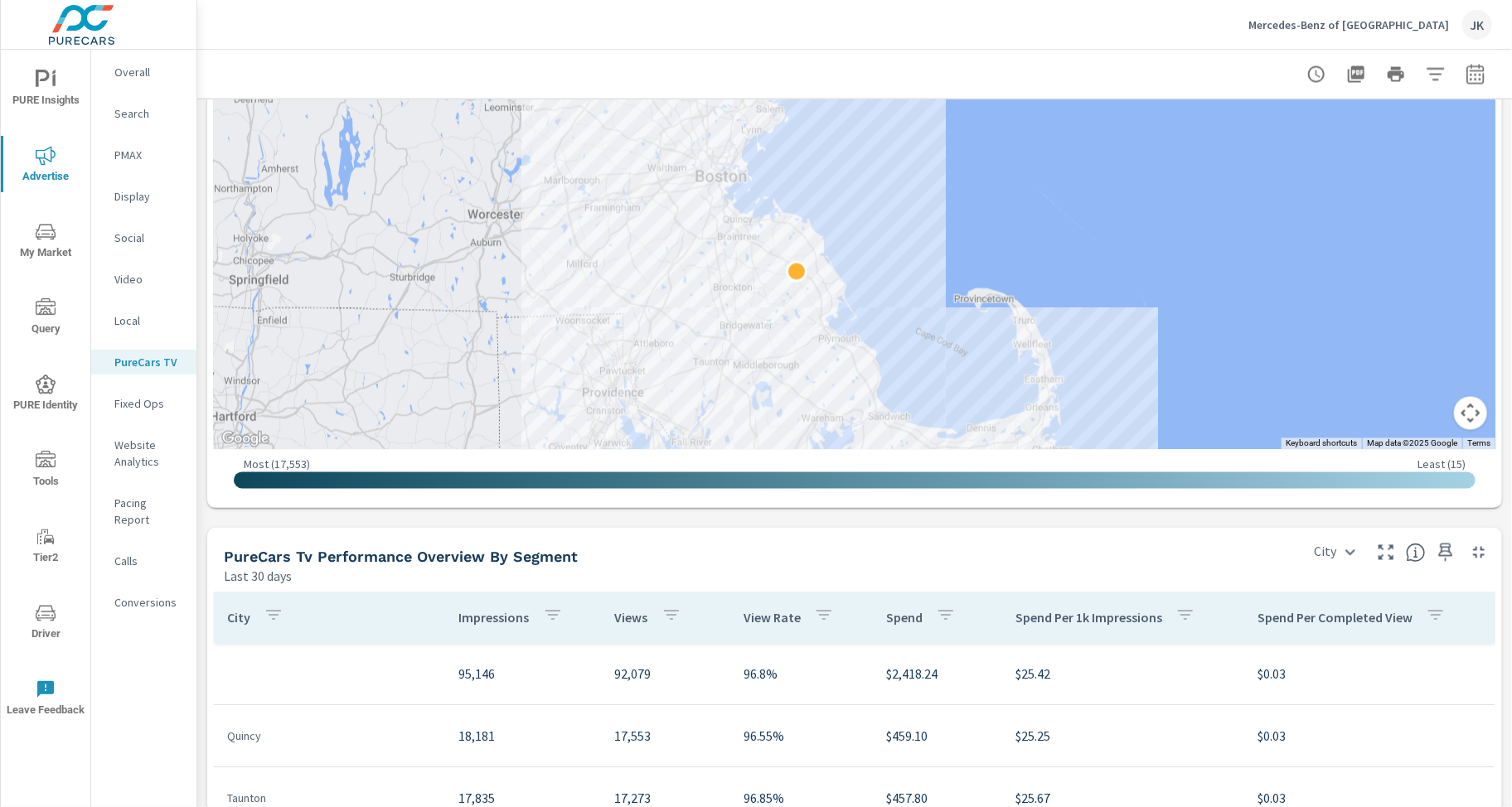
drag, startPoint x: 984, startPoint y: 399, endPoint x: 943, endPoint y: 318, distance: 90.8
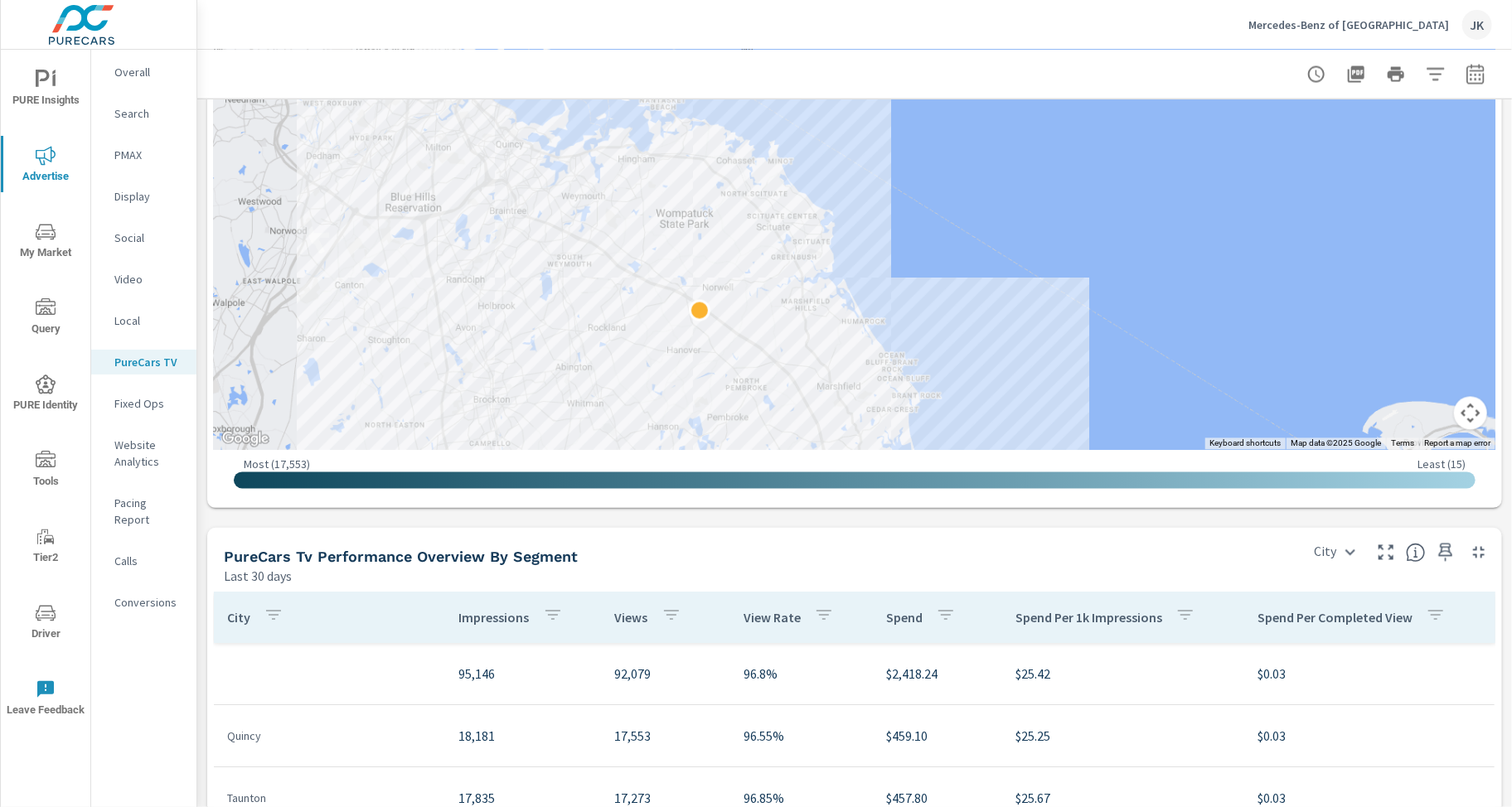
drag, startPoint x: 825, startPoint y: 260, endPoint x: 743, endPoint y: 204, distance: 99.3
click at [864, 314] on div at bounding box center [854, 181] width 1282 height 537
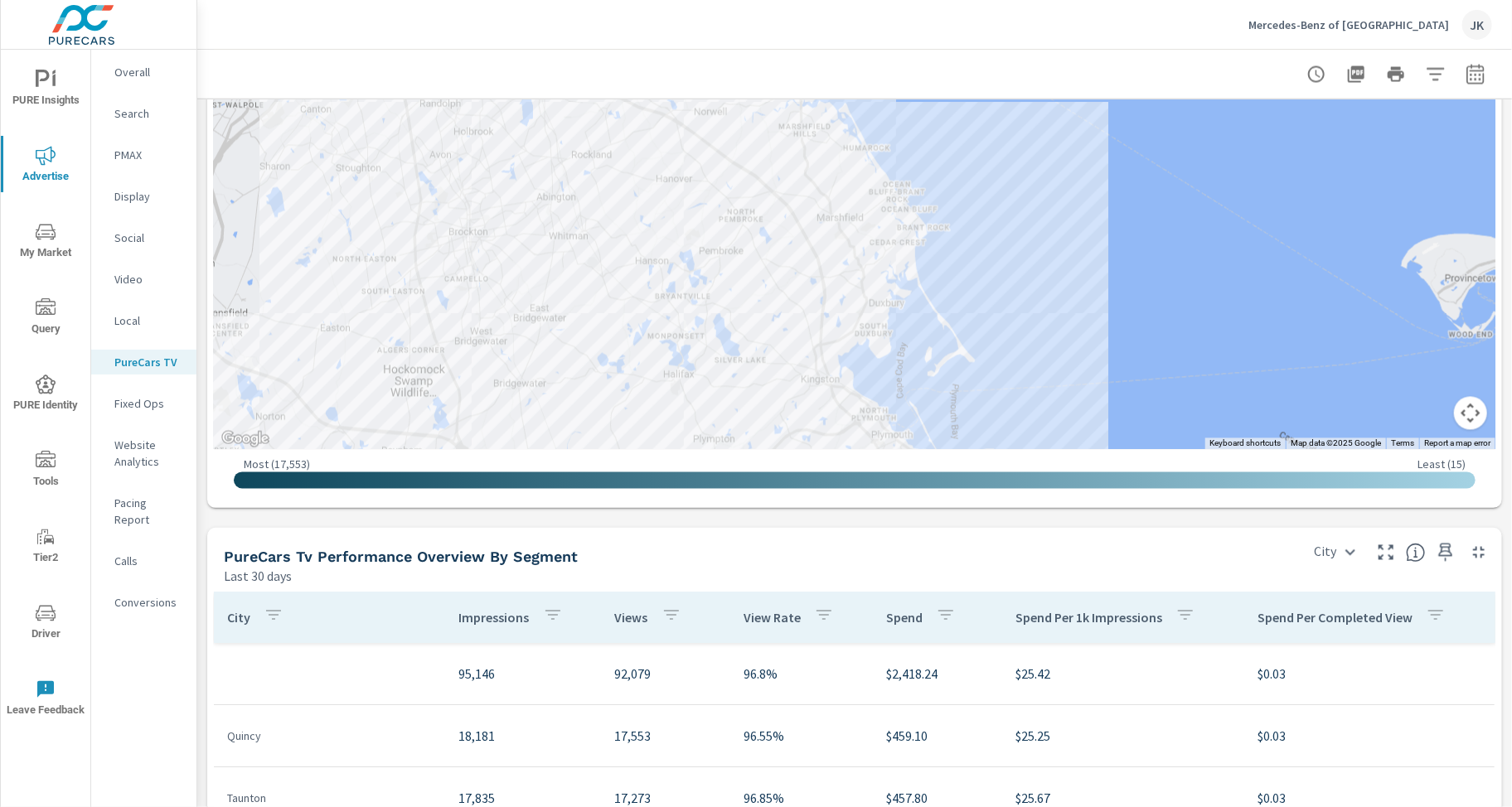
drag, startPoint x: 859, startPoint y: 241, endPoint x: 911, endPoint y: 145, distance: 109.2
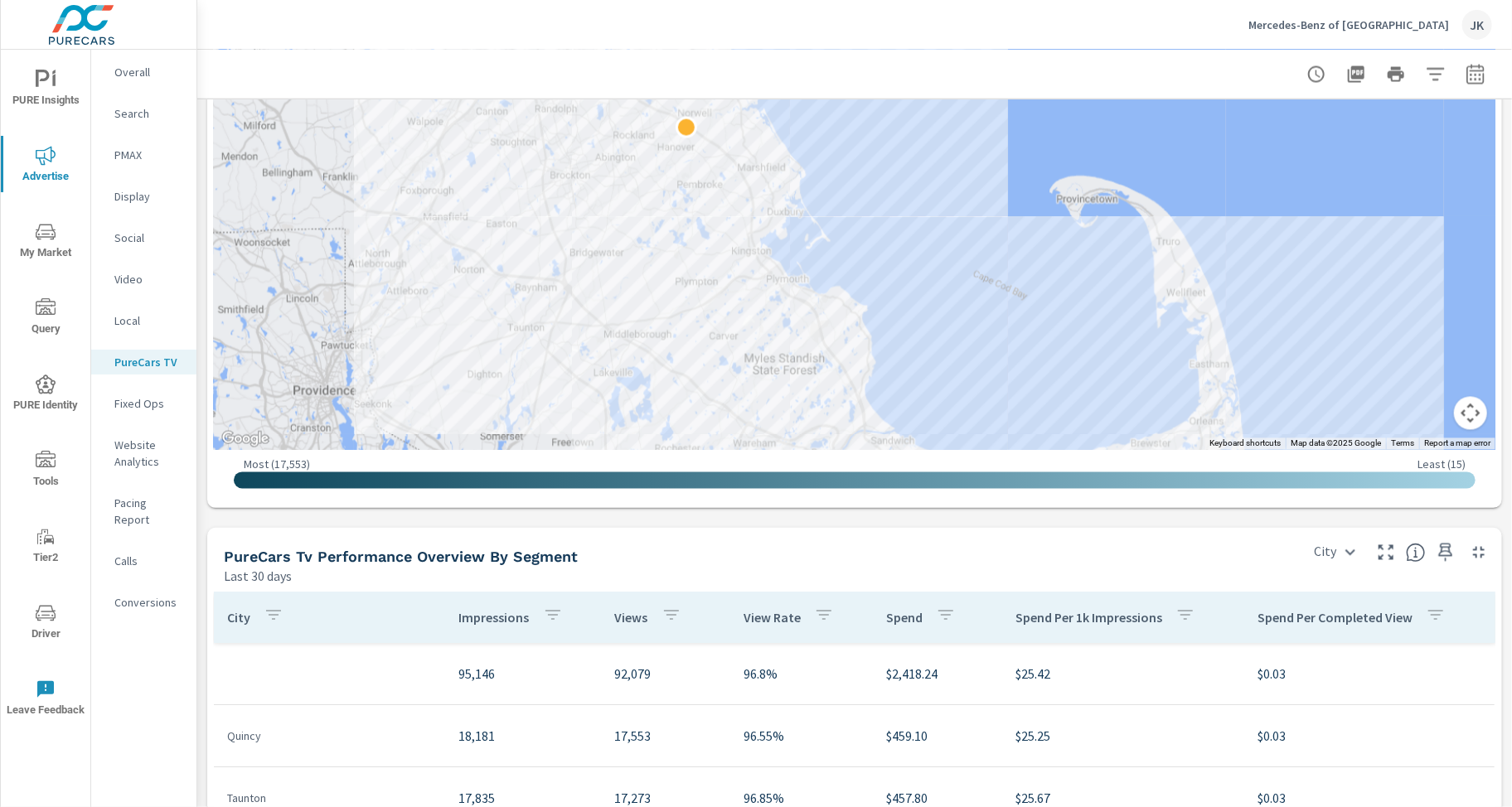
drag, startPoint x: 793, startPoint y: 282, endPoint x: 734, endPoint y: 201, distance: 100.2
click at [734, 201] on div at bounding box center [854, 181] width 1282 height 537
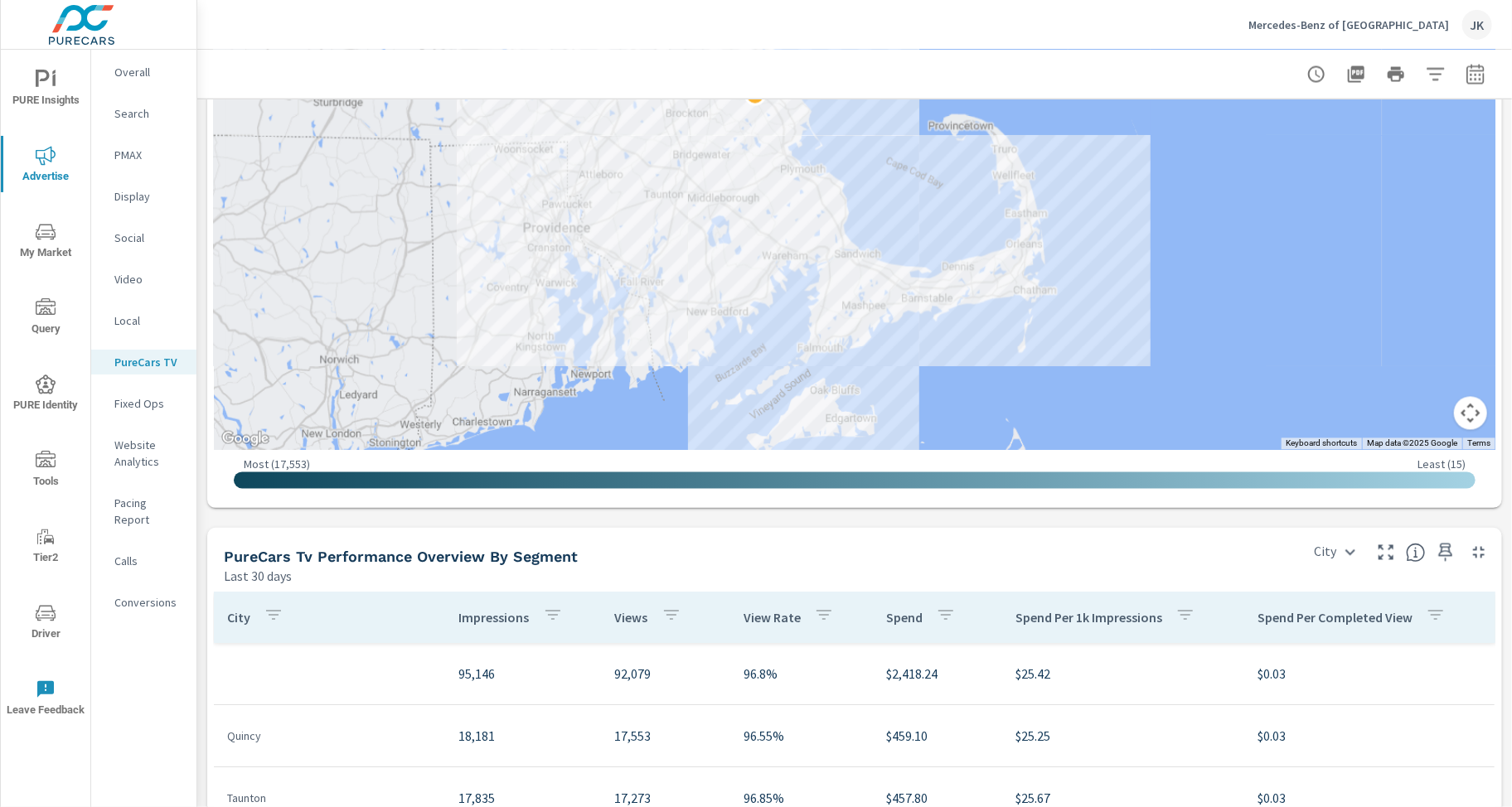
drag, startPoint x: 937, startPoint y: 218, endPoint x: 848, endPoint y: 214, distance: 89.1
click at [848, 214] on div at bounding box center [854, 181] width 1282 height 537
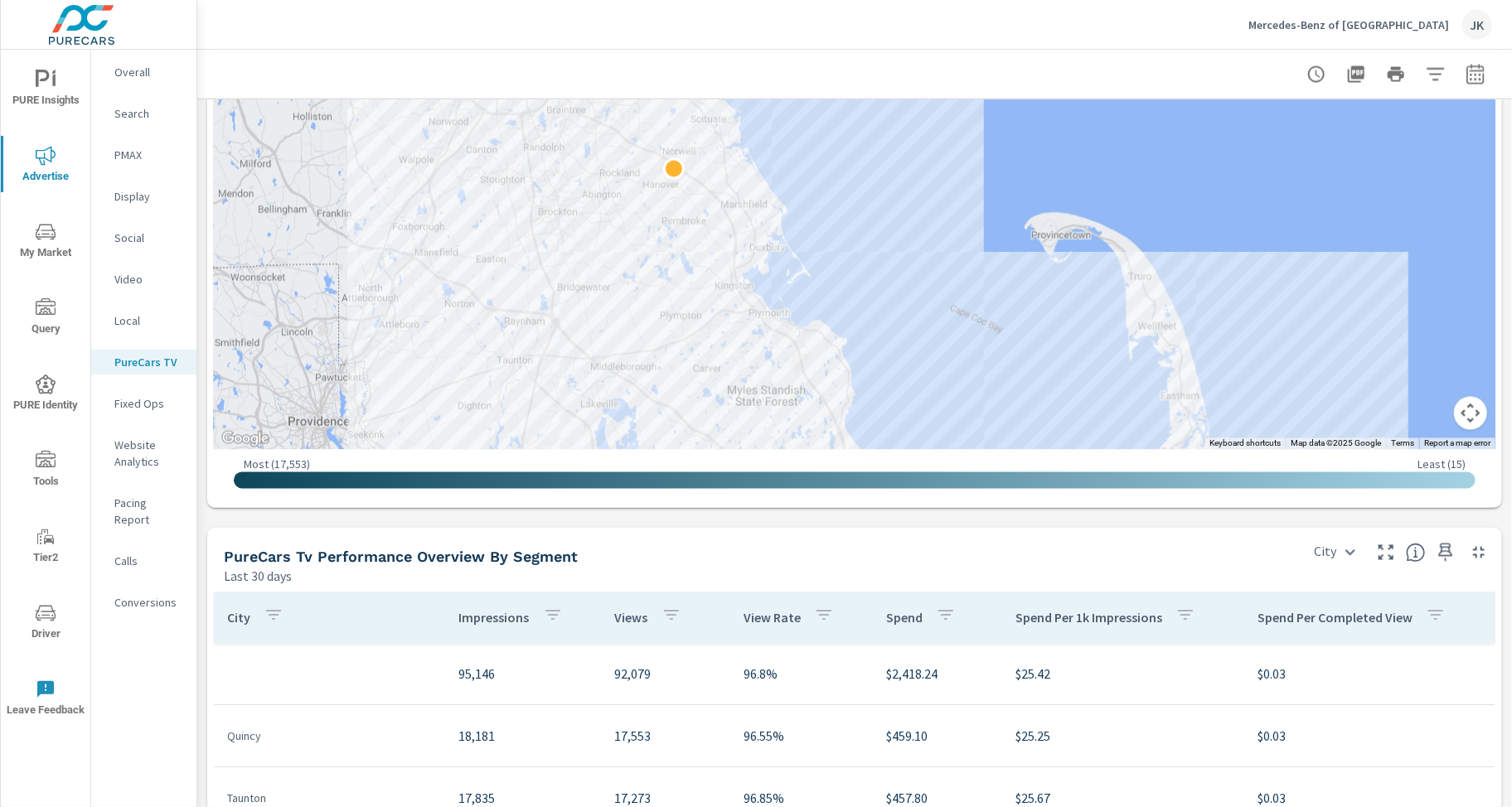
drag, startPoint x: 873, startPoint y: 171, endPoint x: 913, endPoint y: 328, distance: 162.0
click at [913, 328] on div at bounding box center [854, 181] width 1282 height 537
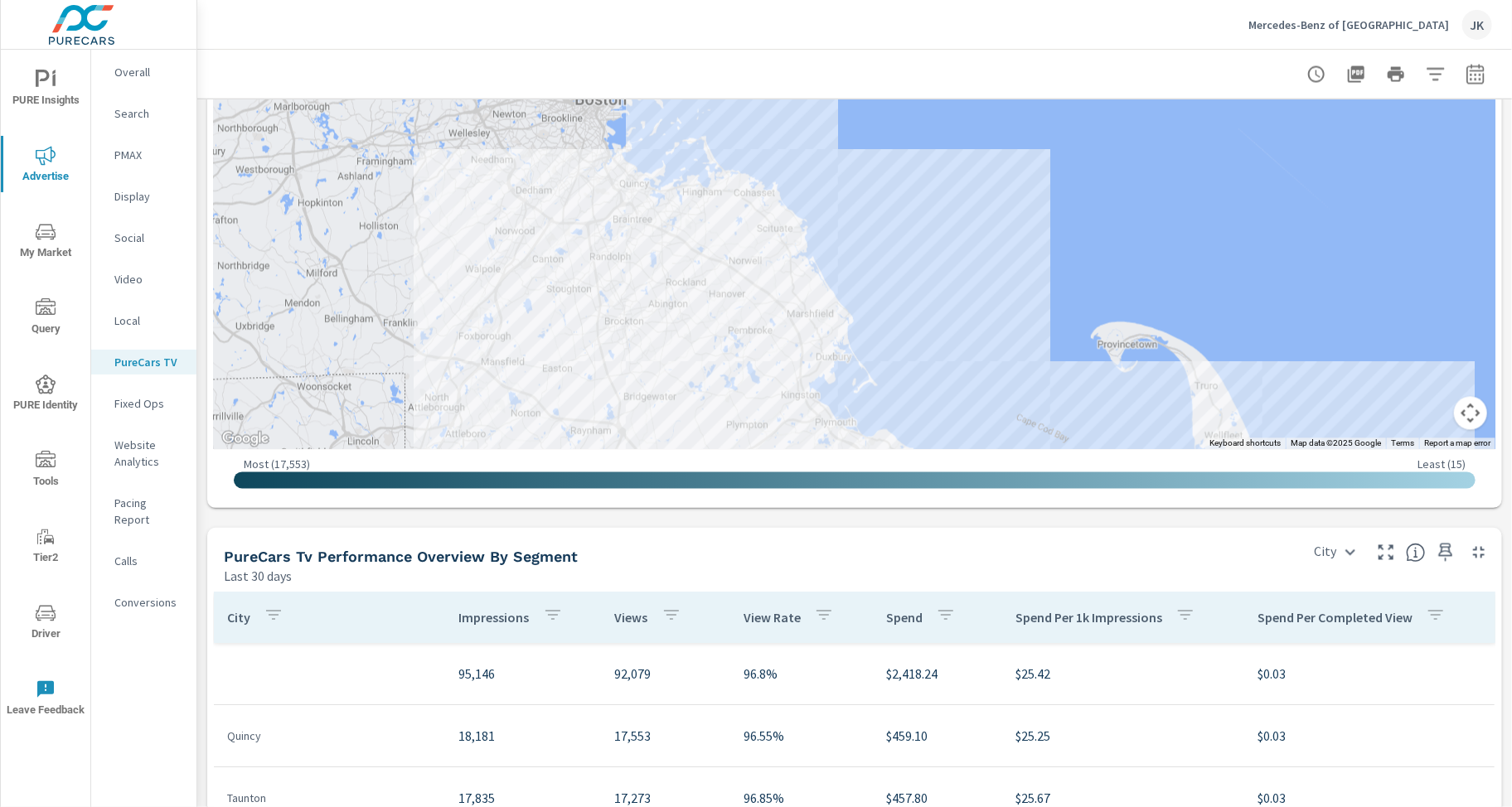
drag, startPoint x: 847, startPoint y: 246, endPoint x: 813, endPoint y: 268, distance: 40.5
click at [899, 328] on div at bounding box center [854, 181] width 1282 height 537
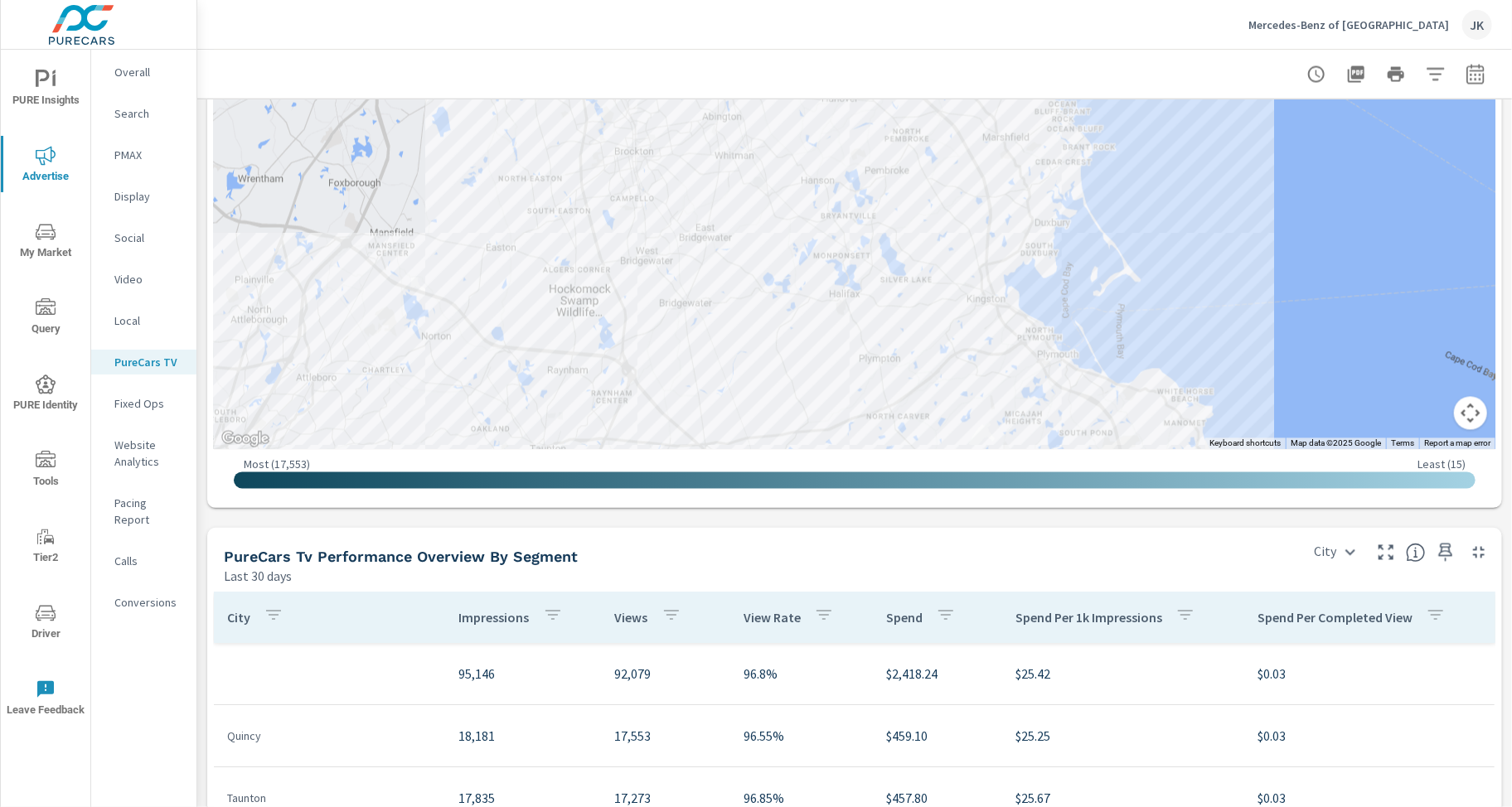
drag, startPoint x: 387, startPoint y: 261, endPoint x: 705, endPoint y: 62, distance: 375.1
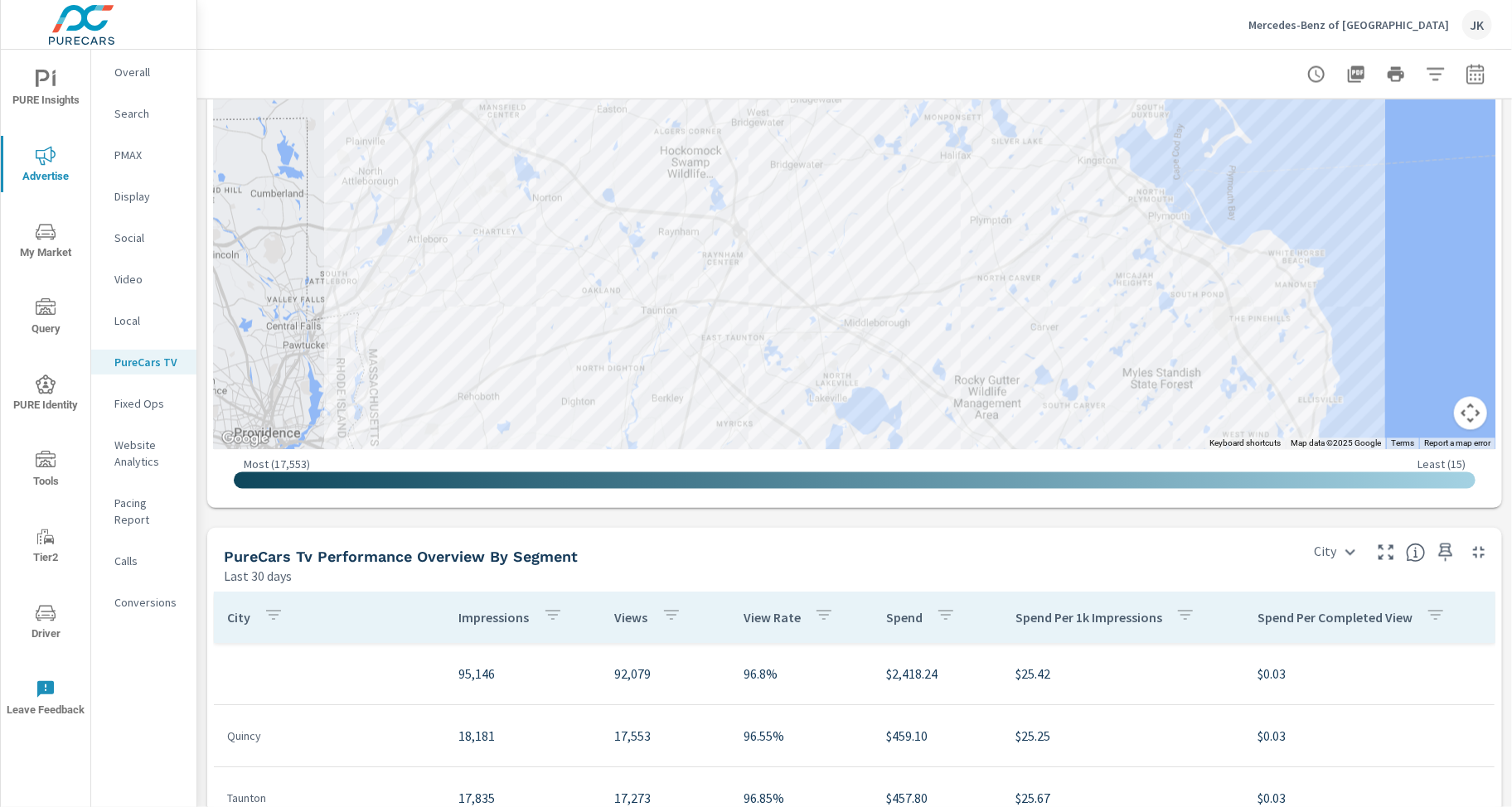
drag, startPoint x: 613, startPoint y: 269, endPoint x: 691, endPoint y: 161, distance: 133.2
click at [691, 160] on div at bounding box center [854, 181] width 1282 height 537
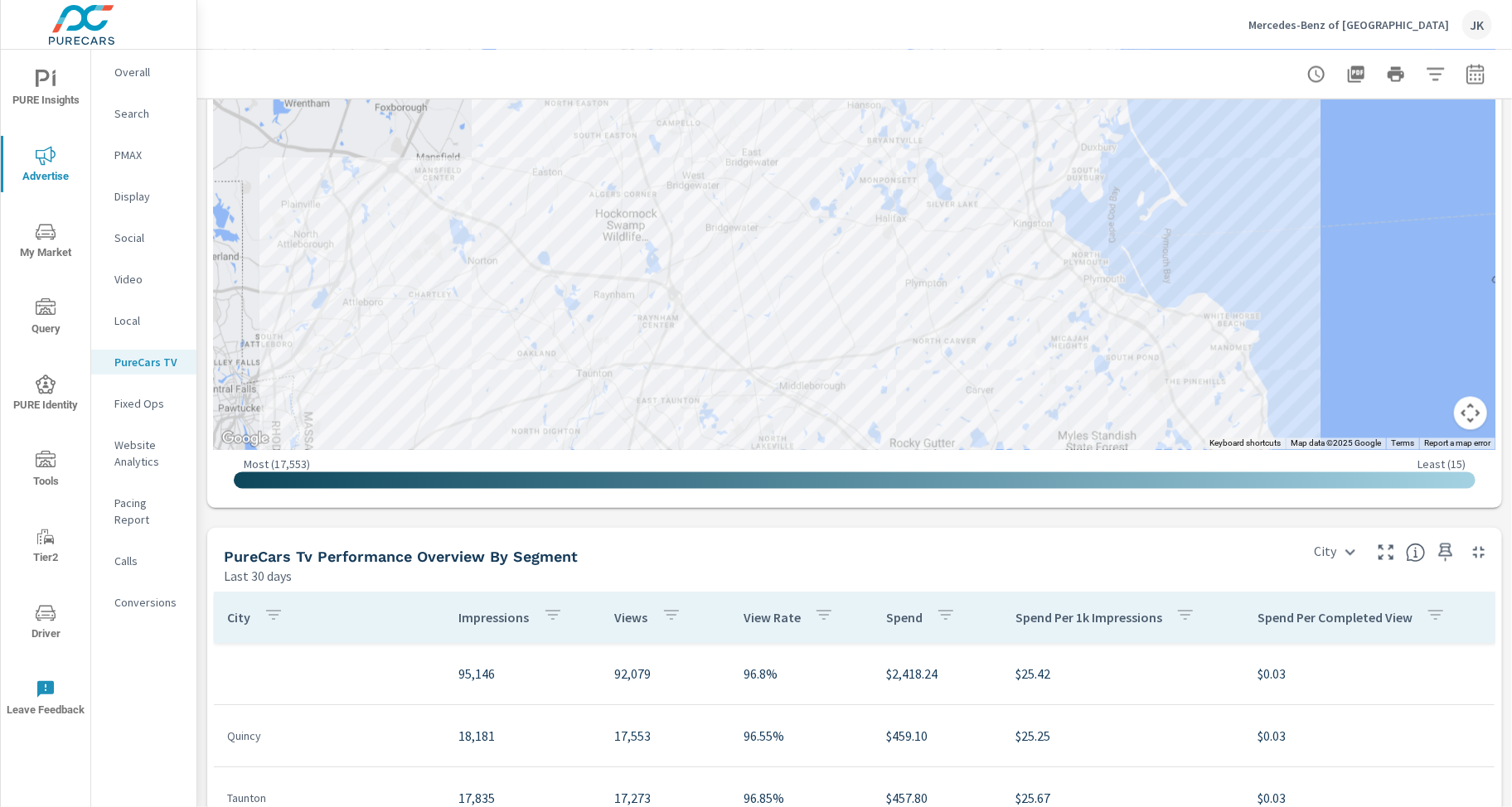
drag, startPoint x: 469, startPoint y: 295, endPoint x: 384, endPoint y: 394, distance: 130.5
click at [384, 394] on div at bounding box center [854, 181] width 1282 height 537
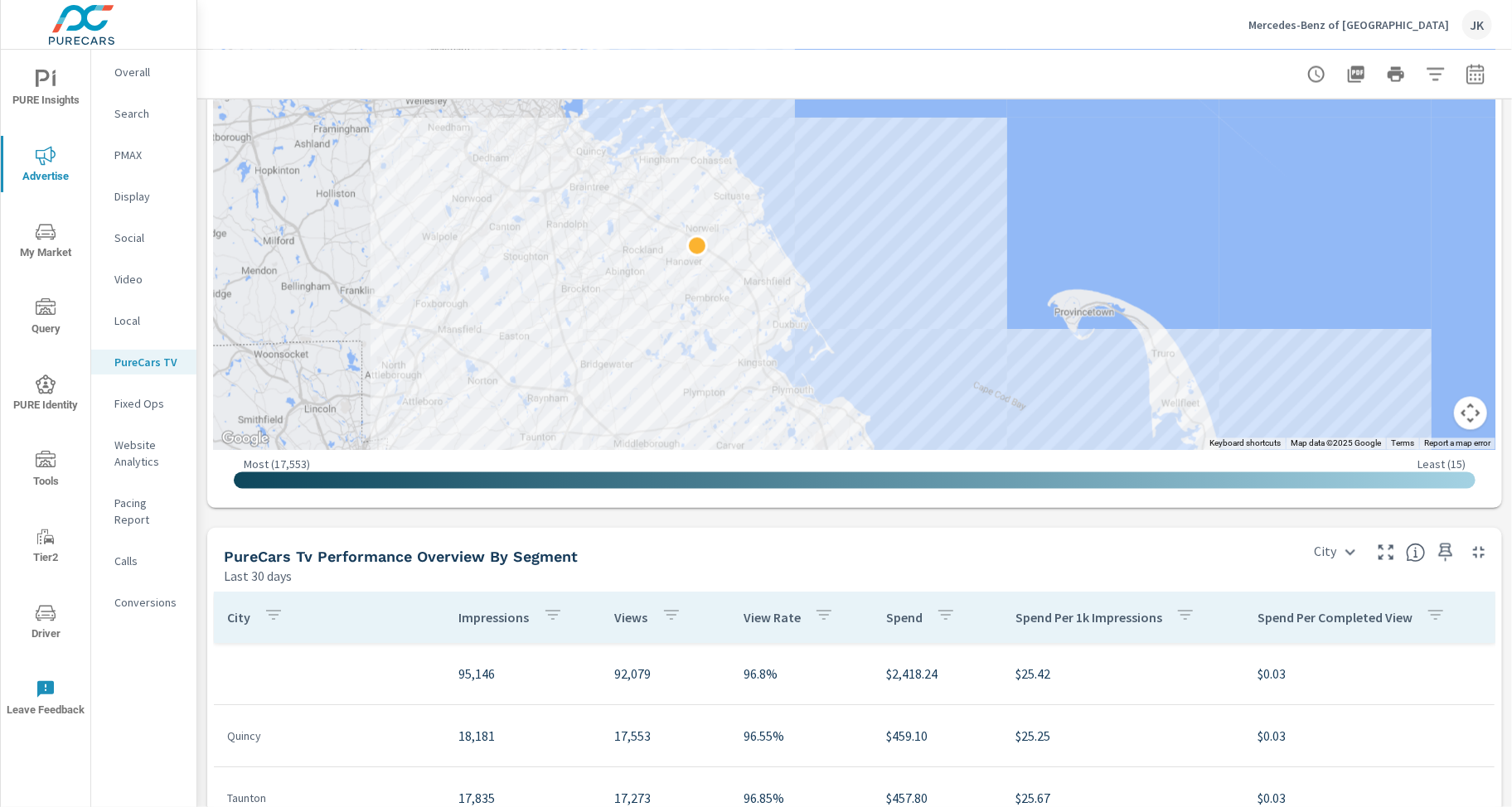
click at [48, 229] on icon "nav menu" at bounding box center [46, 232] width 20 height 20
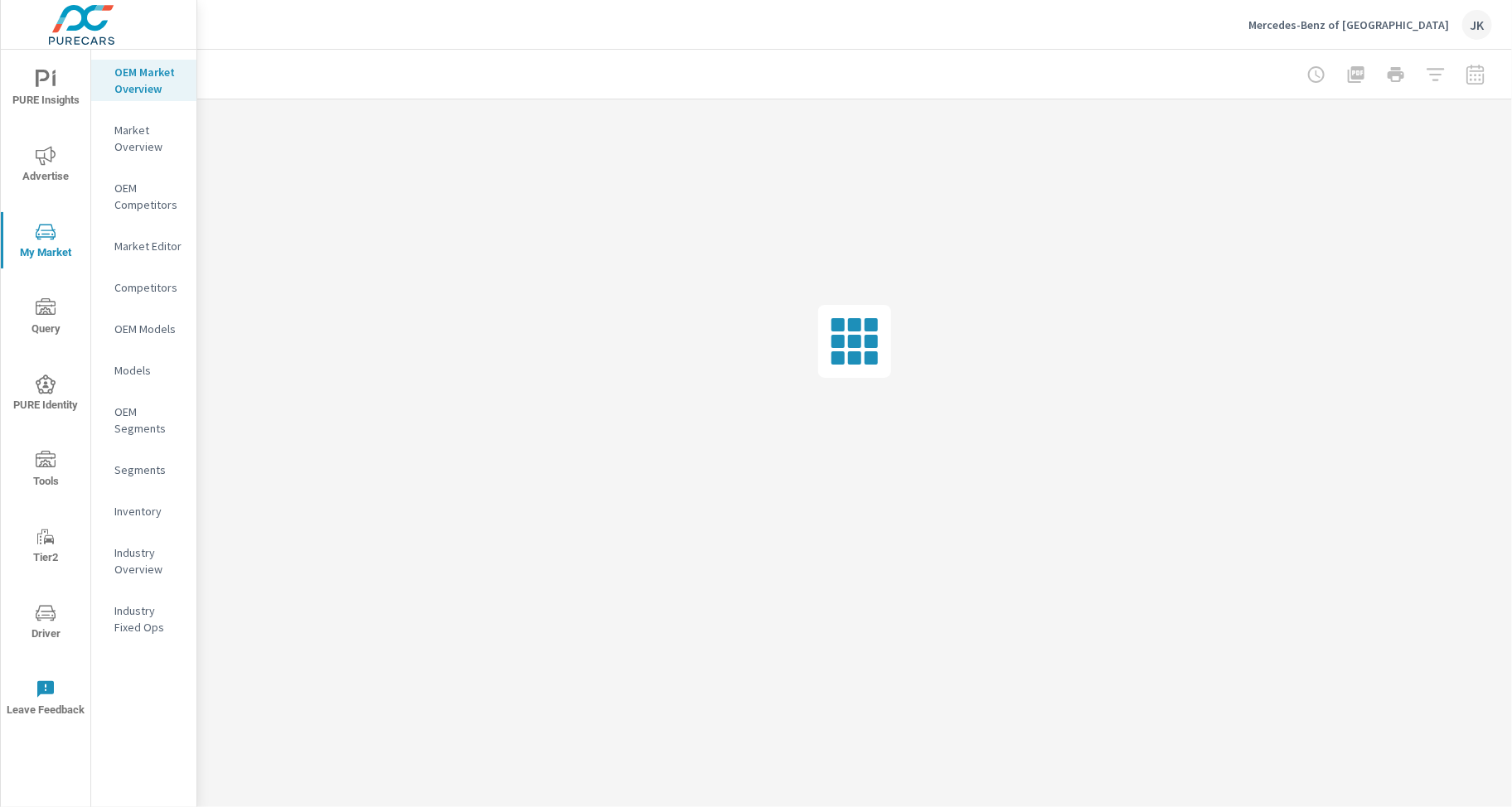
click at [140, 241] on p "Market Editor" at bounding box center [148, 246] width 68 height 17
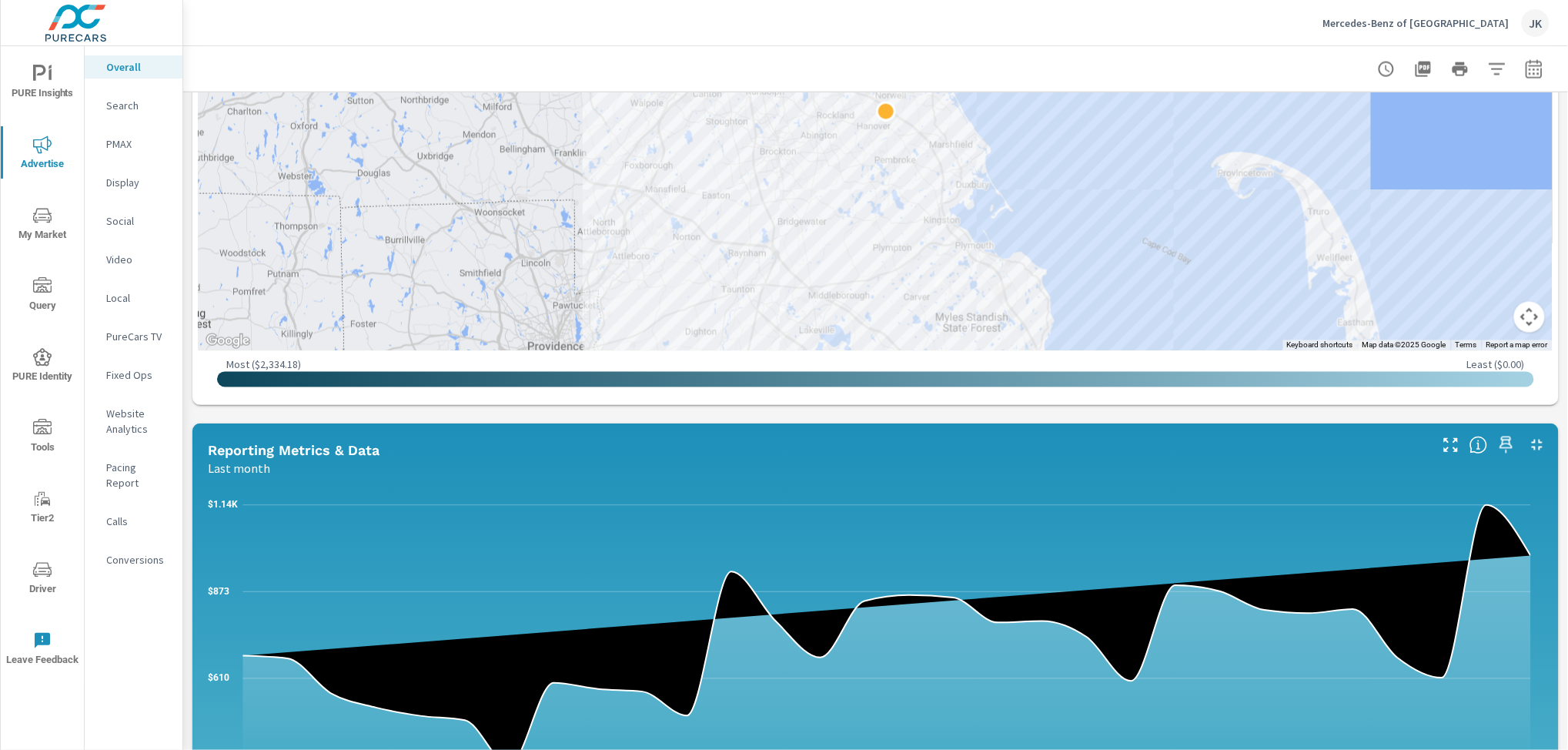
scroll to position [992, 0]
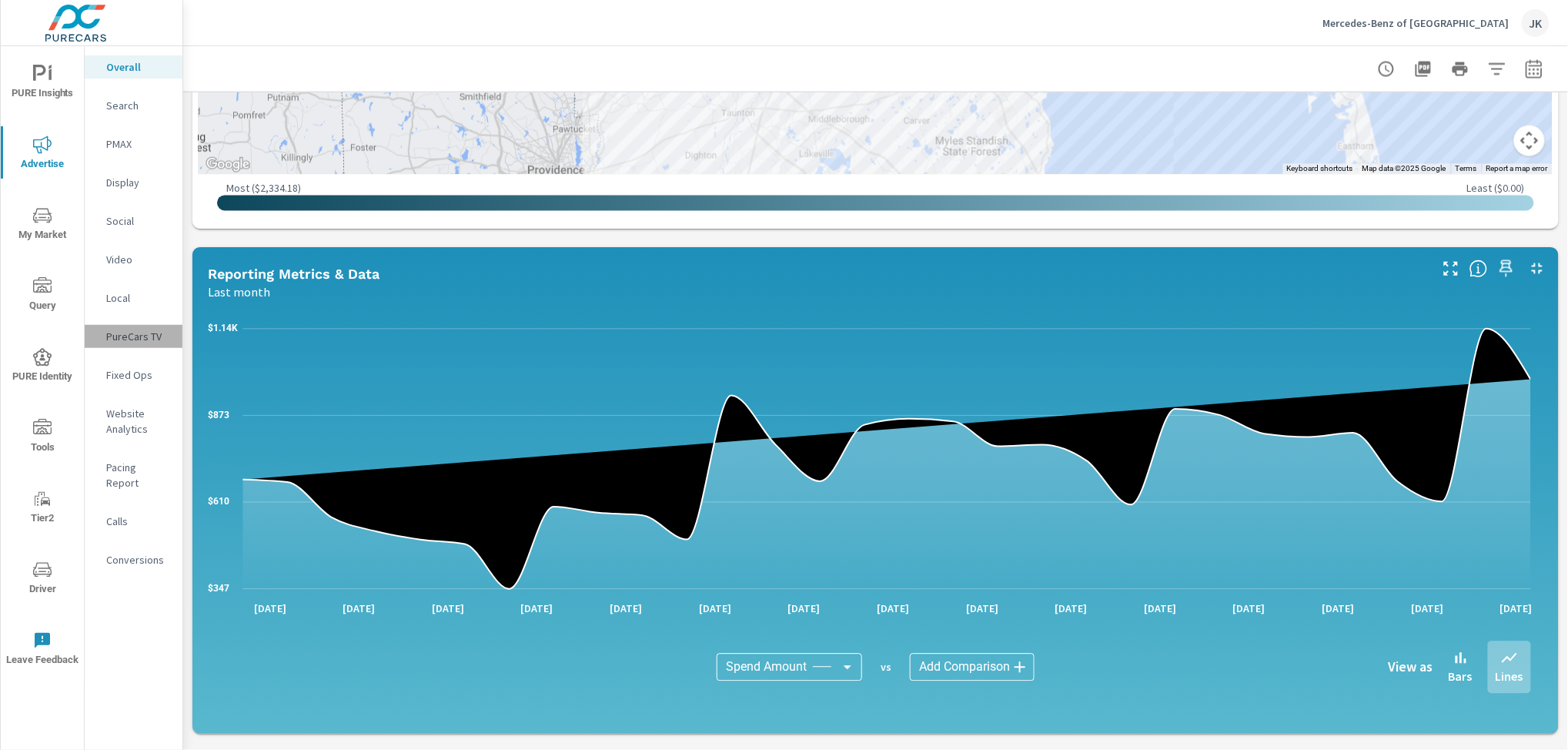
click at [121, 335] on p "PureCars TV" at bounding box center [137, 337] width 64 height 16
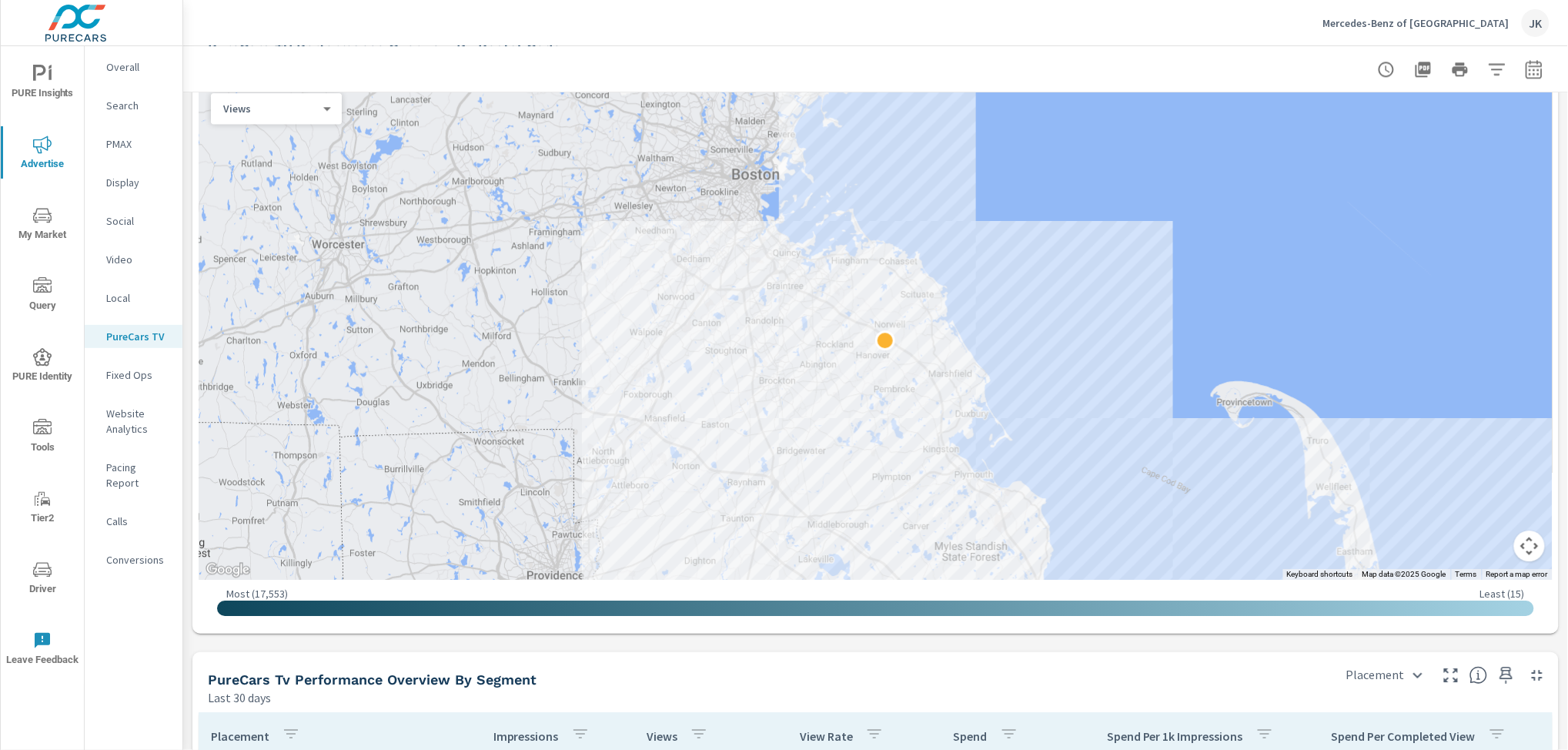
scroll to position [1298, 0]
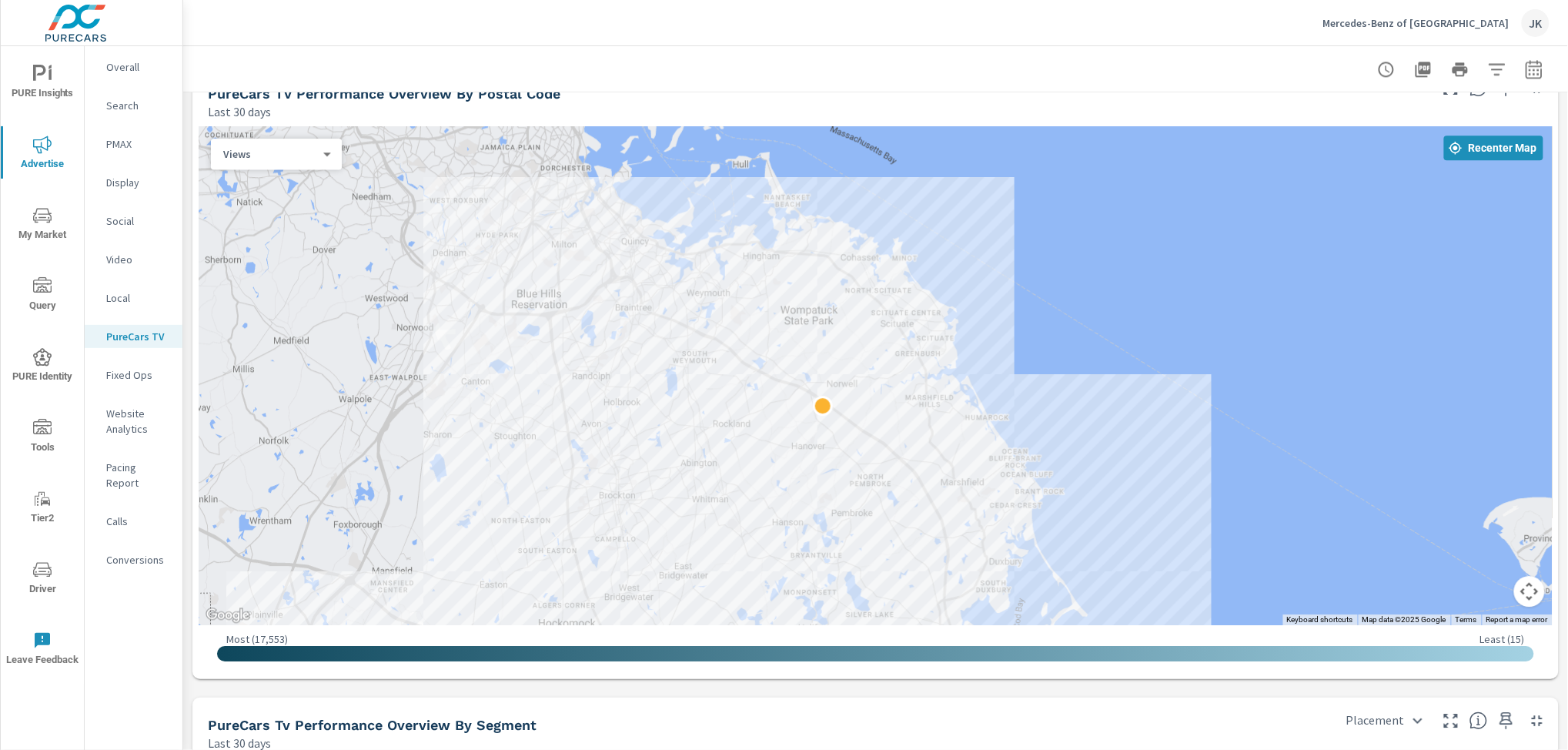
click at [938, 346] on div at bounding box center [875, 376] width 1354 height 499
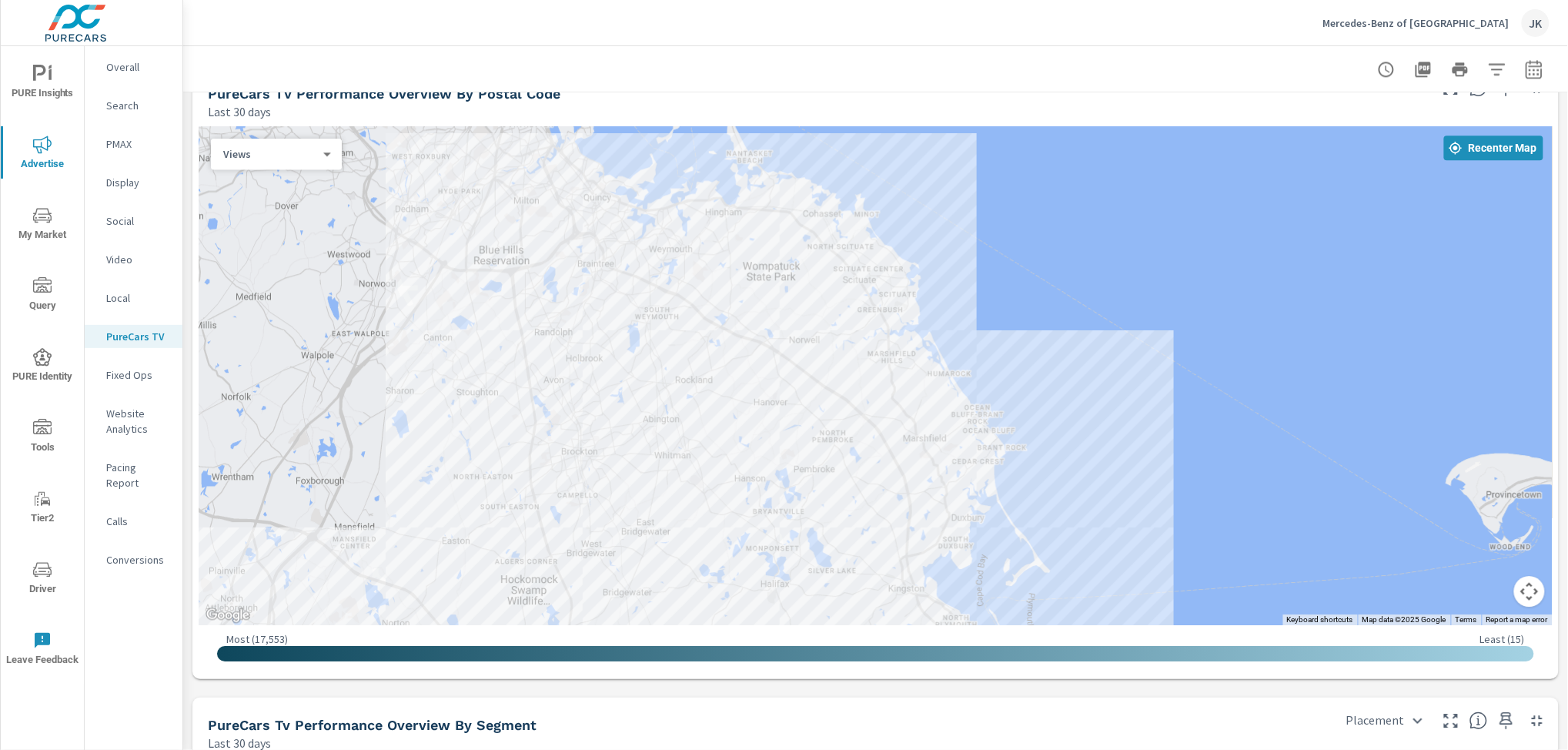
drag, startPoint x: 1087, startPoint y: 455, endPoint x: 1035, endPoint y: 402, distance: 74.2
click at [1035, 402] on div at bounding box center [1576, 748] width 1478 height 832
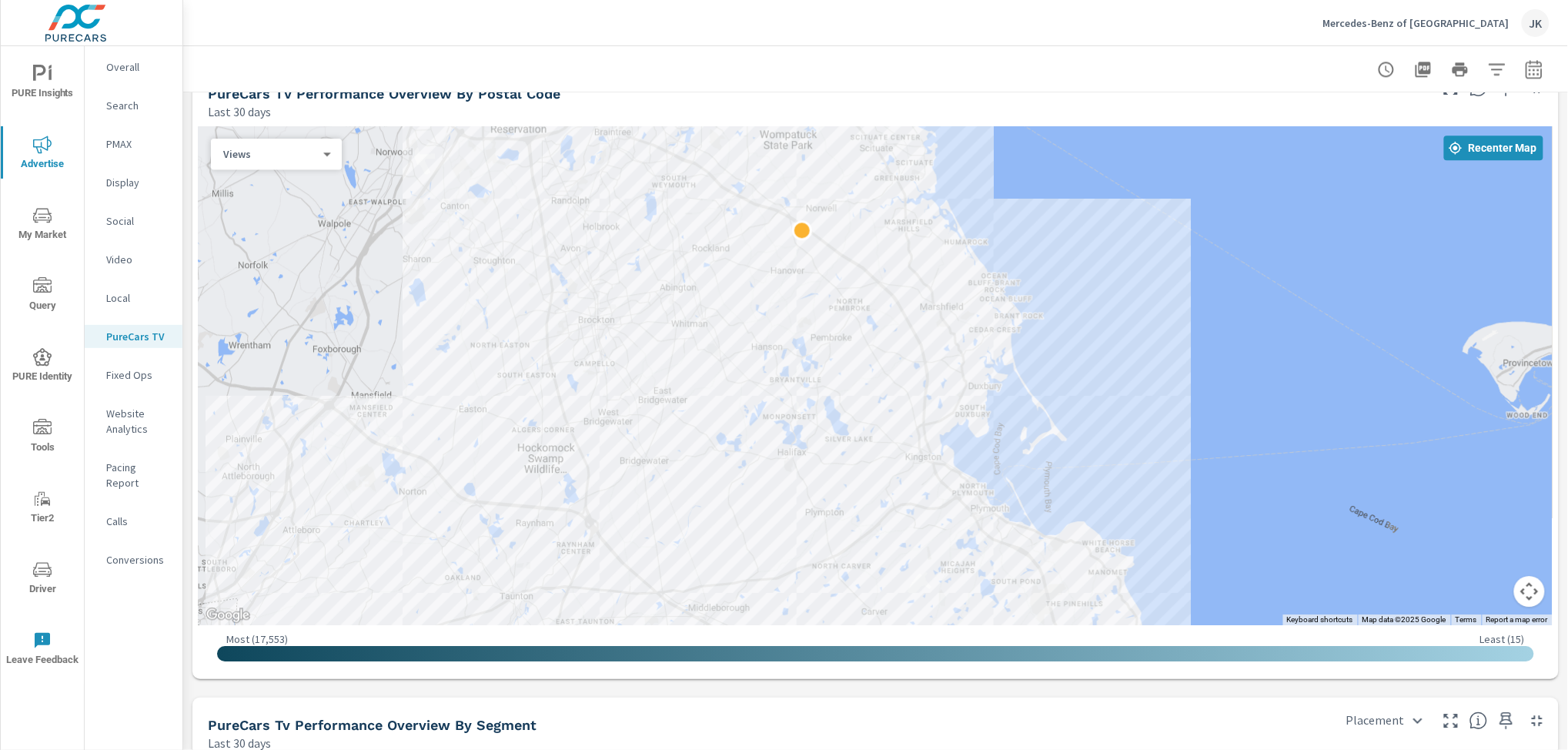
drag, startPoint x: 993, startPoint y: 322, endPoint x: 1027, endPoint y: 191, distance: 135.3
click at [1027, 191] on div at bounding box center [875, 376] width 1354 height 499
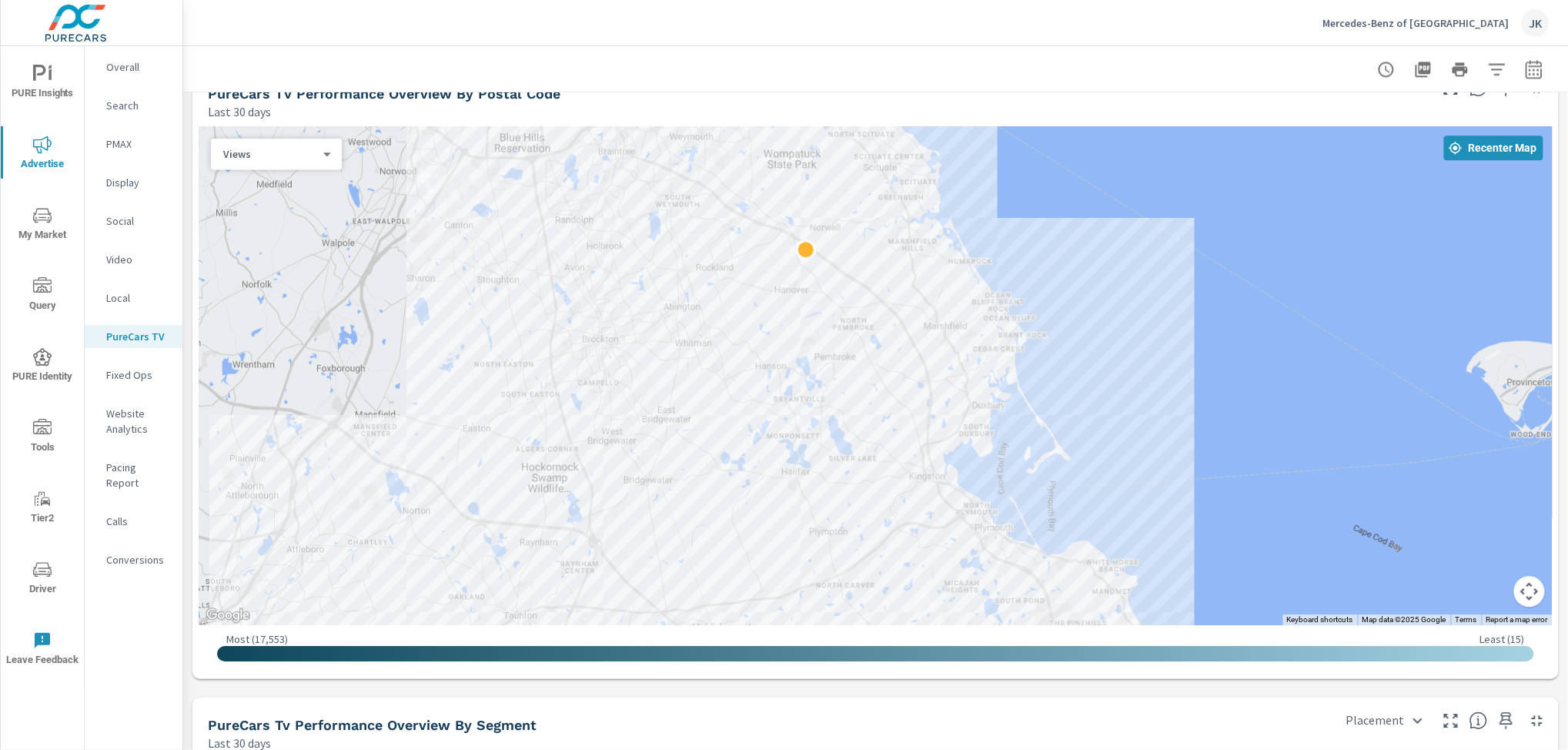
drag, startPoint x: 1086, startPoint y: 217, endPoint x: 1092, endPoint y: 206, distance: 12.5
click at [1092, 206] on div at bounding box center [875, 376] width 1354 height 499
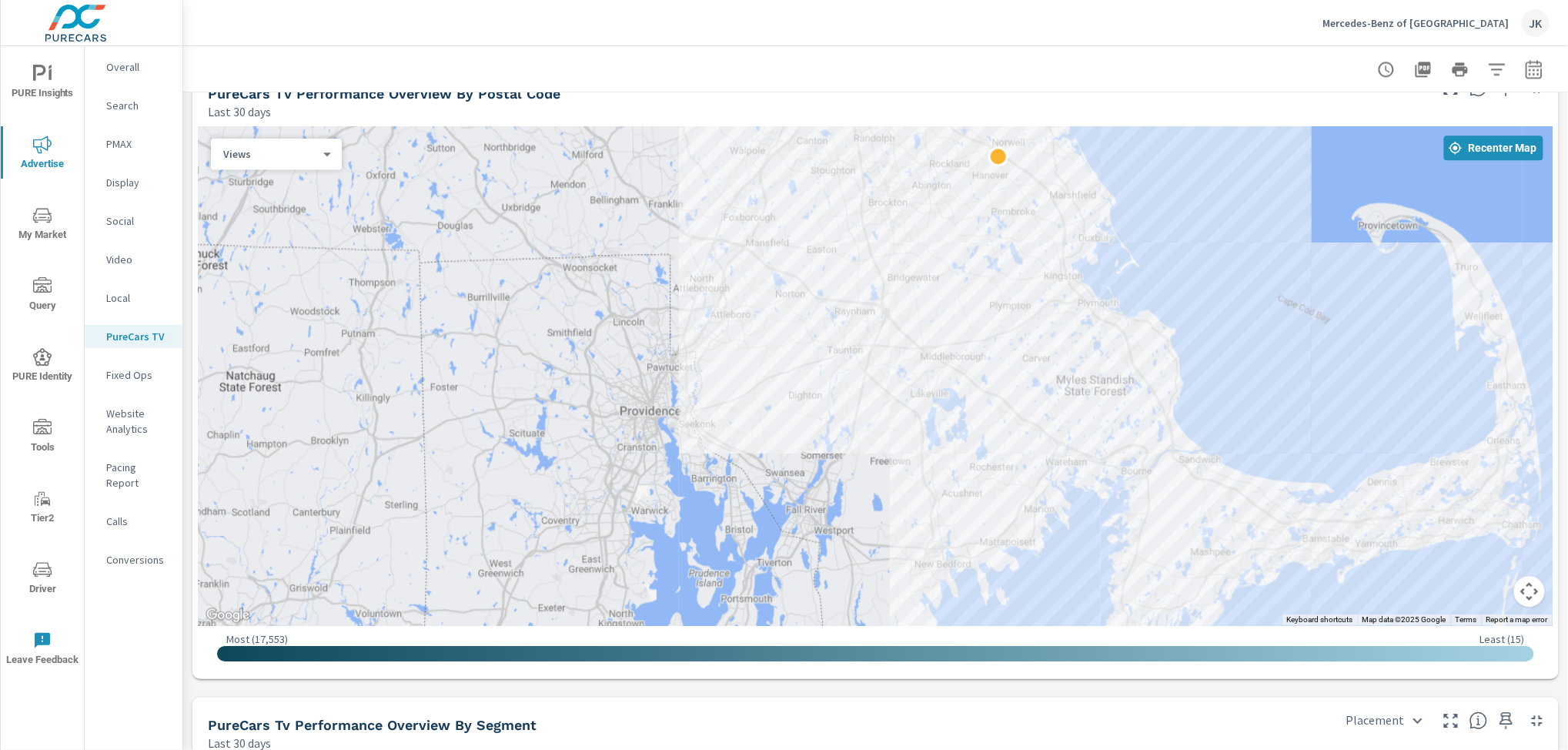
drag, startPoint x: 1131, startPoint y: 390, endPoint x: 1167, endPoint y: 250, distance: 144.6
click at [1167, 250] on div at bounding box center [875, 376] width 1354 height 499
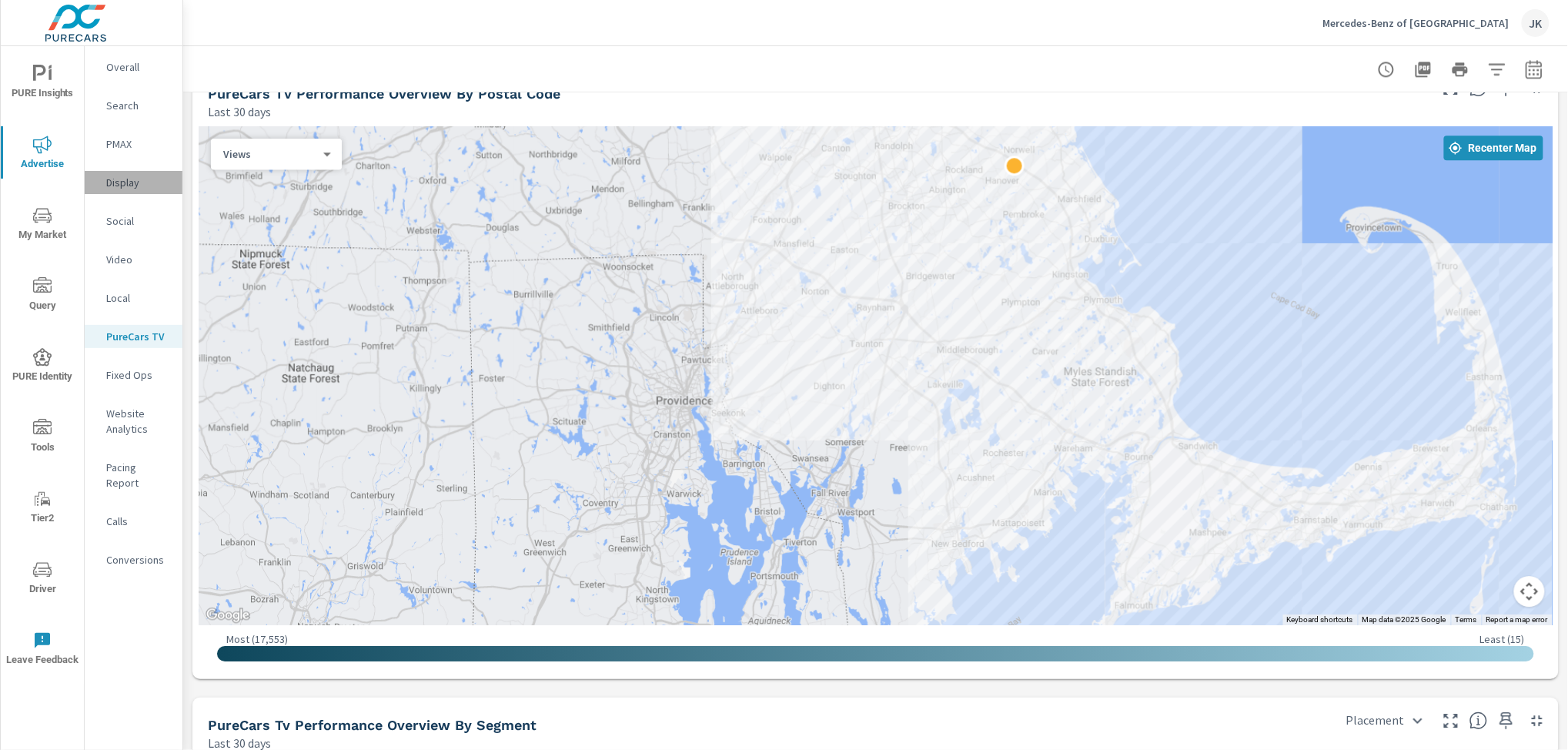
click at [122, 175] on p "Display" at bounding box center [137, 183] width 64 height 16
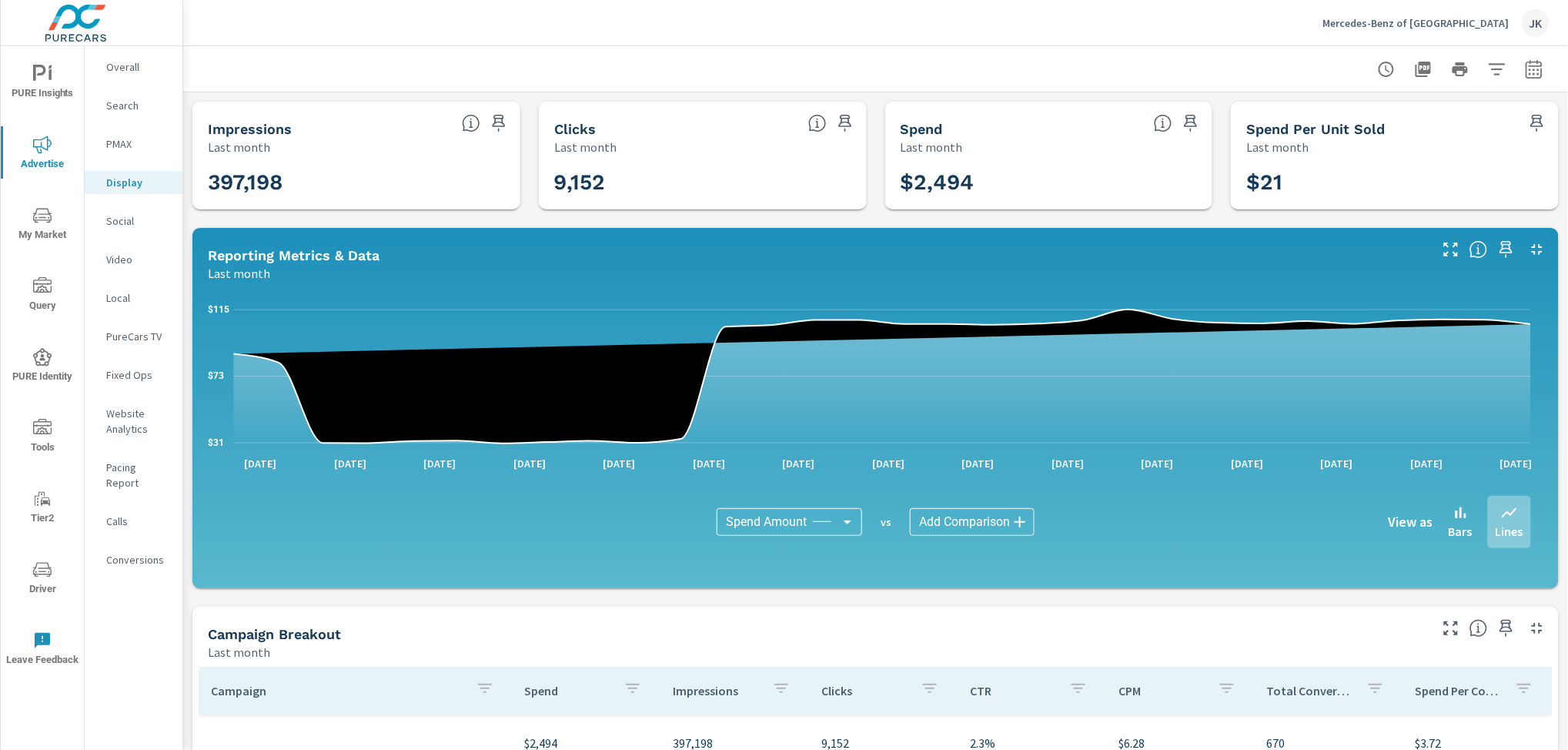
click at [1526, 67] on icon "button" at bounding box center [1534, 70] width 19 height 19
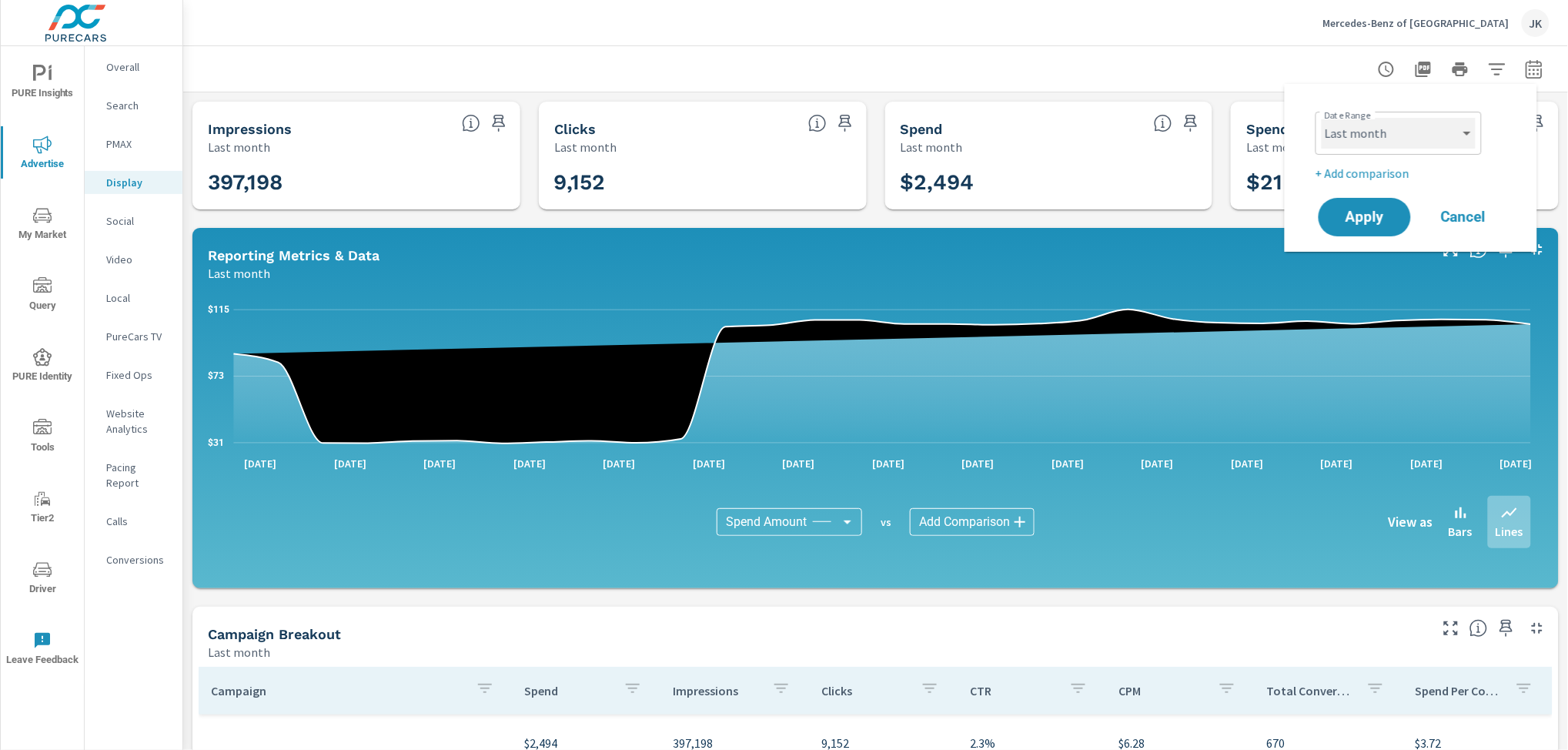
click at [1404, 124] on select "Custom Yesterday Last week Last 7 days Last 14 days Last 30 days Last 45 days L…" at bounding box center [1399, 133] width 154 height 31
click at [1322, 118] on select "Custom Yesterday Last week Last 7 days Last 14 days Last 30 days Last 45 days L…" at bounding box center [1399, 133] width 154 height 31
select select "Last 30 days"
click at [1348, 170] on p "+ Add comparison" at bounding box center [1414, 173] width 197 height 19
select select "Previous period"
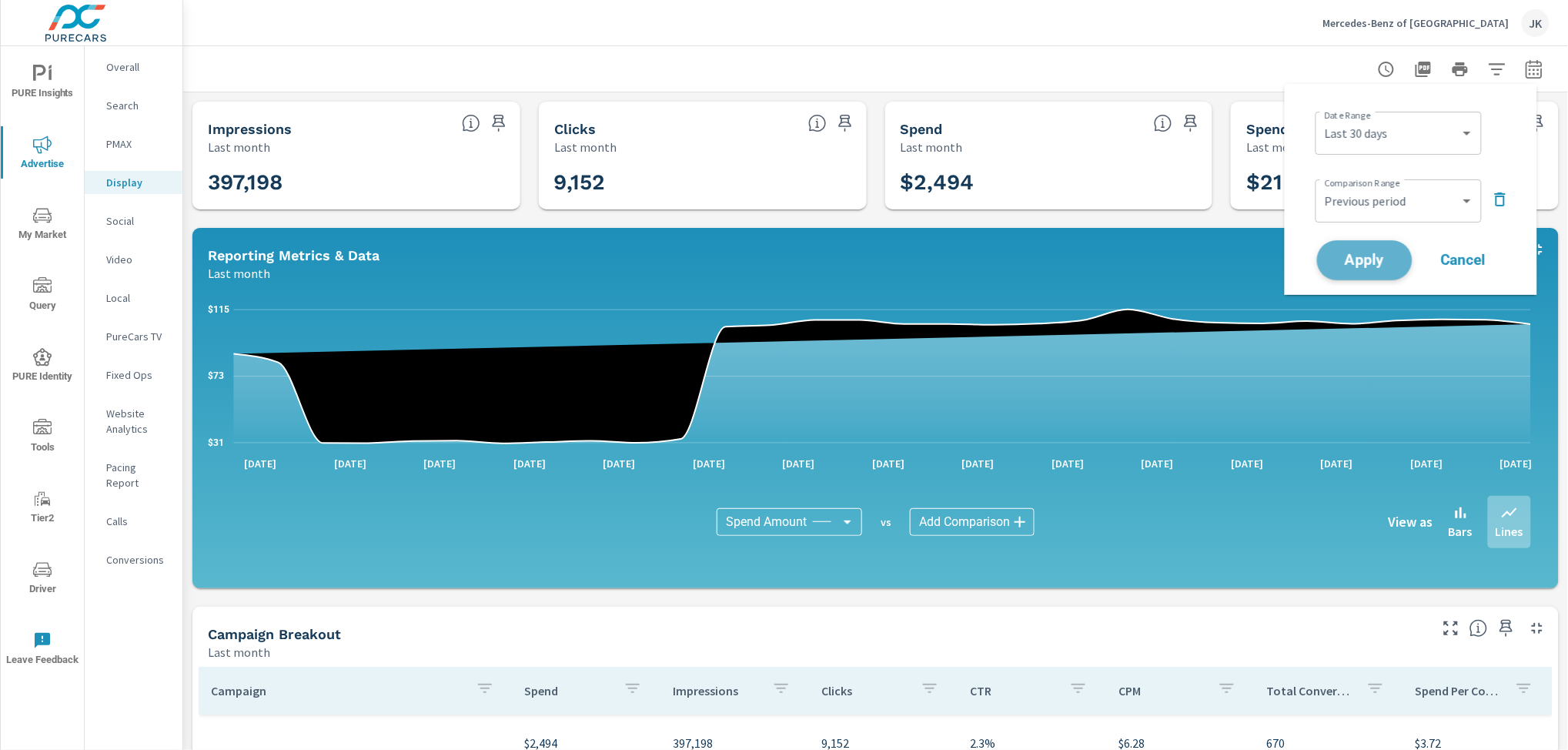
click at [1346, 253] on span "Apply" at bounding box center [1364, 260] width 64 height 15
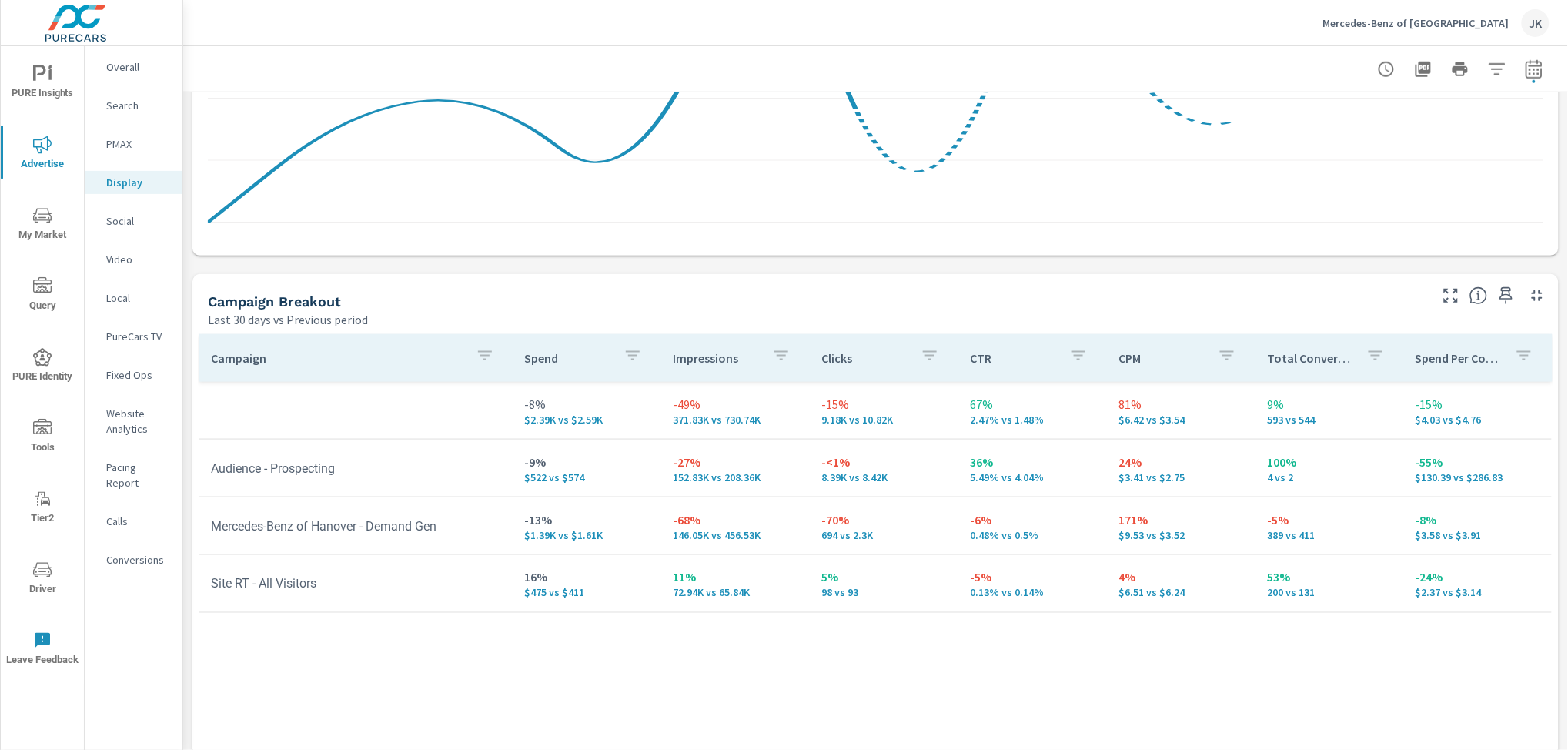
scroll to position [524, 0]
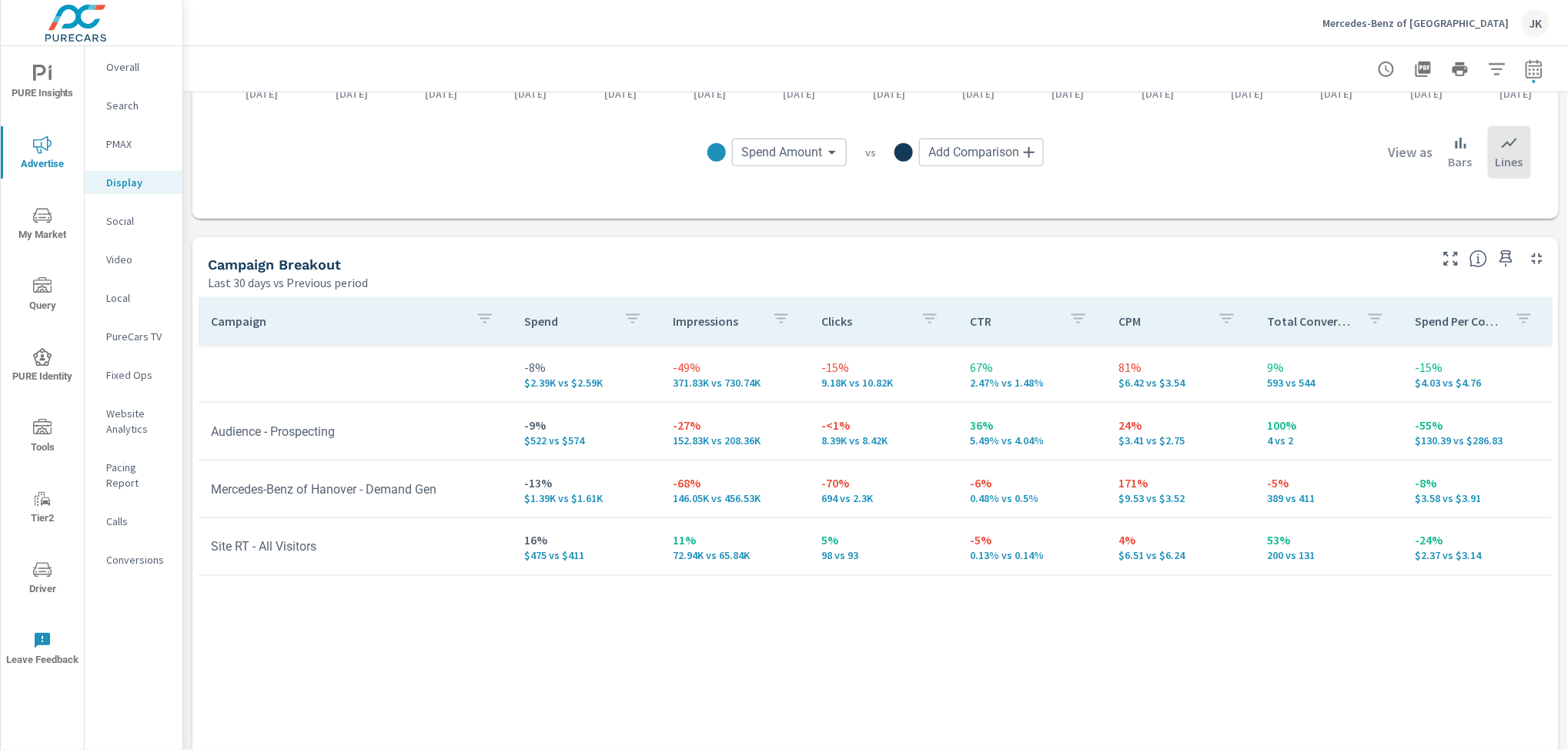
click at [120, 215] on p "Social" at bounding box center [137, 221] width 64 height 16
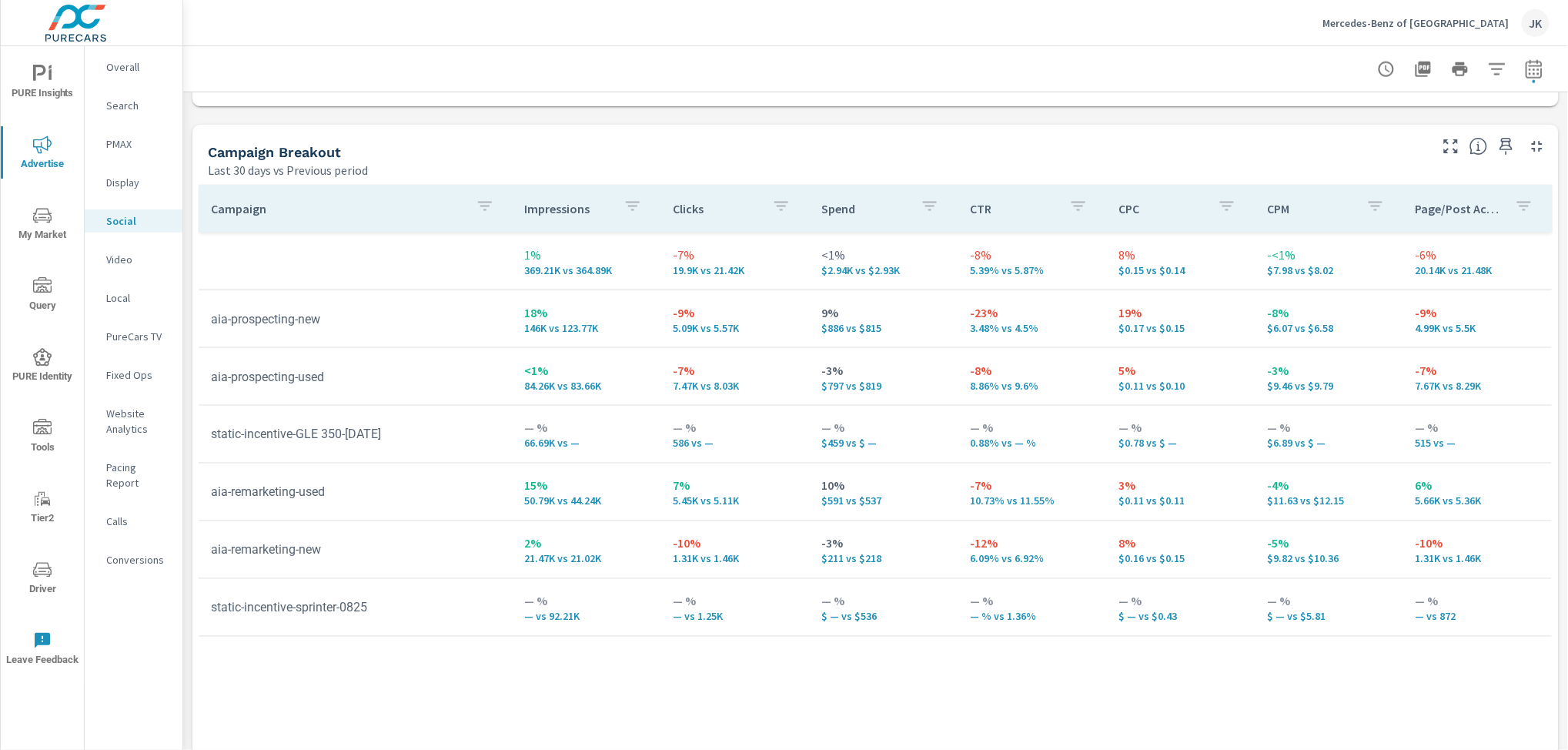
scroll to position [630, 0]
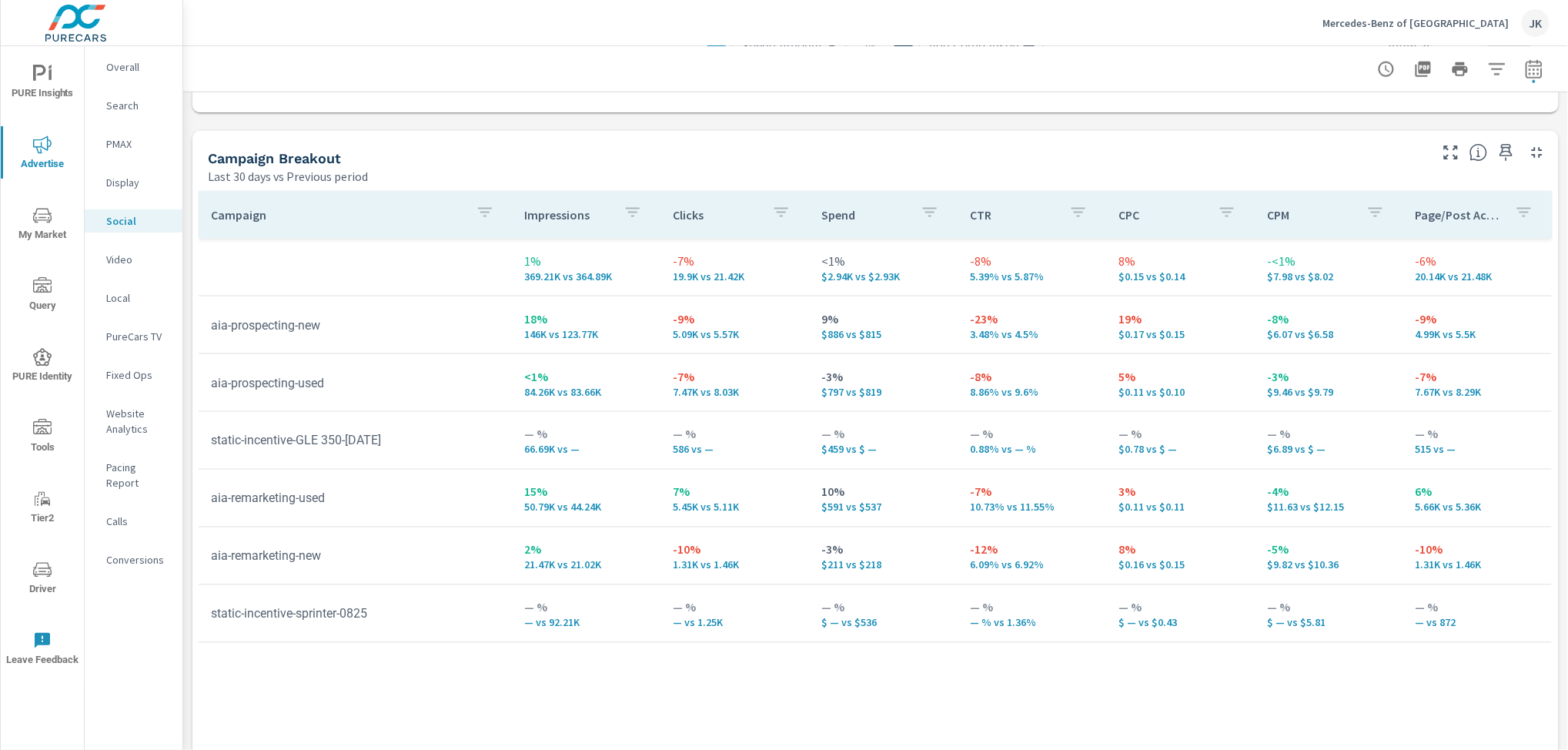
click at [45, 226] on span "My Market" at bounding box center [42, 225] width 74 height 38
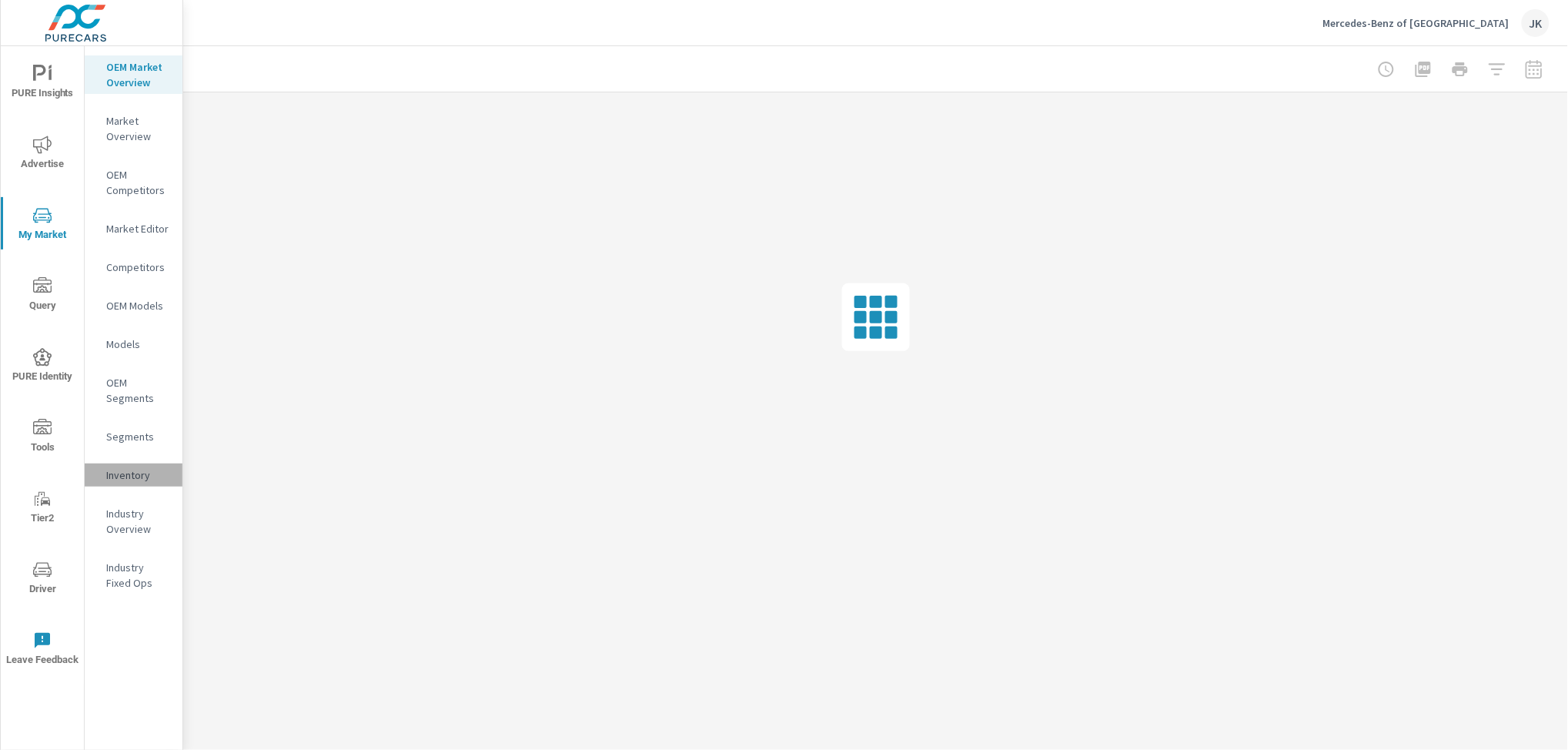
click at [126, 468] on p "Inventory" at bounding box center [137, 475] width 64 height 16
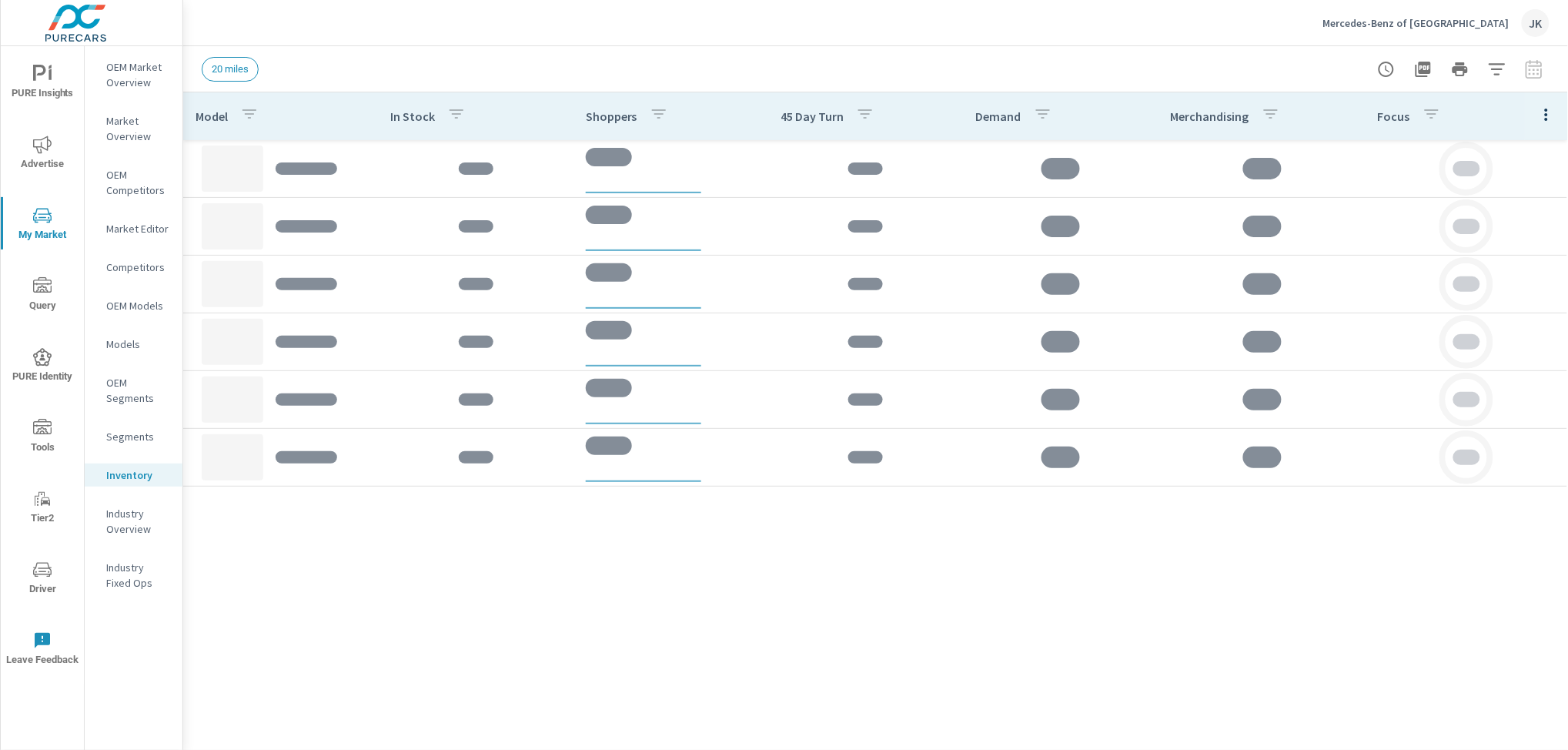
click at [1549, 111] on icon "button" at bounding box center [1547, 115] width 19 height 19
click at [1498, 346] on div "Customize columns..." at bounding box center [1496, 357] width 122 height 27
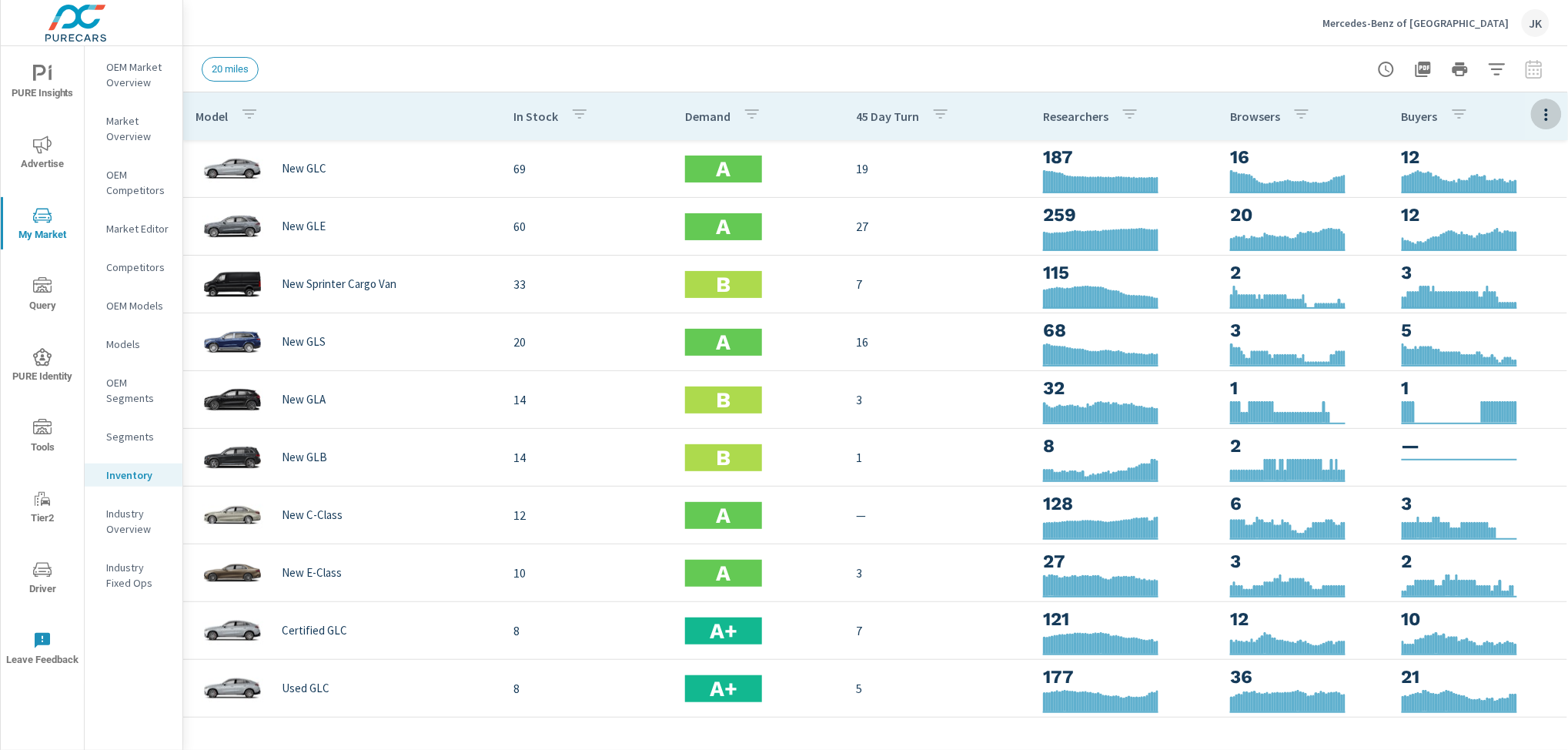
click at [1537, 112] on icon "button" at bounding box center [1547, 115] width 19 height 19
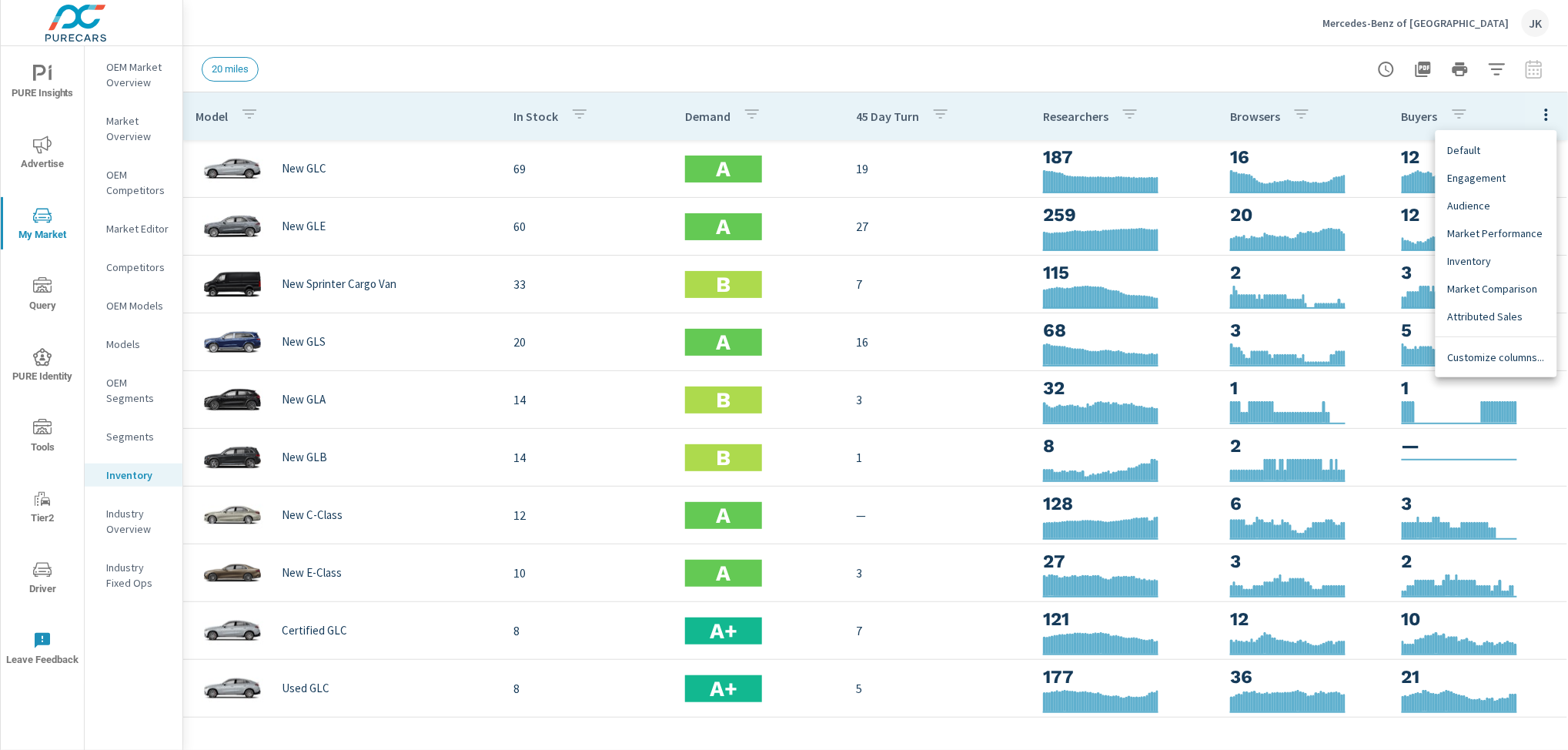
click at [1493, 359] on span "Customize columns..." at bounding box center [1497, 358] width 97 height 16
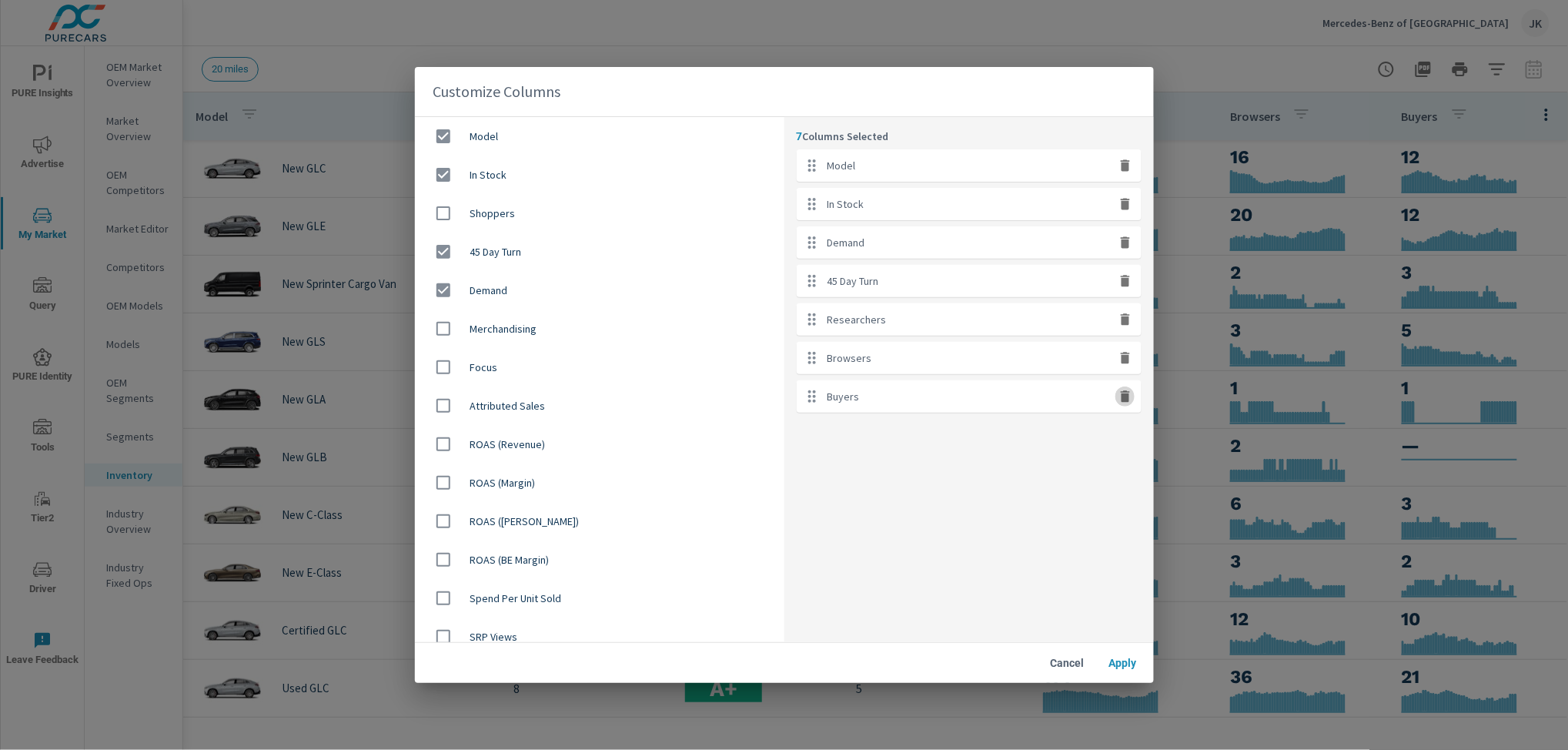
click at [1125, 395] on icon "button" at bounding box center [1125, 397] width 9 height 12
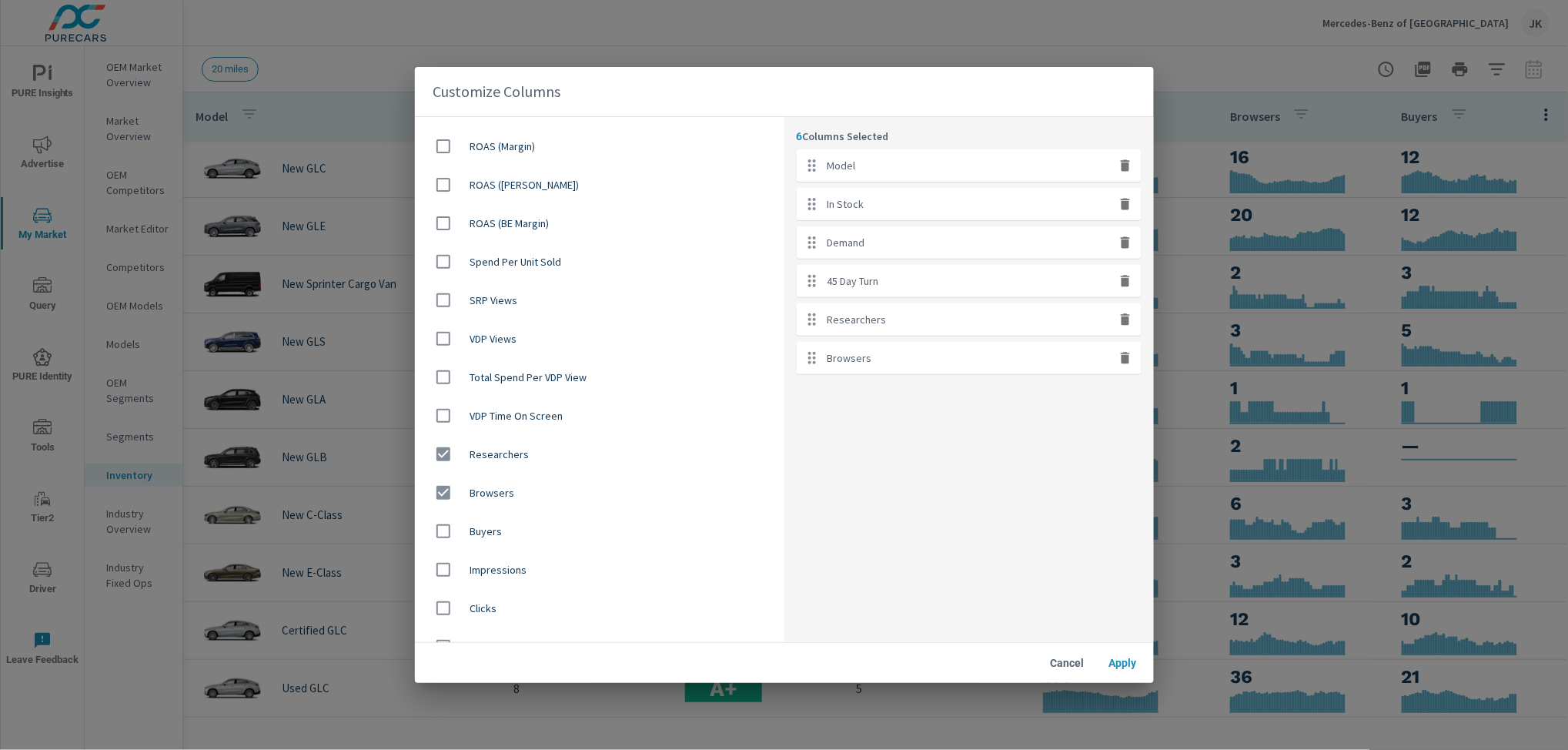
click at [449, 521] on input "checkbox" at bounding box center [443, 531] width 32 height 32
checkbox input "true"
click at [1054, 666] on span "Cancel" at bounding box center [1067, 663] width 37 height 14
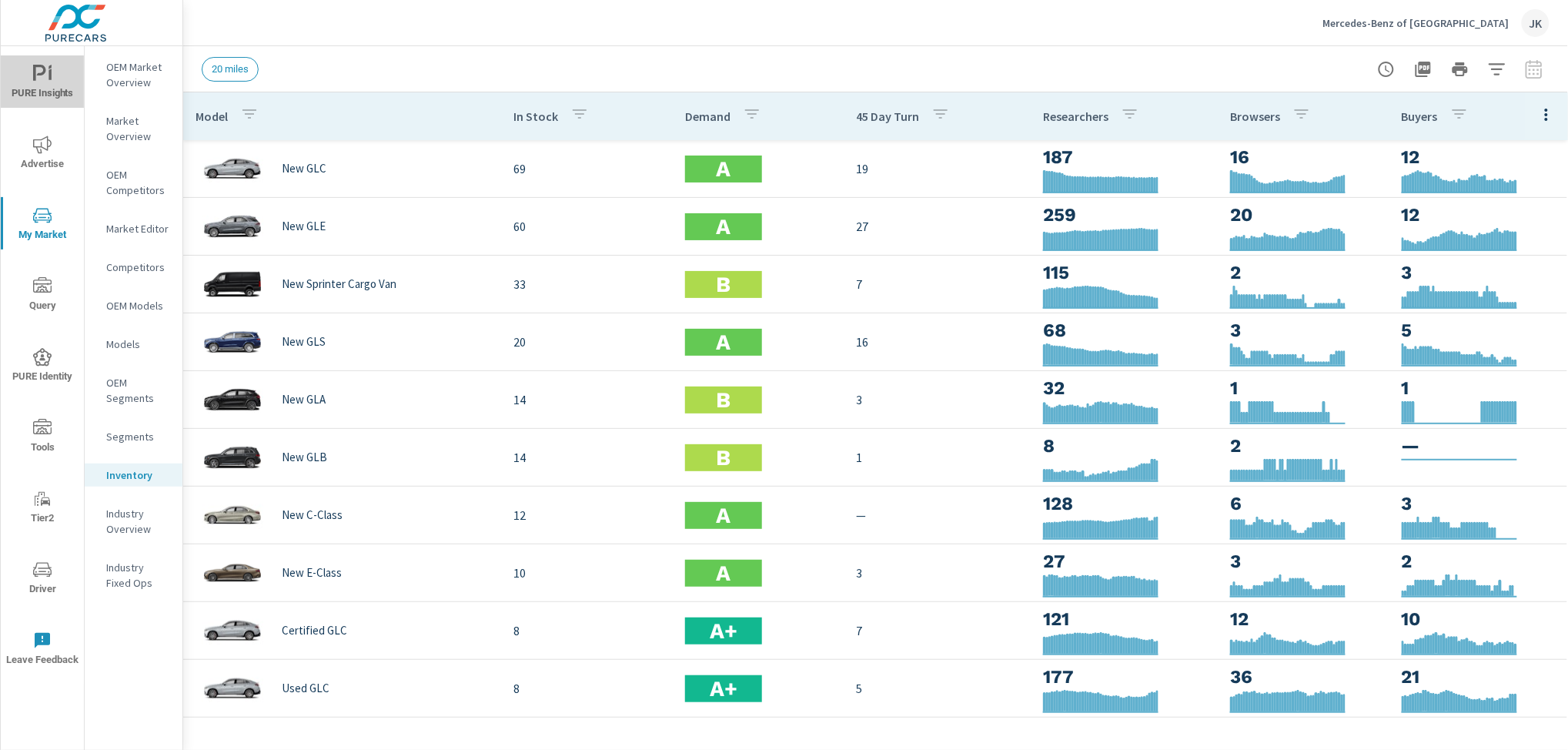
click at [46, 80] on icon "nav menu" at bounding box center [42, 74] width 19 height 19
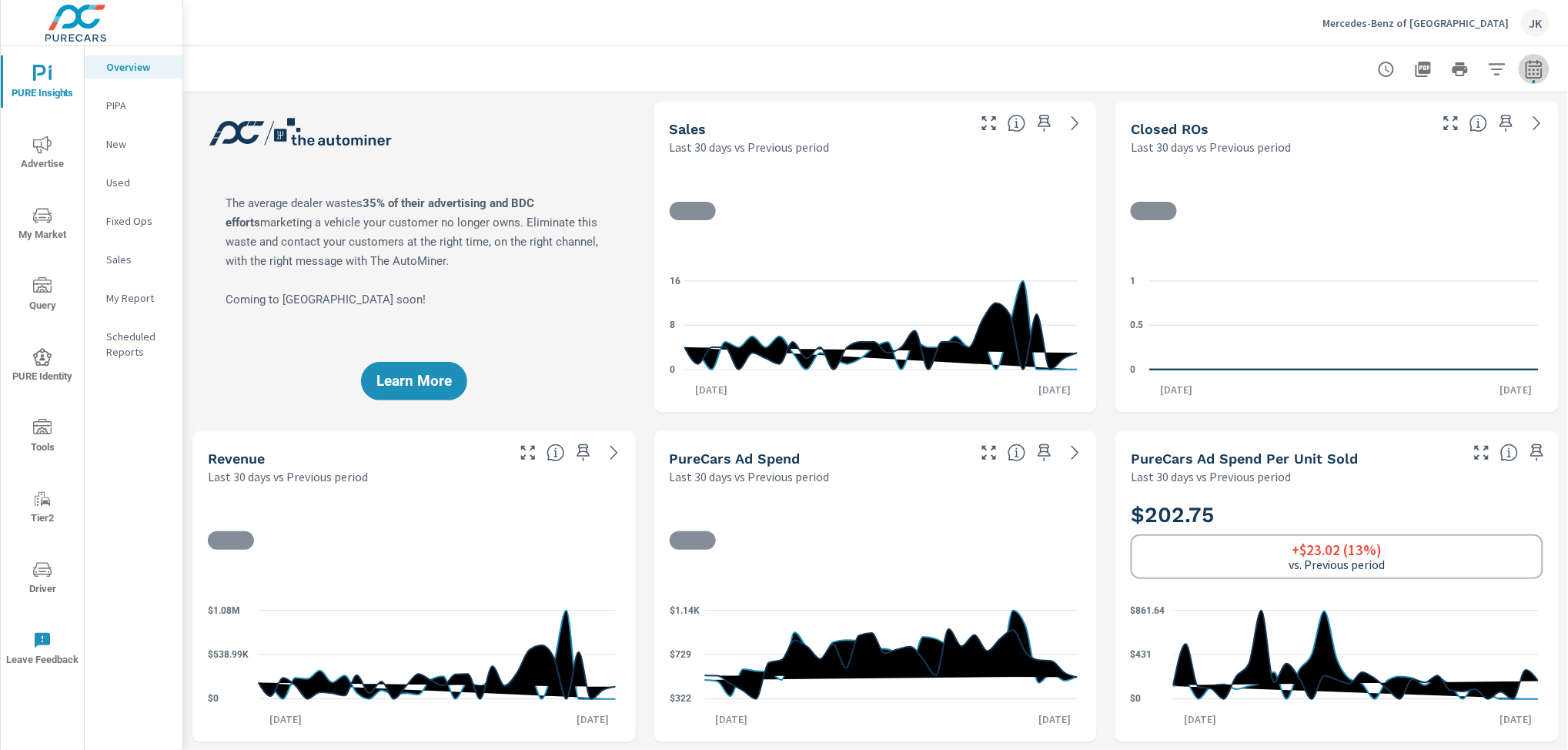
click at [1526, 65] on icon "button" at bounding box center [1534, 69] width 16 height 19
select select "Last 30 days"
select select "Previous period"
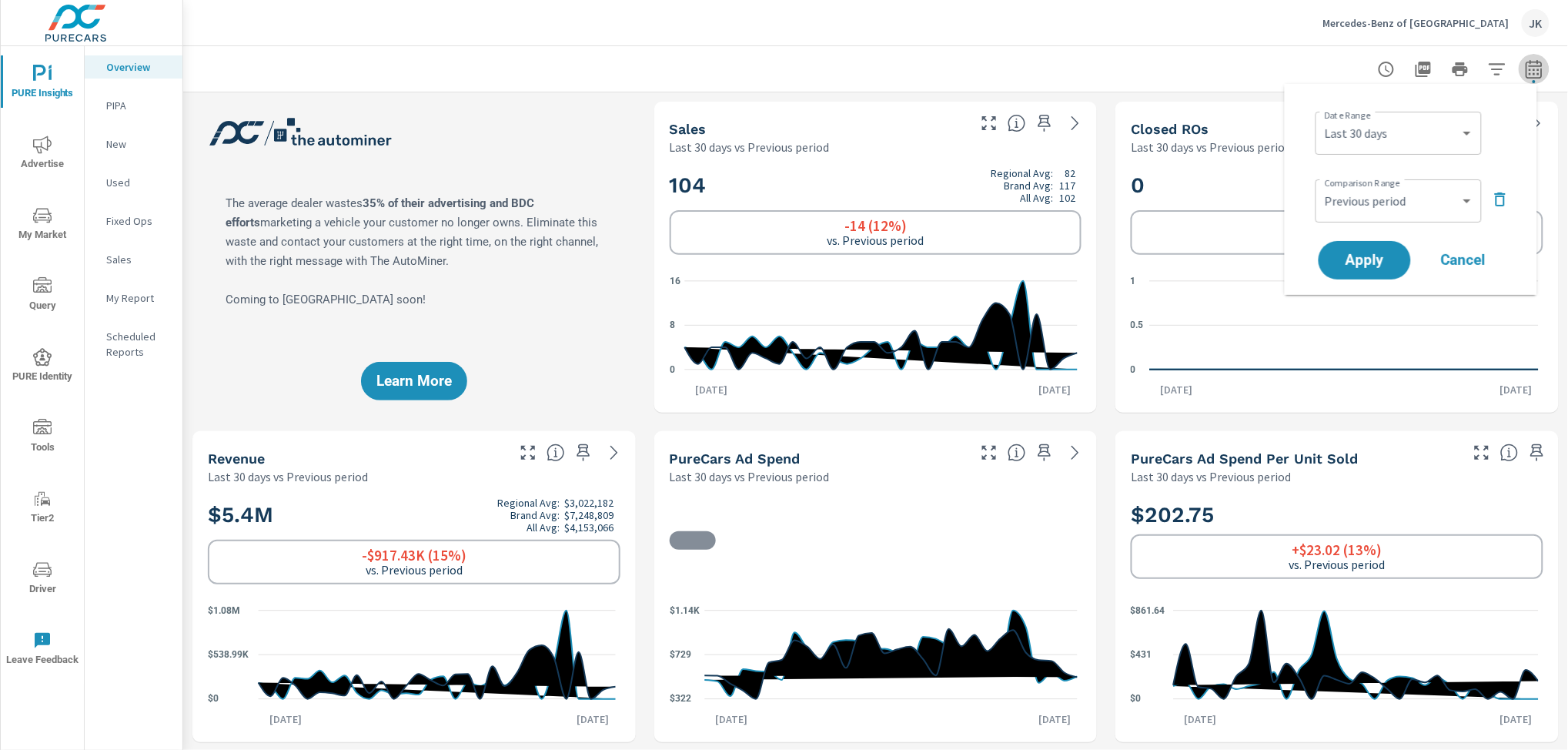
click at [1526, 65] on icon "button" at bounding box center [1534, 69] width 16 height 19
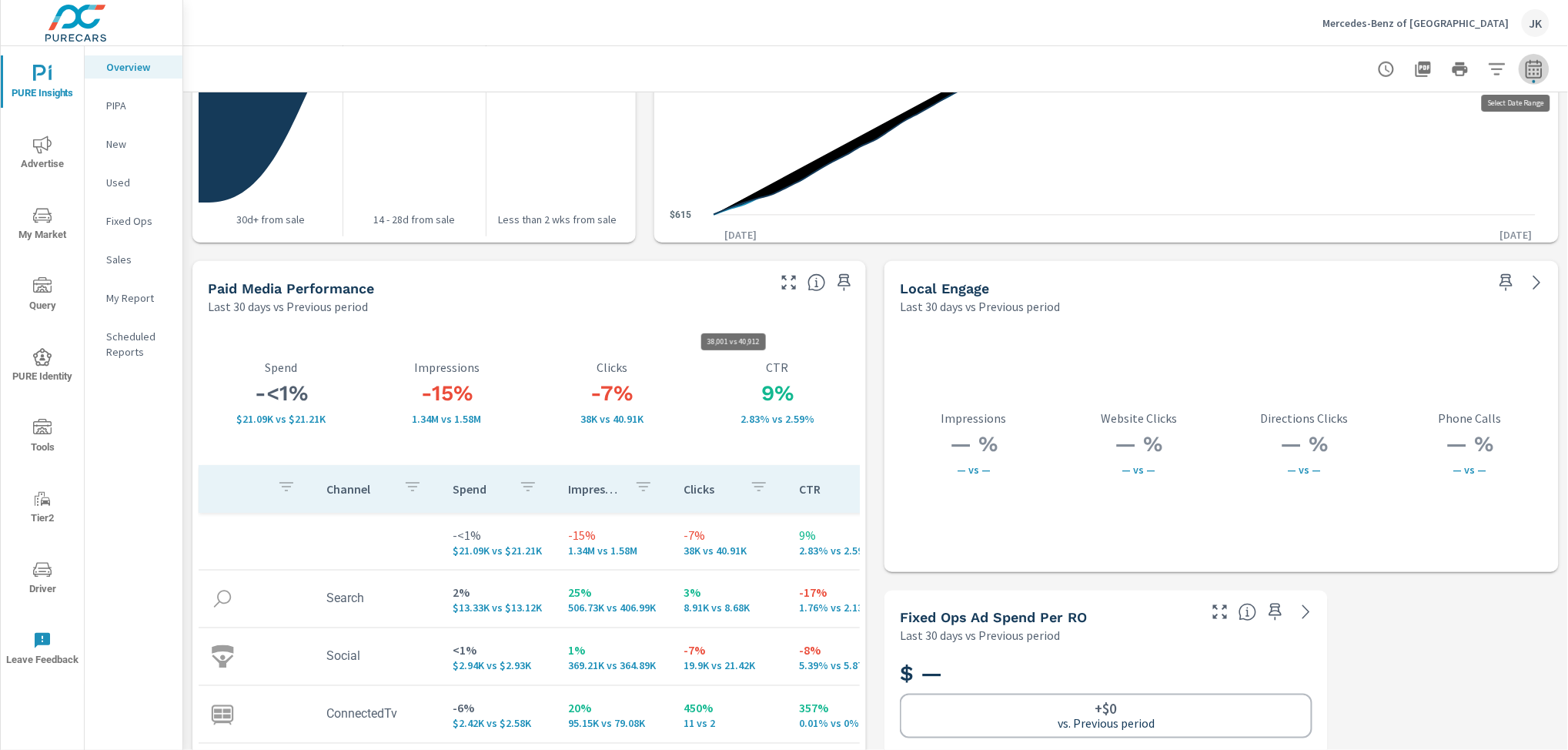
scroll to position [2554, 0]
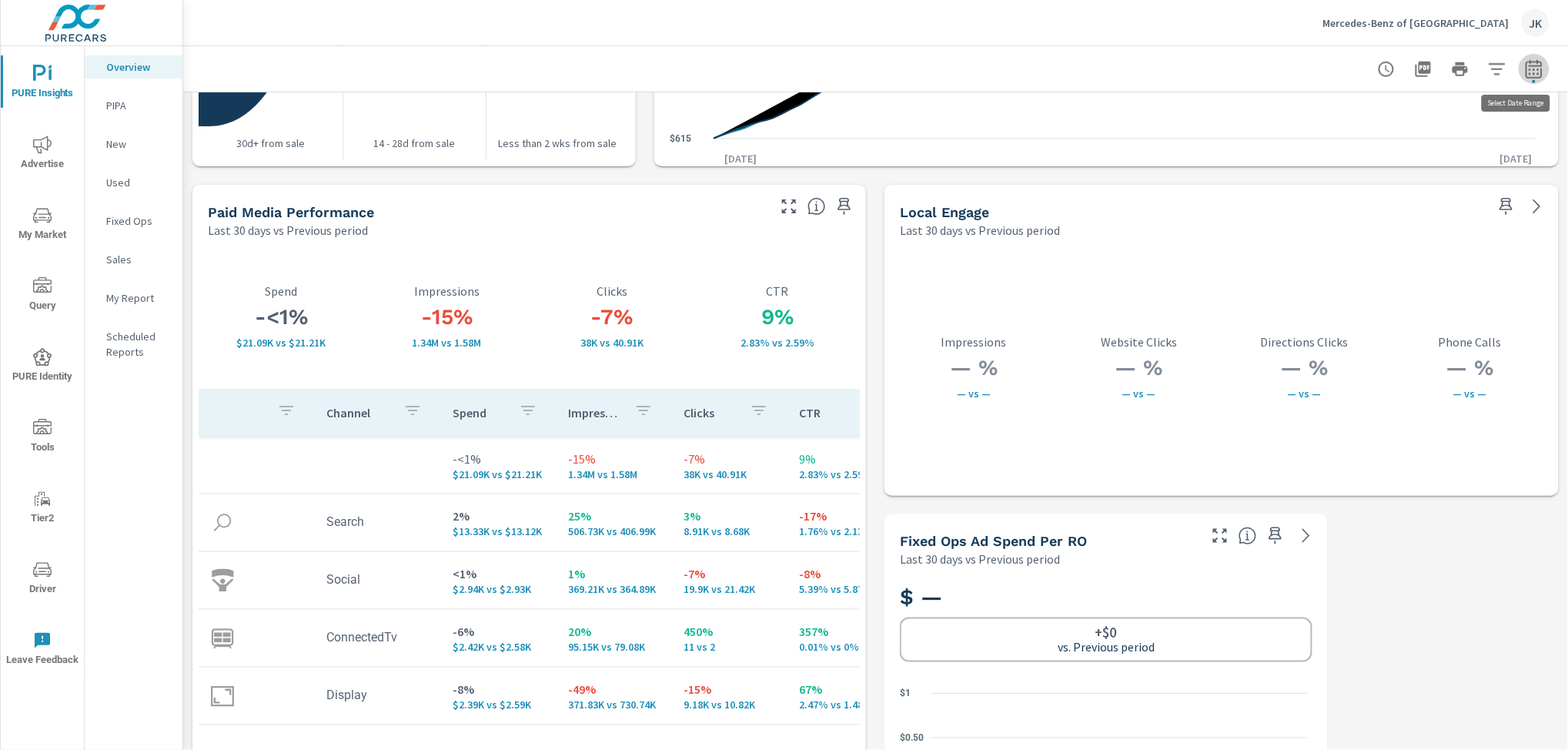
click at [782, 210] on icon "button" at bounding box center [789, 206] width 14 height 14
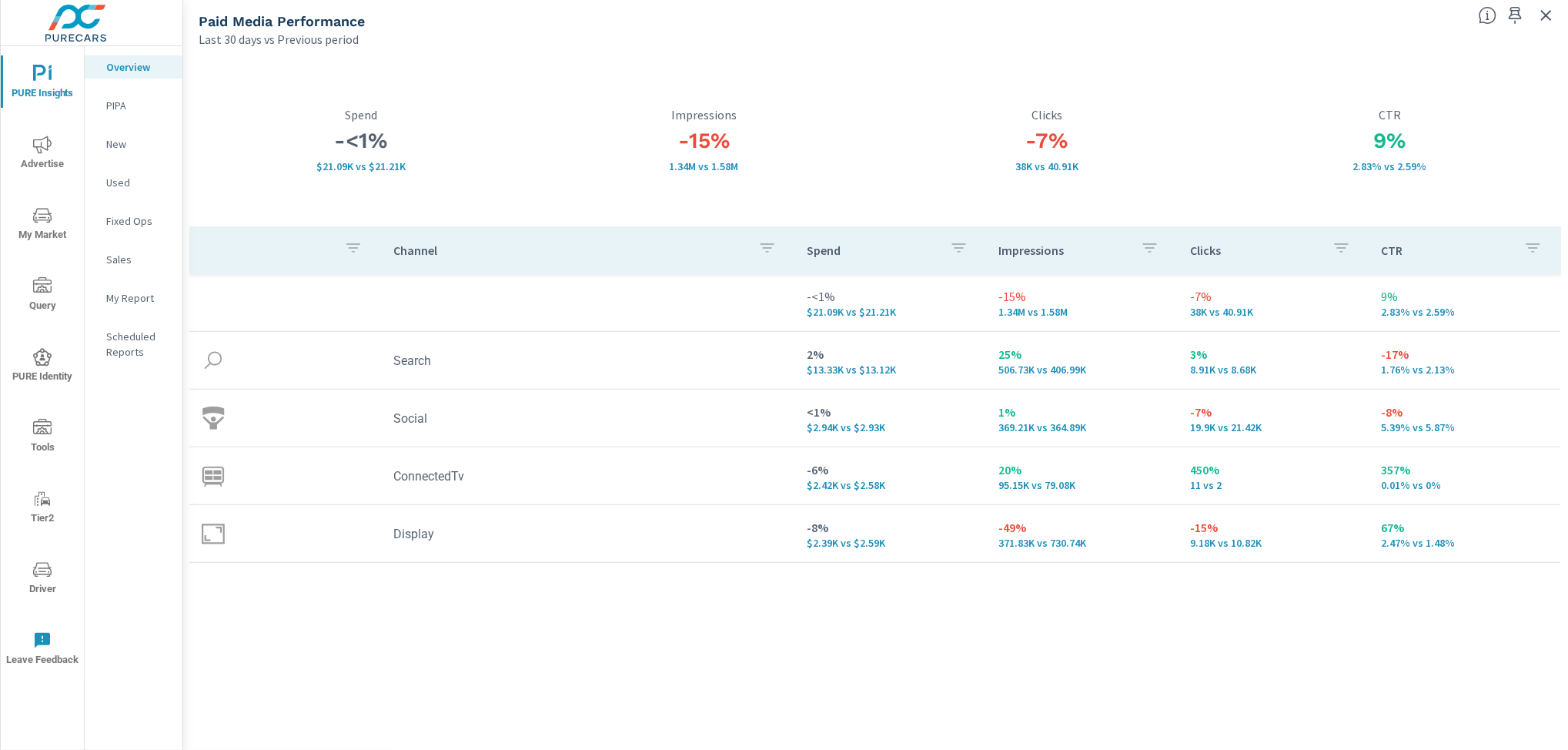
click at [1547, 16] on icon "button" at bounding box center [1547, 16] width 11 height 11
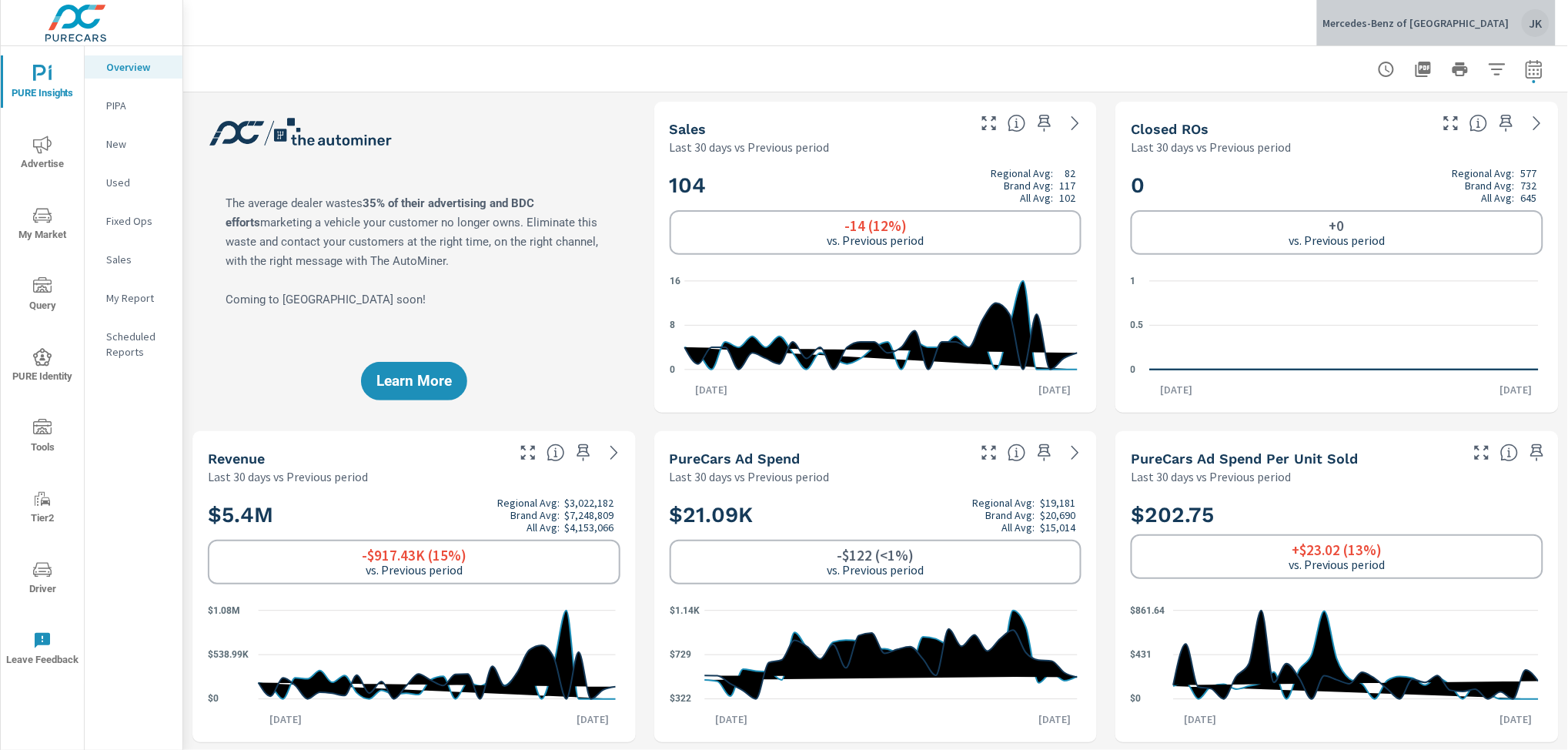
click at [1544, 22] on div "JK" at bounding box center [1535, 23] width 27 height 27
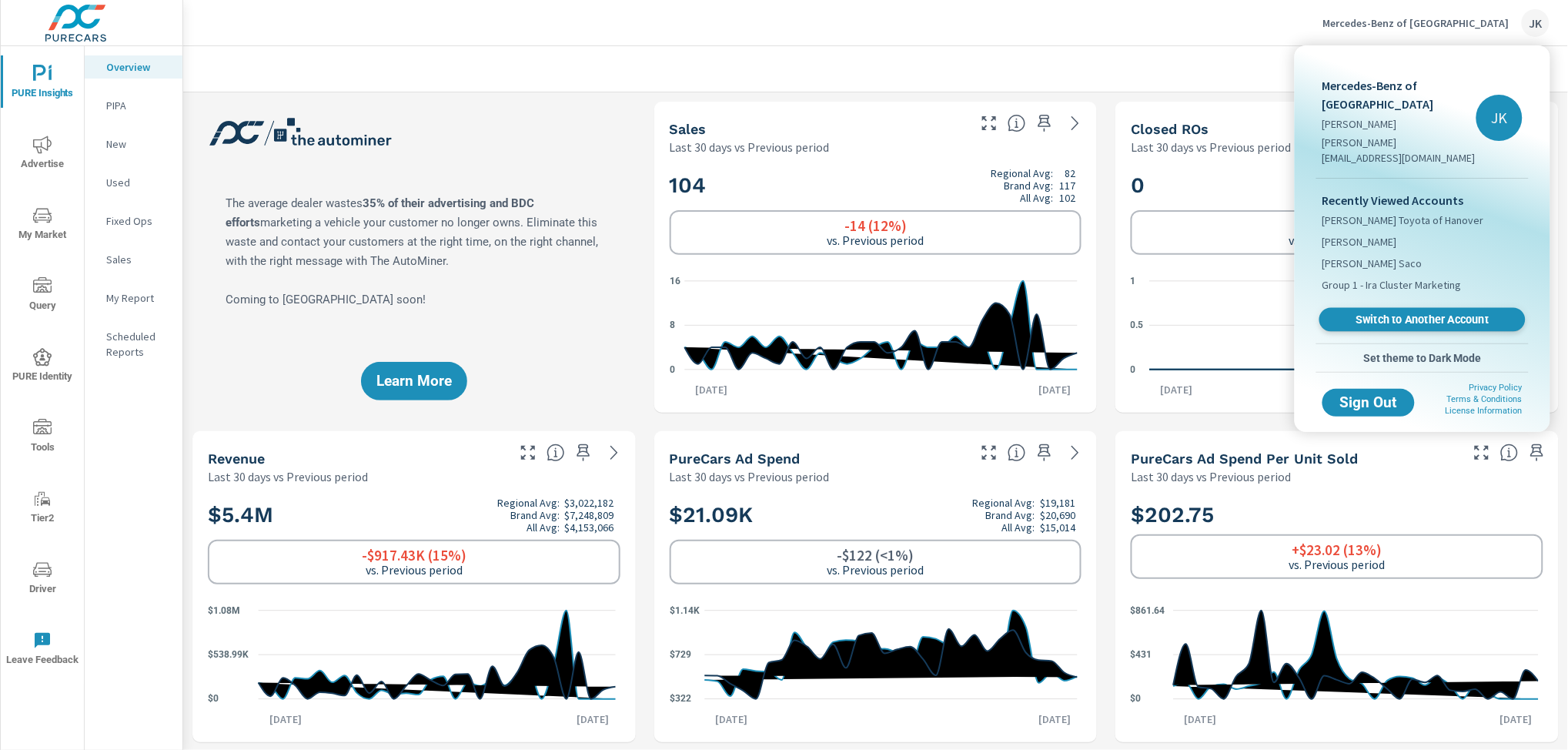
click at [1406, 313] on span "Switch to Another Account" at bounding box center [1422, 320] width 189 height 15
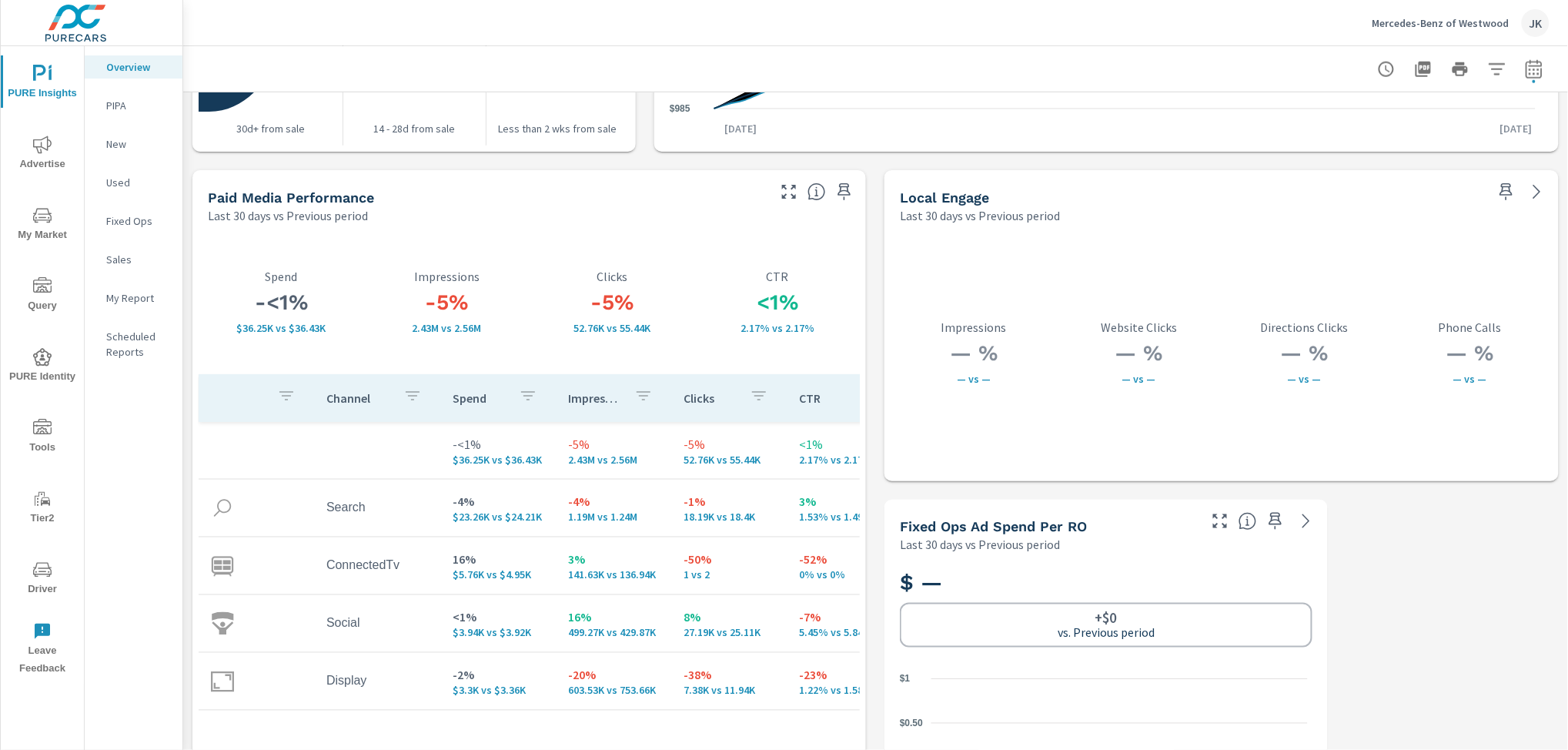
scroll to position [2638, 0]
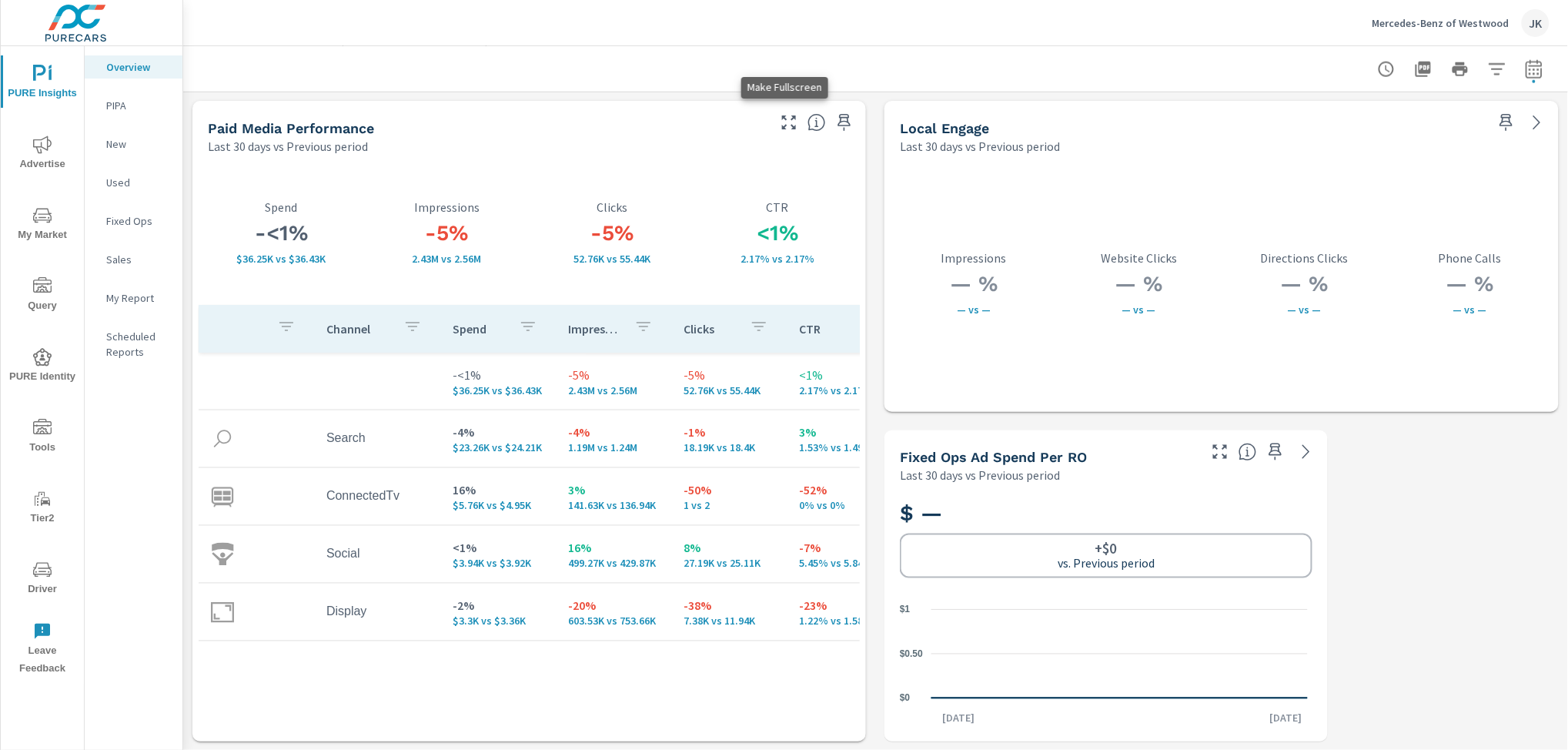
click at [792, 115] on icon "button" at bounding box center [789, 122] width 19 height 19
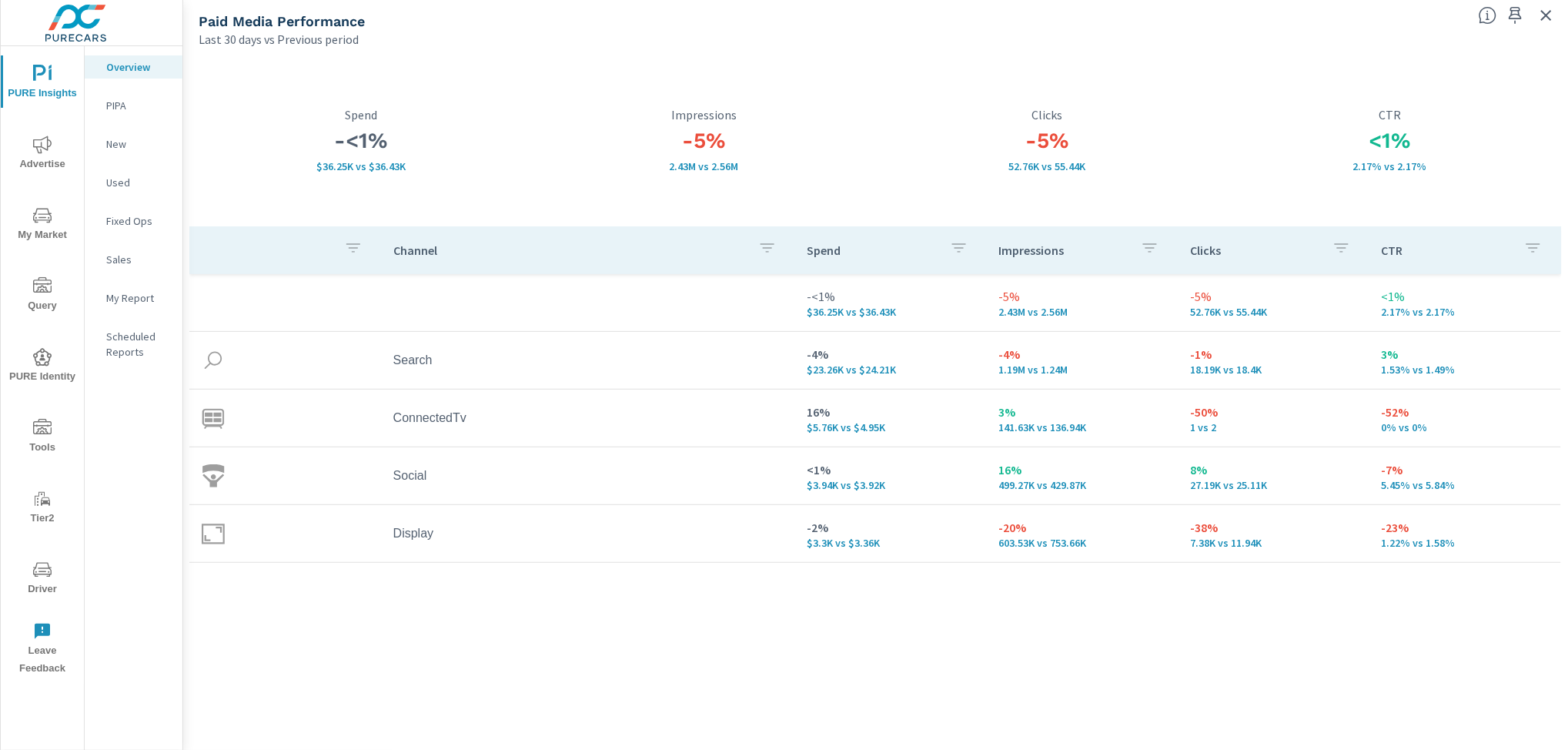
click at [43, 200] on button "My Market" at bounding box center [42, 223] width 83 height 53
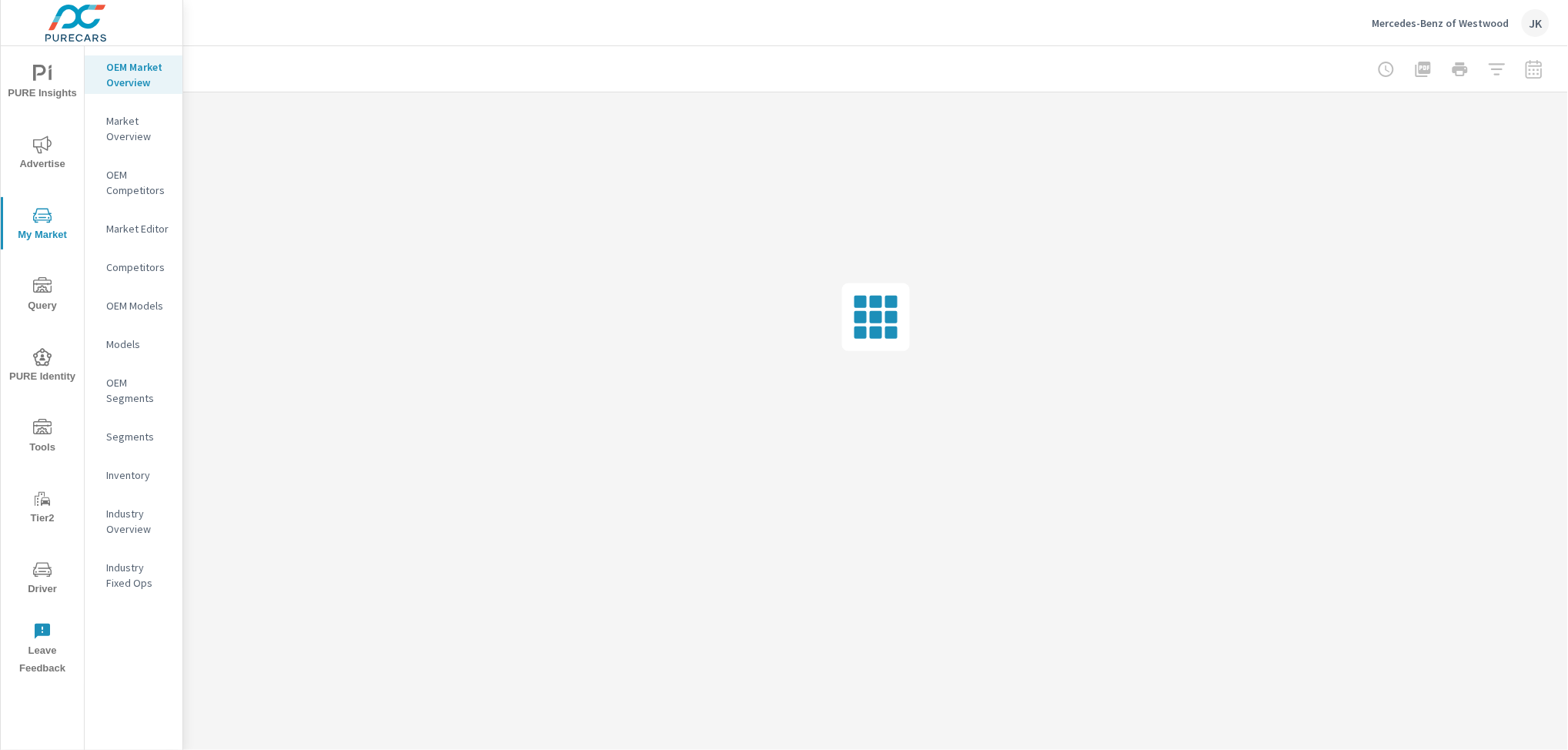
click at [138, 486] on div "Inventory" at bounding box center [133, 475] width 98 height 23
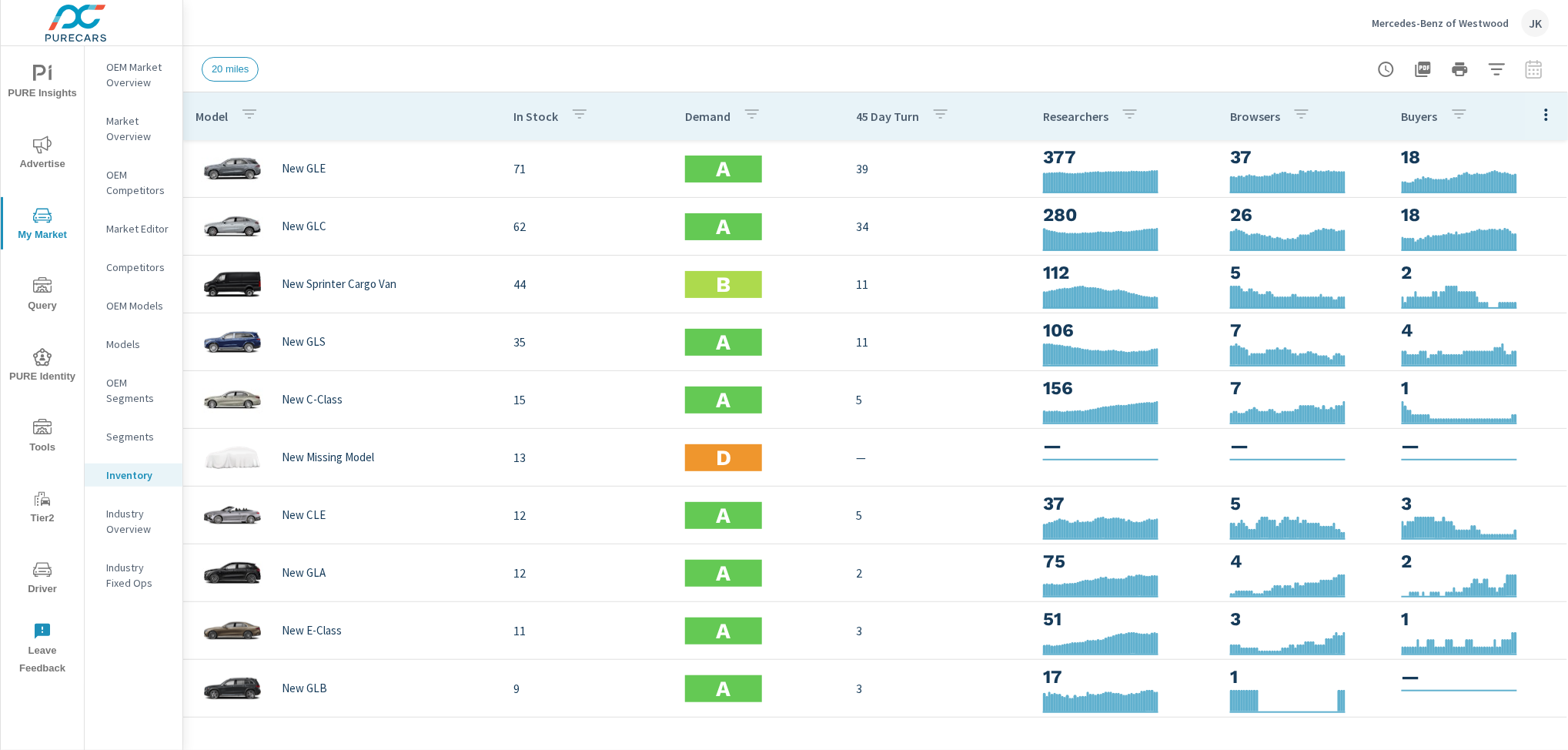
click at [38, 155] on span "Advertise" at bounding box center [42, 155] width 74 height 38
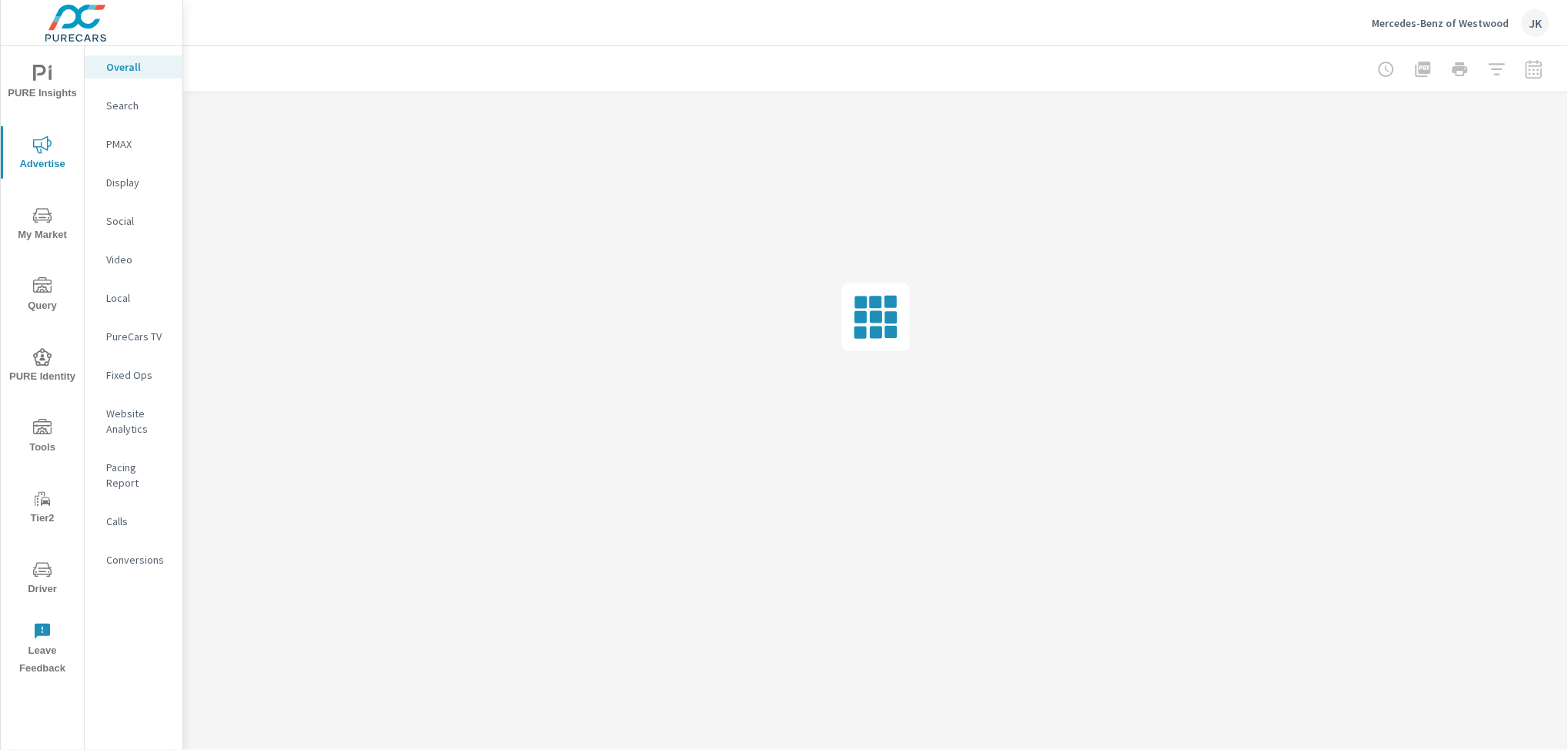
click at [105, 216] on div "Social" at bounding box center [133, 220] width 98 height 23
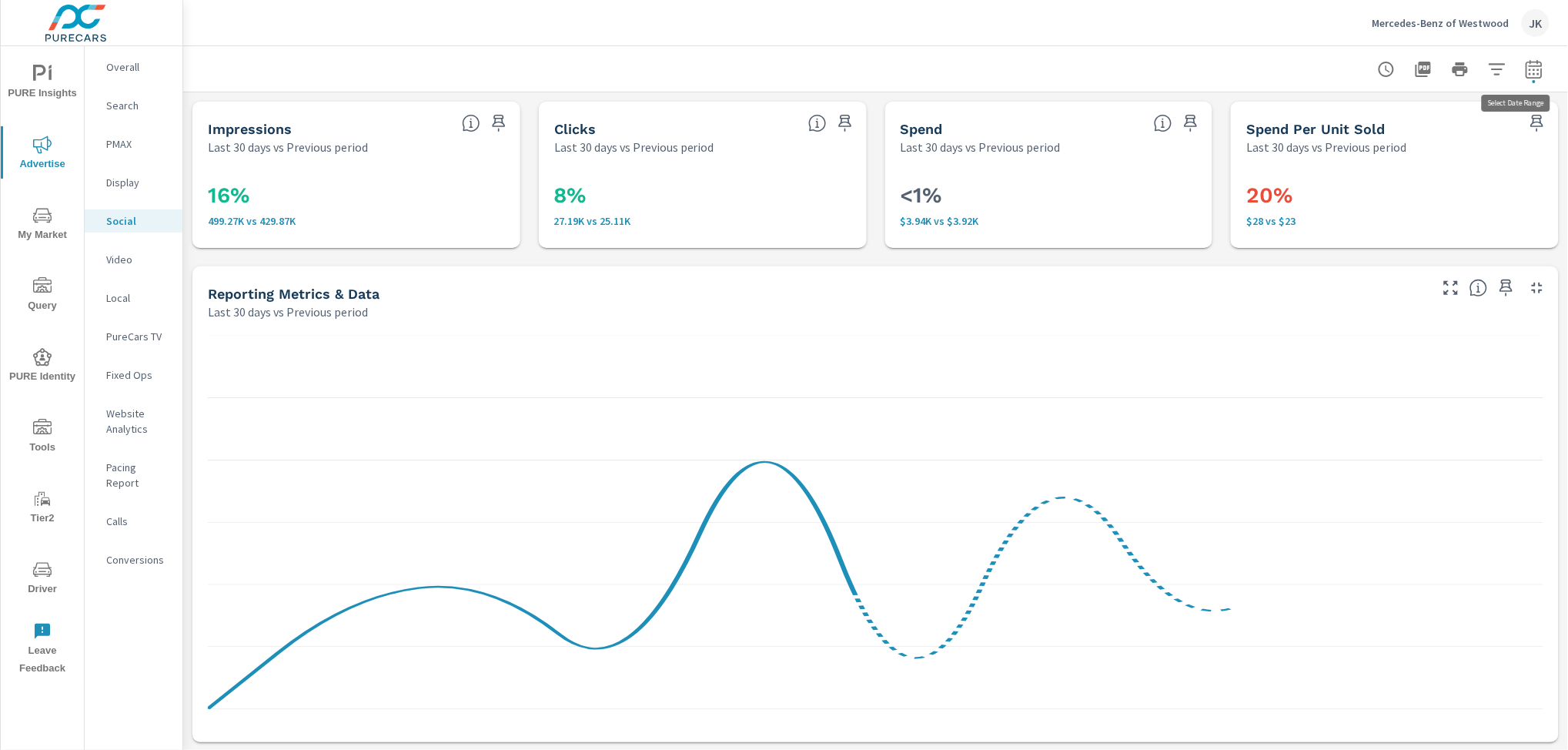
click at [1529, 68] on icon "button" at bounding box center [1534, 69] width 16 height 19
select select "Last 30 days"
select select "Previous period"
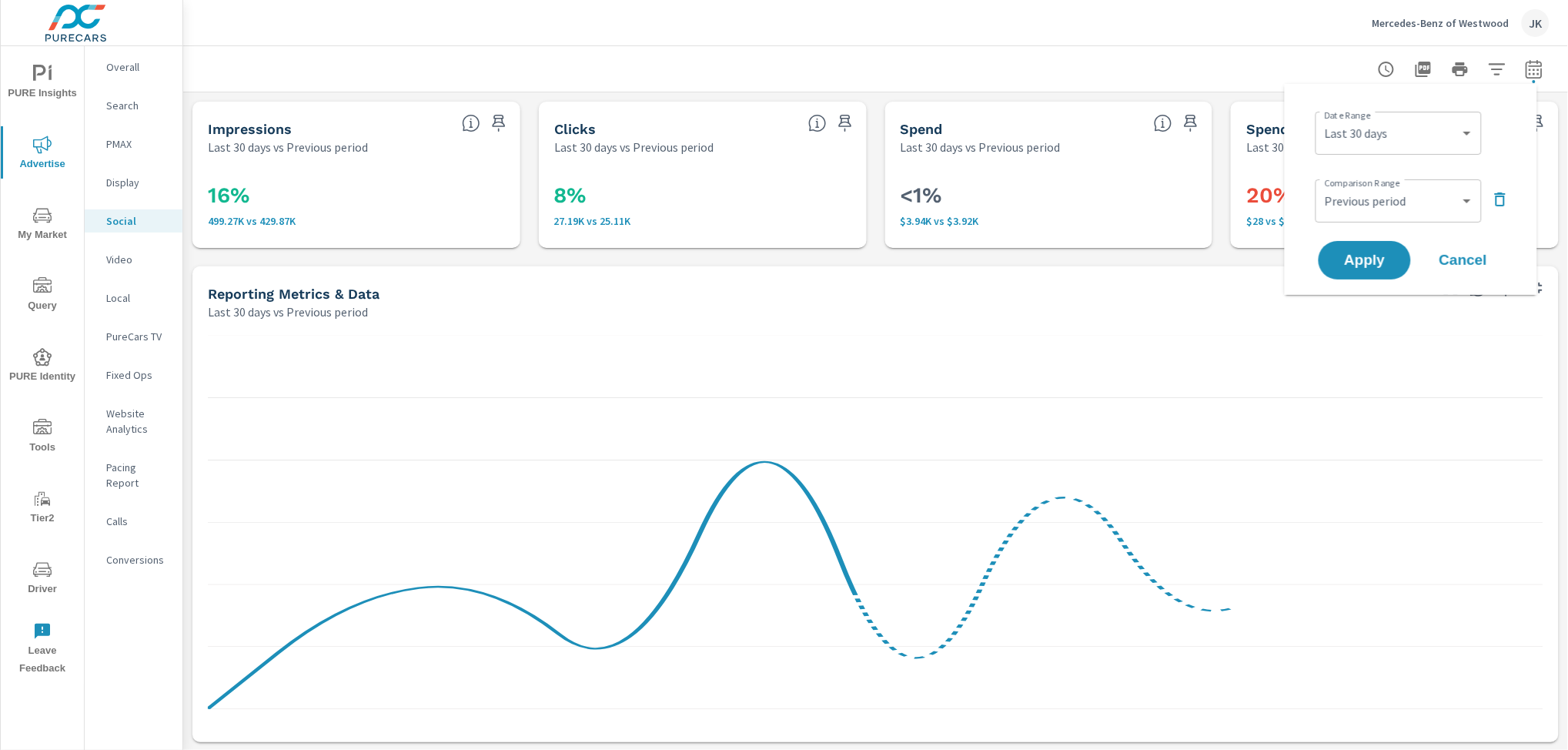
click at [1457, 265] on span "Cancel" at bounding box center [1463, 260] width 62 height 14
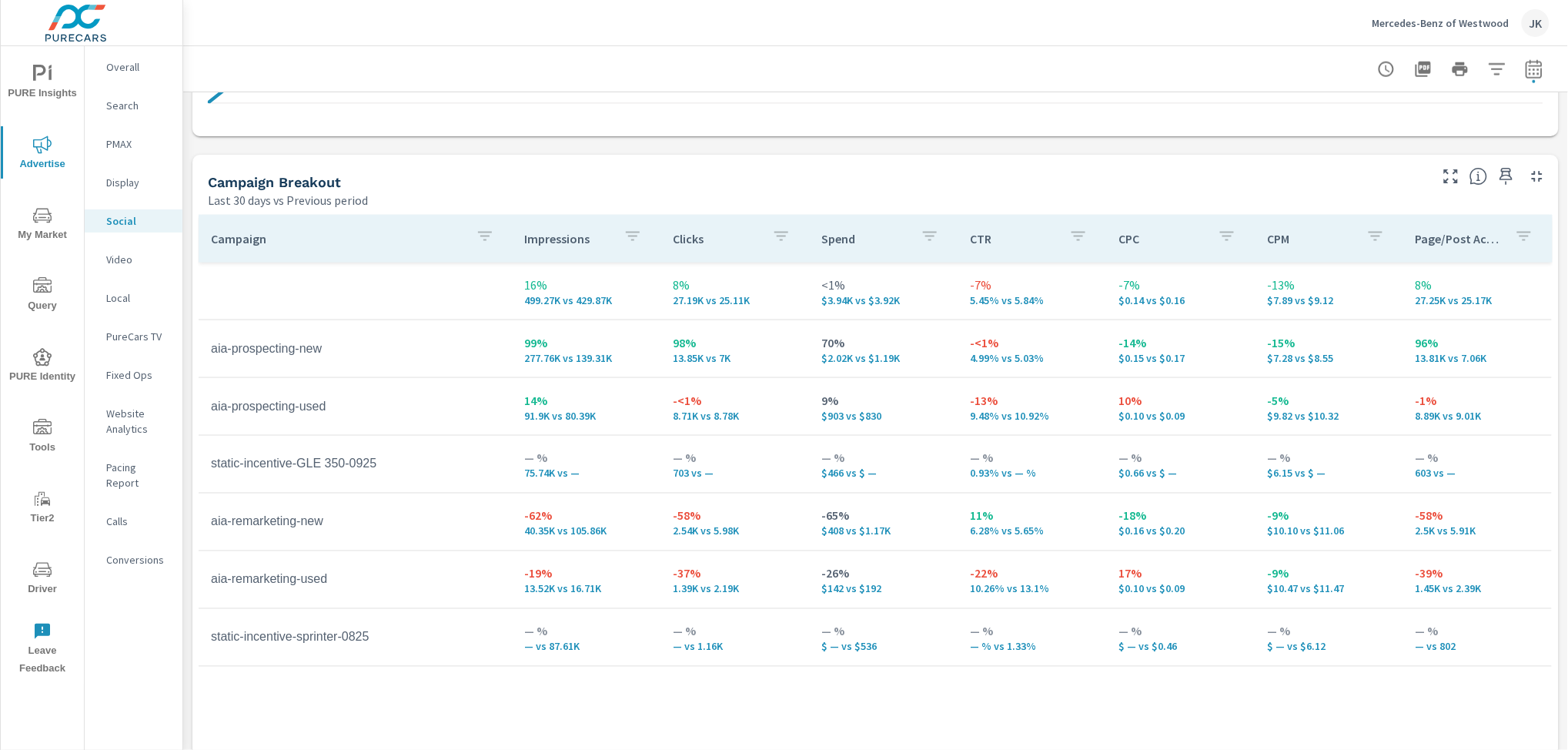
scroll to position [617, 0]
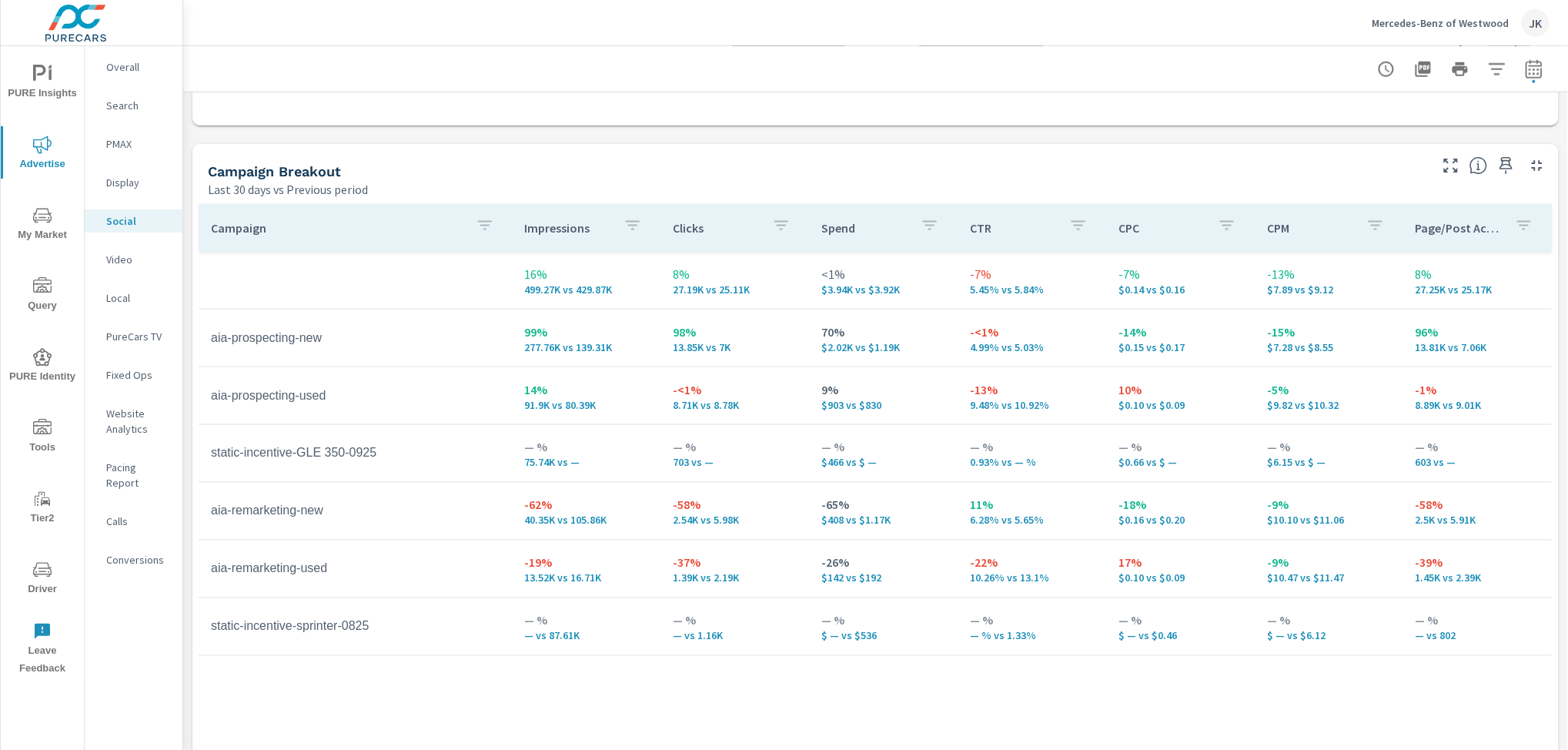
click at [128, 181] on p "Display" at bounding box center [137, 183] width 64 height 16
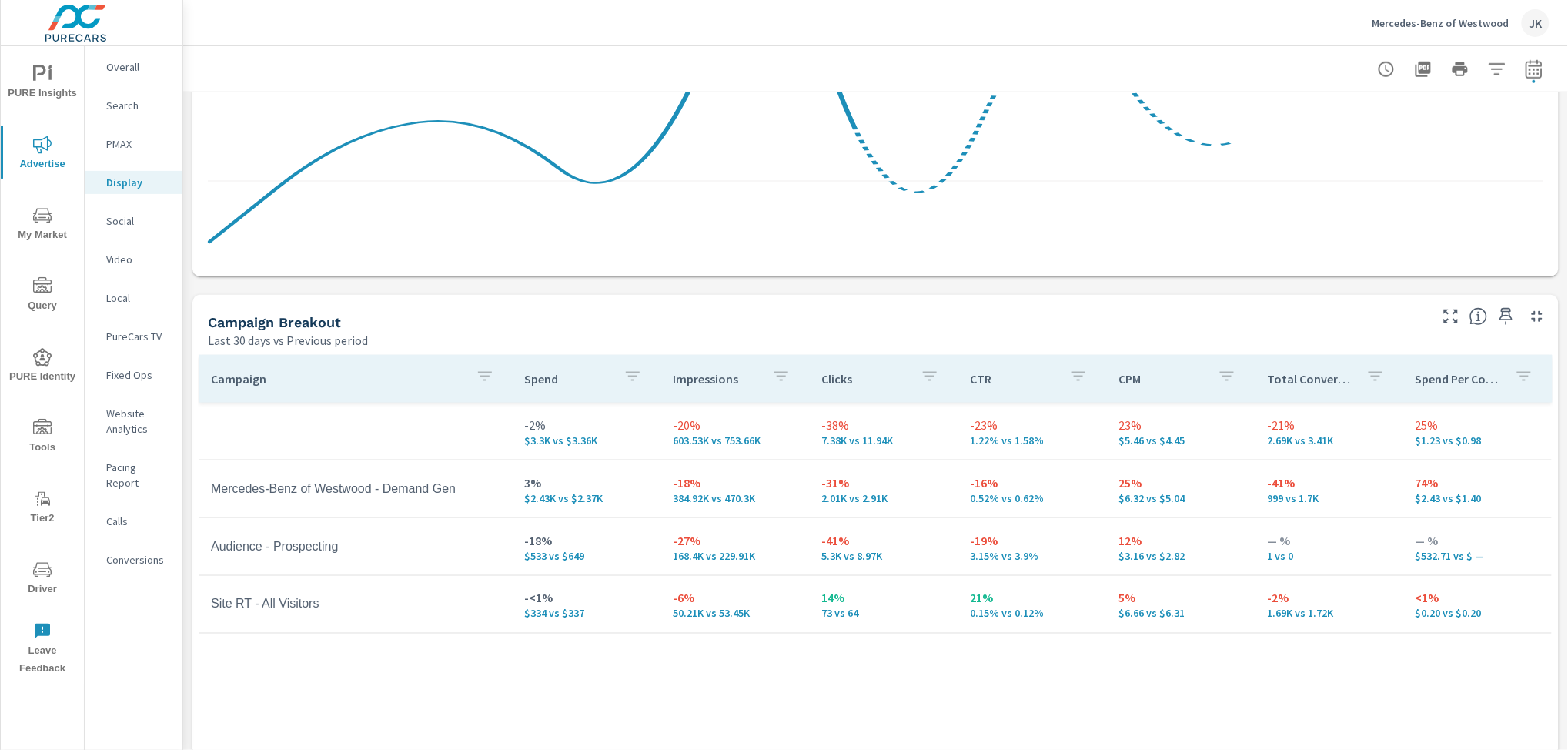
scroll to position [473, 0]
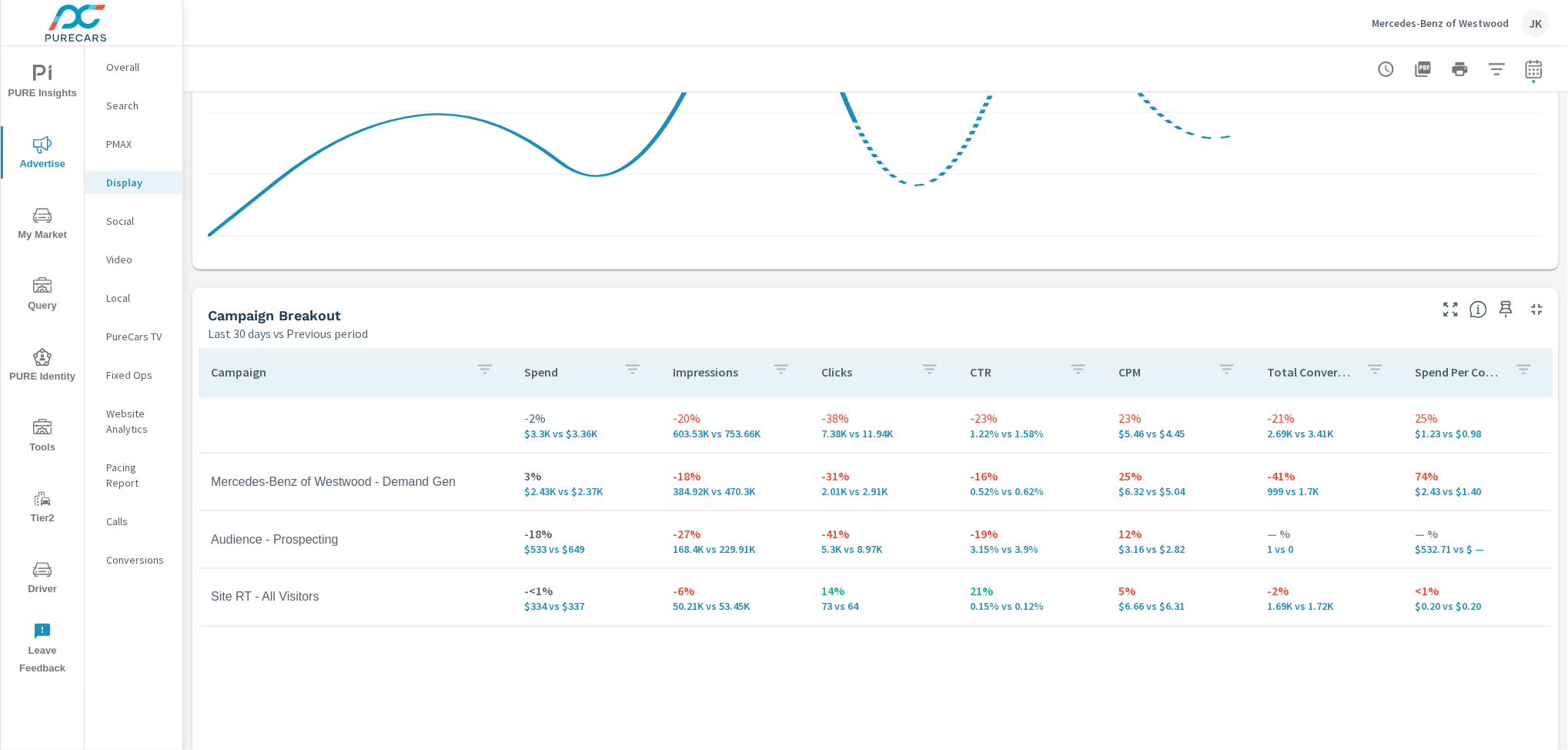
click at [1490, 700] on div "Campaign Spend Impressions Clicks CTR CPM Total Conversions Spend Per Conversio…" at bounding box center [875, 624] width 1354 height 552
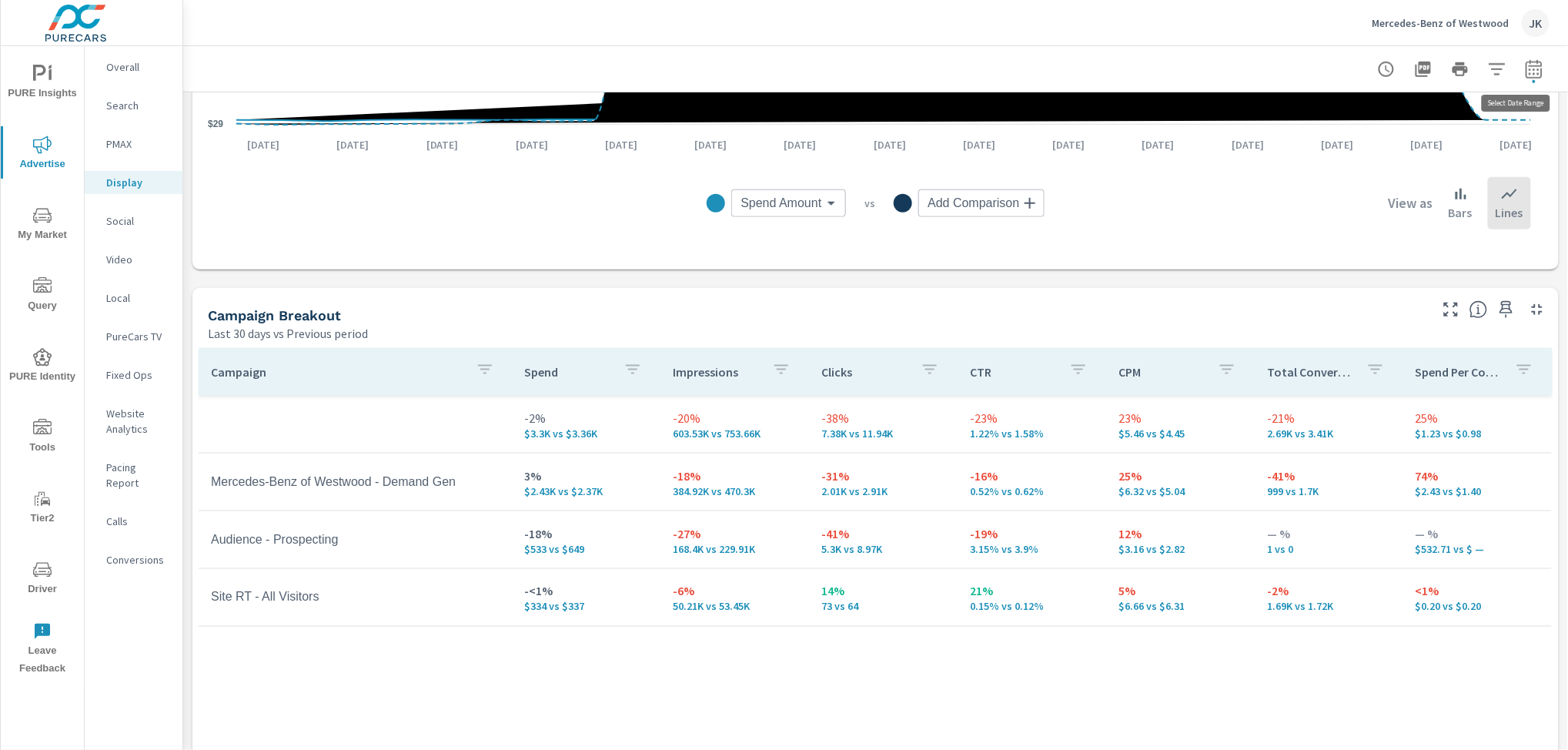
click at [1525, 64] on icon "button" at bounding box center [1534, 70] width 19 height 19
select select "Last 30 days"
select select "Previous period"
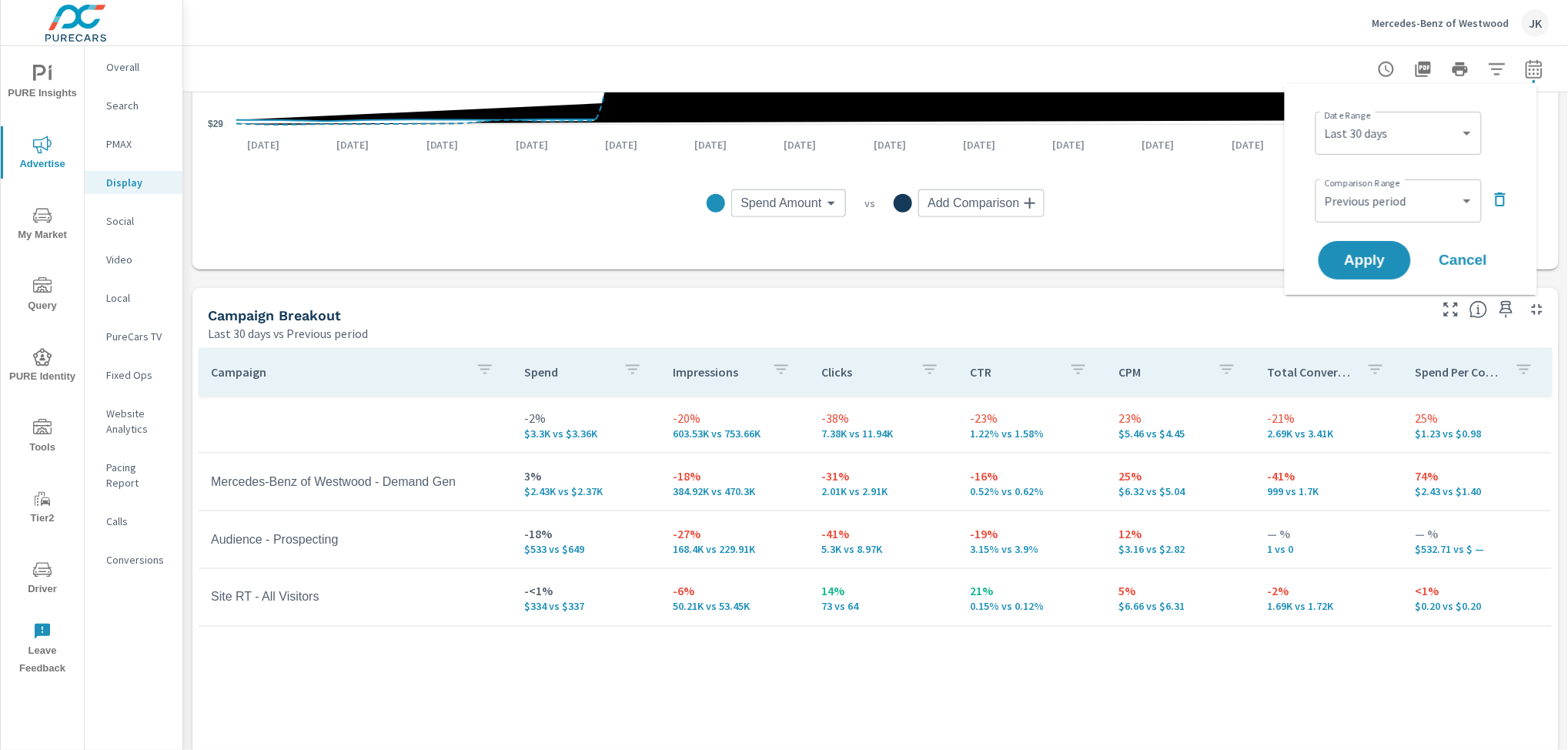
click at [112, 339] on p "PureCars TV" at bounding box center [137, 337] width 64 height 16
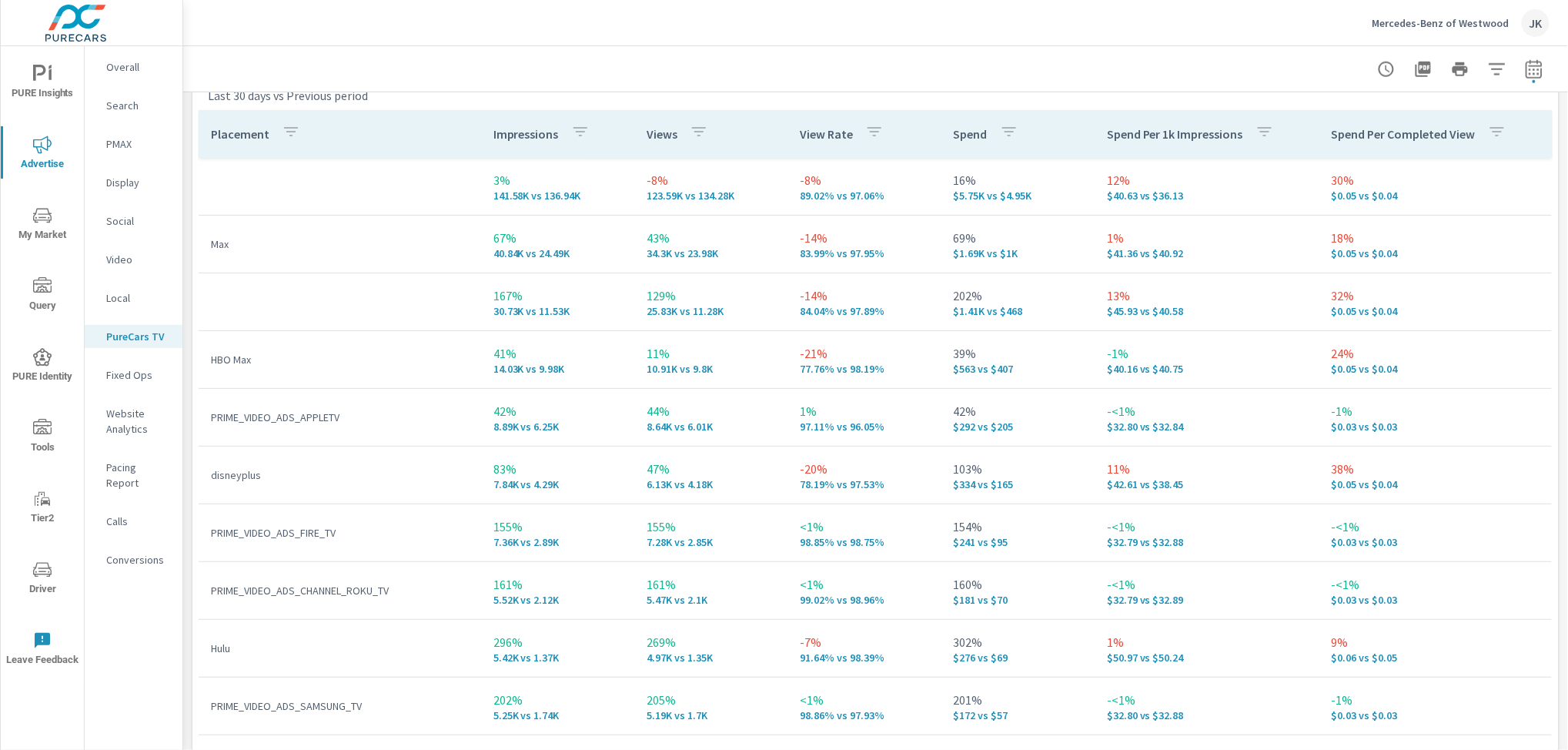
scroll to position [2332, 0]
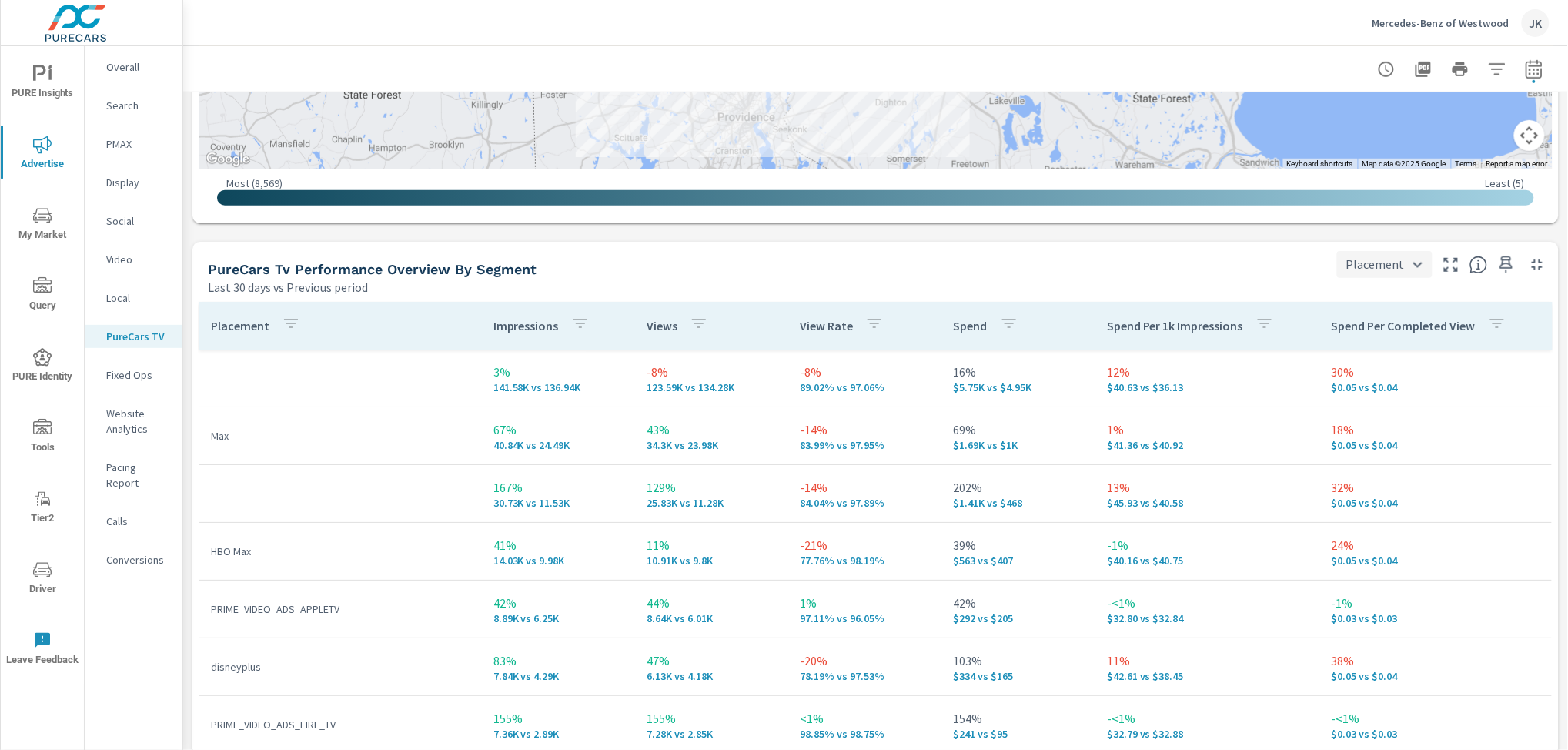
click at [1406, 260] on body "PURE Insights Advertise My Market Query PURE Identity Tools Tier2 Driver Leave …" at bounding box center [784, 375] width 1568 height 750
click at [1365, 349] on li "City" at bounding box center [1374, 346] width 92 height 27
type input "City"
